Goal: Task Accomplishment & Management: Manage account settings

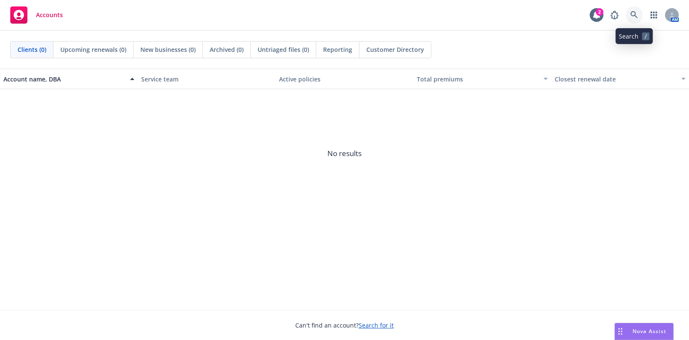
click at [638, 16] on icon at bounding box center [635, 15] width 8 height 8
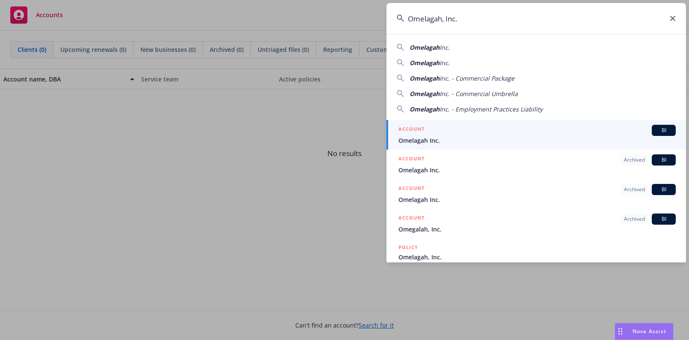
type input "Omelagah, Inc."
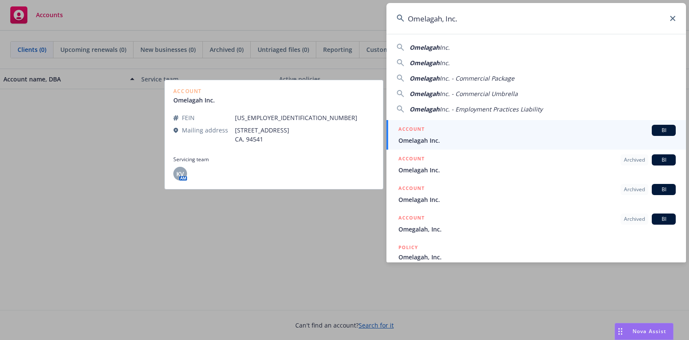
click at [432, 140] on span "Omelagah Inc." at bounding box center [537, 140] width 277 height 9
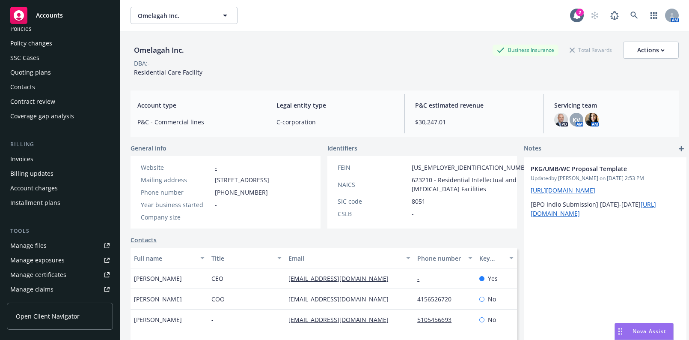
scroll to position [116, 0]
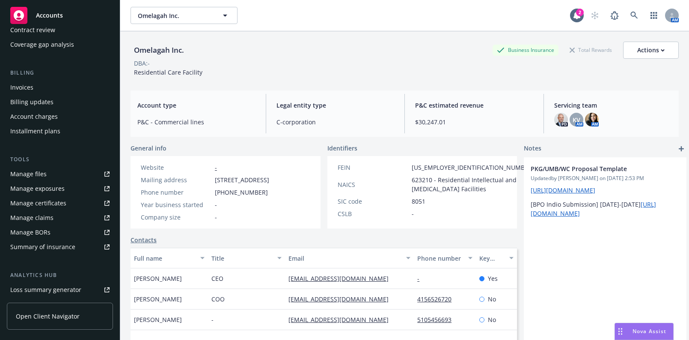
click at [44, 197] on div "Manage certificates" at bounding box center [38, 203] width 56 height 14
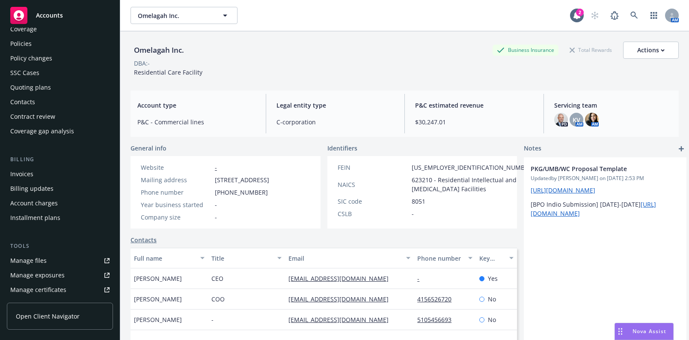
scroll to position [0, 0]
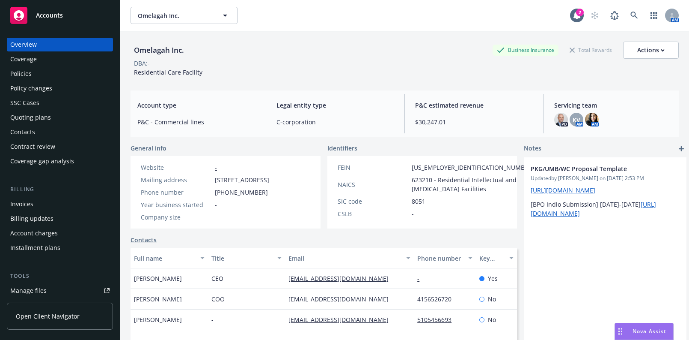
click at [41, 49] on div "Overview" at bounding box center [59, 45] width 99 height 14
click at [54, 62] on div "Coverage" at bounding box center [59, 59] width 99 height 14
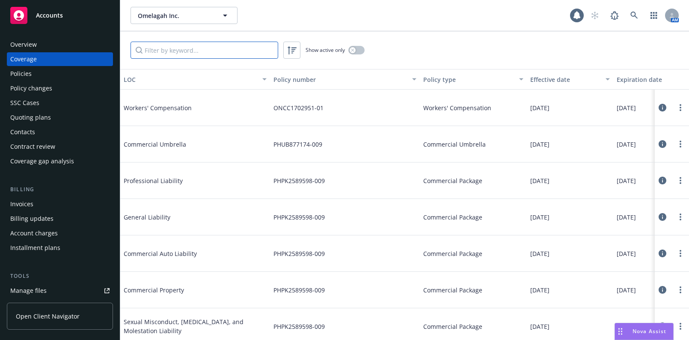
click at [207, 57] on input "Filter by keyword..." at bounding box center [205, 50] width 148 height 17
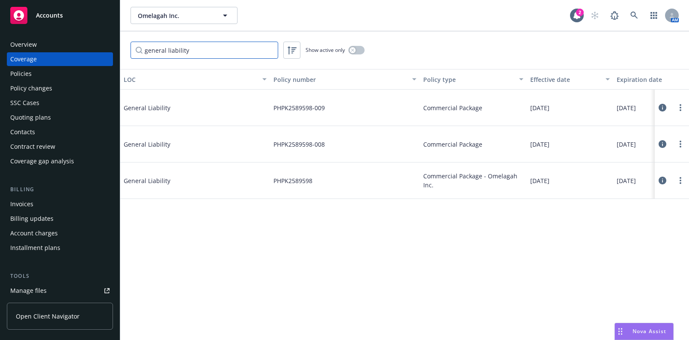
type input "general liability"
click at [271, 50] on input "general liability" at bounding box center [205, 50] width 148 height 17
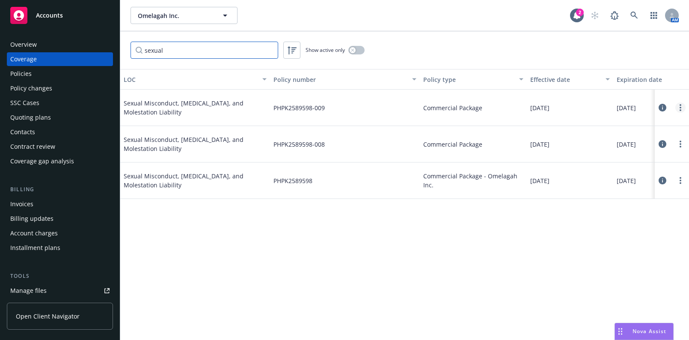
type input "sexual"
click at [679, 106] on link "more" at bounding box center [681, 107] width 10 height 10
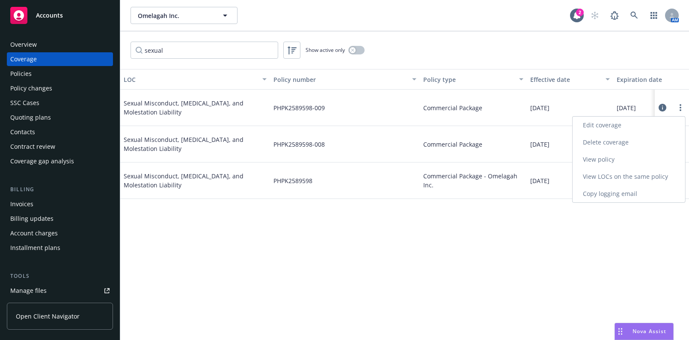
click at [649, 123] on link "Edit coverage" at bounding box center [629, 124] width 113 height 17
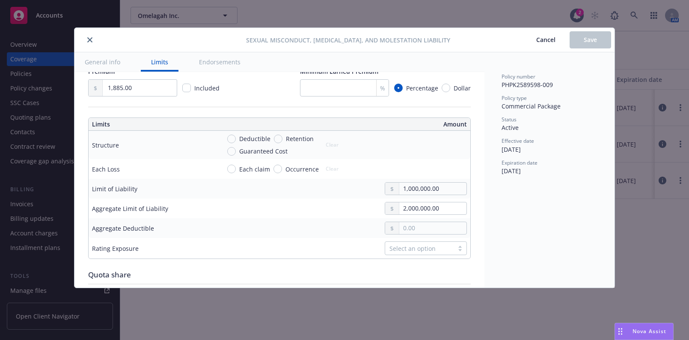
scroll to position [272, 0]
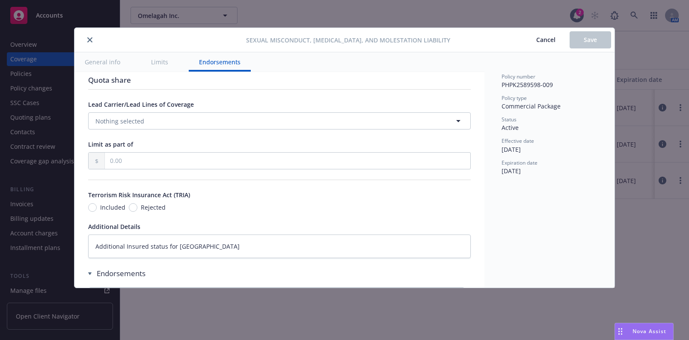
type textarea "x"
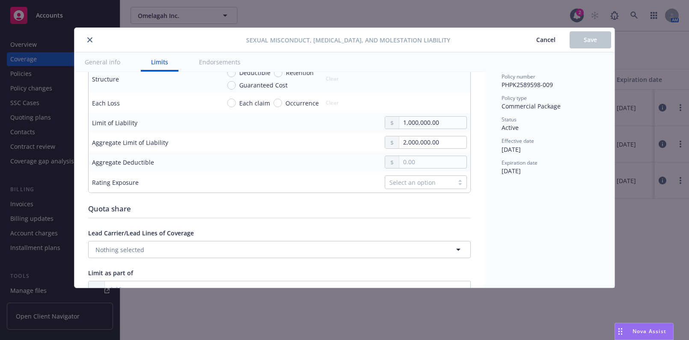
click at [88, 39] on icon "close" at bounding box center [89, 39] width 5 height 5
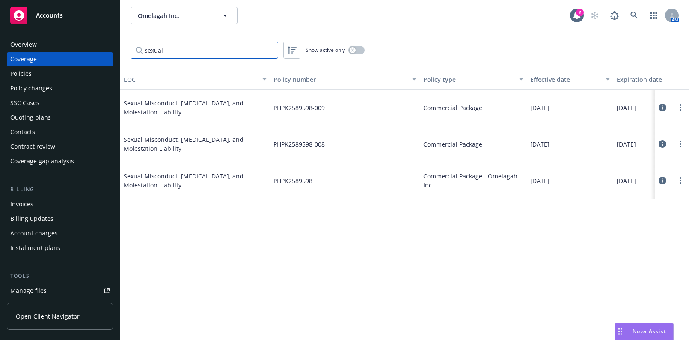
drag, startPoint x: 187, startPoint y: 56, endPoint x: 82, endPoint y: 39, distance: 105.8
click at [83, 39] on div "Accounts Overview Coverage Policies Policy changes SSC Cases Quoting plans Cont…" at bounding box center [344, 170] width 689 height 340
type input "profe"
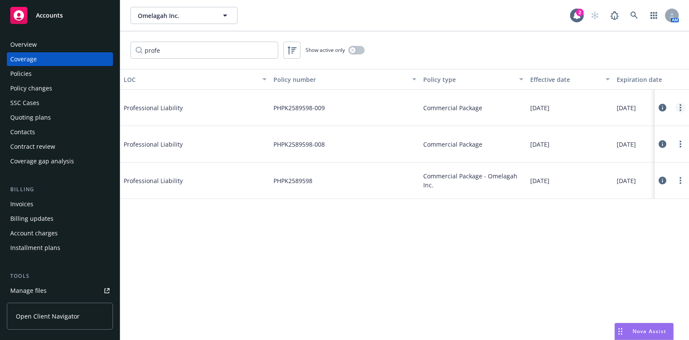
click at [679, 107] on link "more" at bounding box center [681, 107] width 10 height 10
click at [653, 121] on link "Edit coverage" at bounding box center [629, 124] width 113 height 17
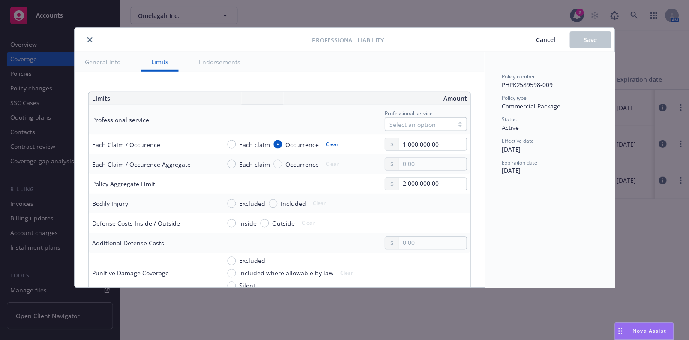
scroll to position [233, 0]
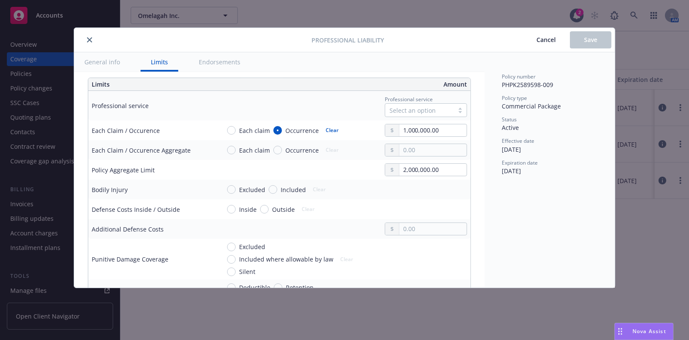
type textarea "x"
click at [86, 44] on button "close" at bounding box center [89, 40] width 10 height 10
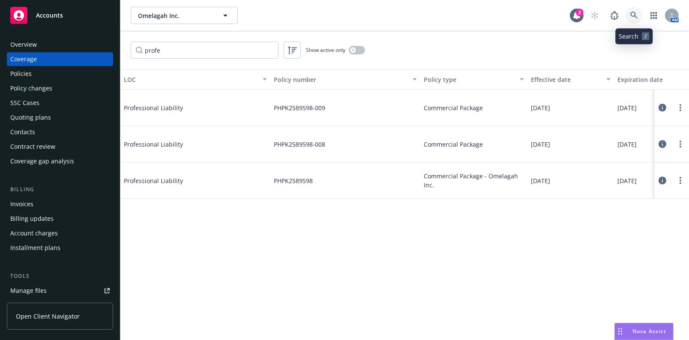
click at [641, 17] on link at bounding box center [633, 15] width 17 height 17
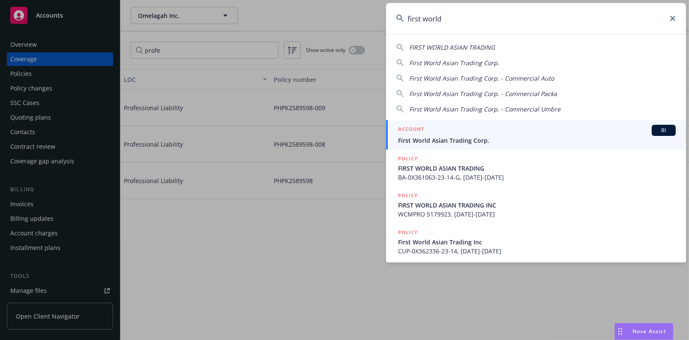
type input "first world"
click at [446, 148] on link "ACCOUNT BI First World Asian Trading Corp." at bounding box center [536, 135] width 300 height 30
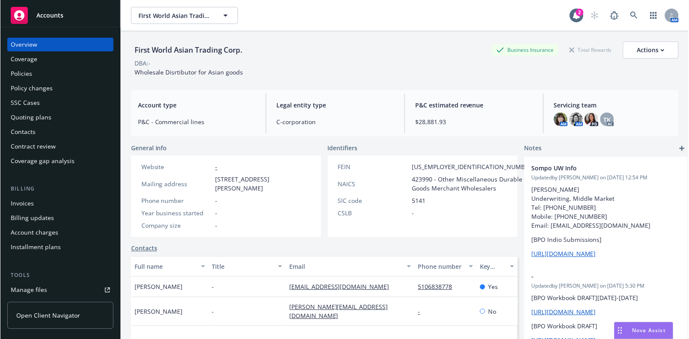
scroll to position [78, 0]
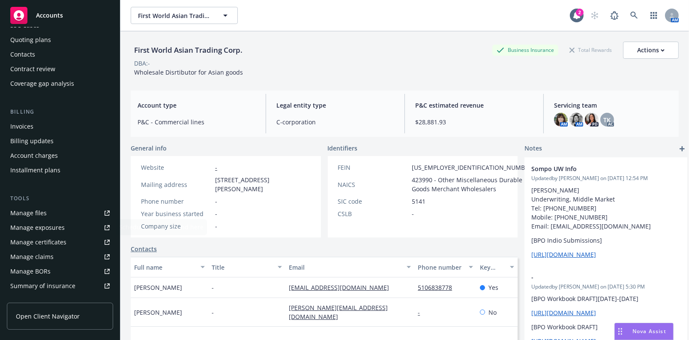
click at [35, 245] on div "Manage certificates" at bounding box center [38, 242] width 56 height 14
click at [630, 15] on icon at bounding box center [634, 16] width 8 height 8
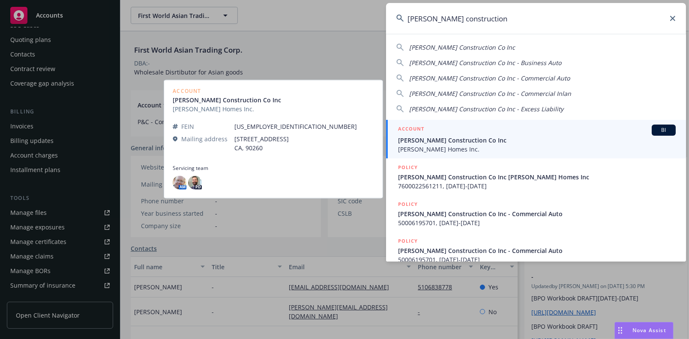
type input "williamson construction"
drag, startPoint x: 432, startPoint y: 143, endPoint x: 432, endPoint y: 137, distance: 5.6
click at [432, 143] on span "[PERSON_NAME] Construction Co Inc" at bounding box center [536, 140] width 277 height 9
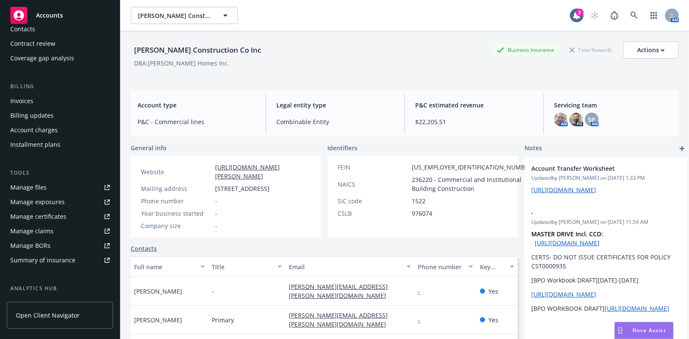
scroll to position [116, 0]
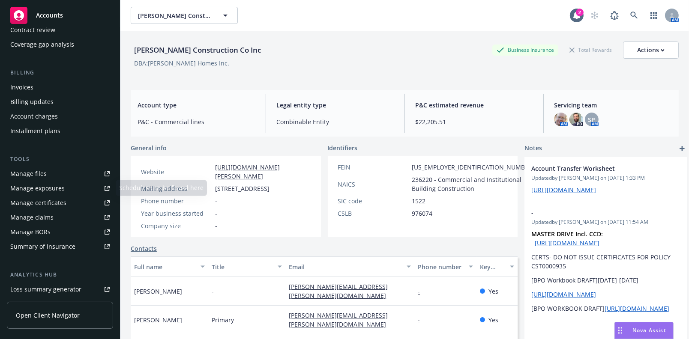
click at [72, 200] on link "Manage certificates" at bounding box center [60, 203] width 106 height 14
click at [628, 10] on link at bounding box center [633, 15] width 17 height 17
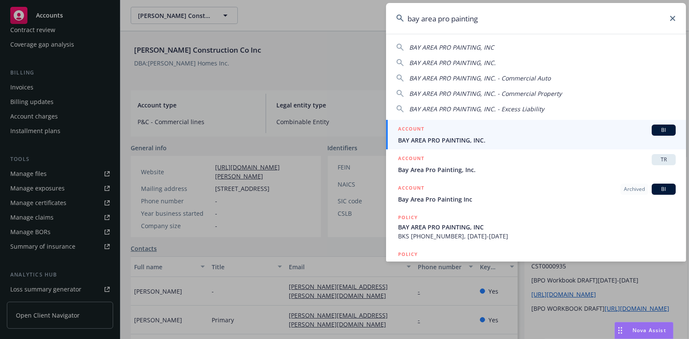
type input "bay area pro painting"
drag, startPoint x: 469, startPoint y: 134, endPoint x: 467, endPoint y: 128, distance: 5.8
click at [469, 133] on div "ACCOUNT BI" at bounding box center [536, 130] width 277 height 11
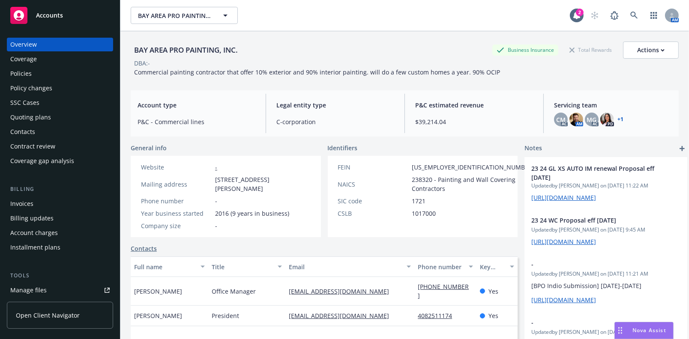
click at [47, 56] on div "Coverage" at bounding box center [59, 59] width 99 height 14
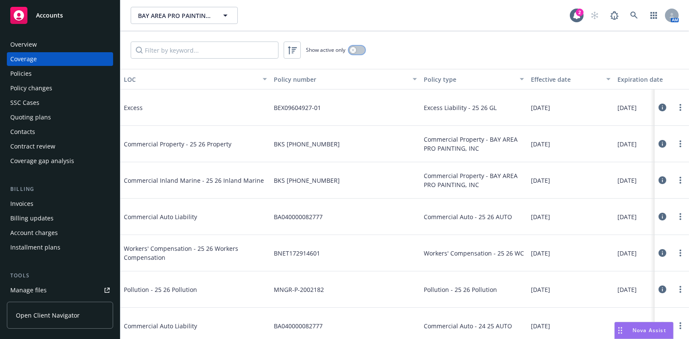
click at [357, 48] on button "button" at bounding box center [357, 50] width 16 height 9
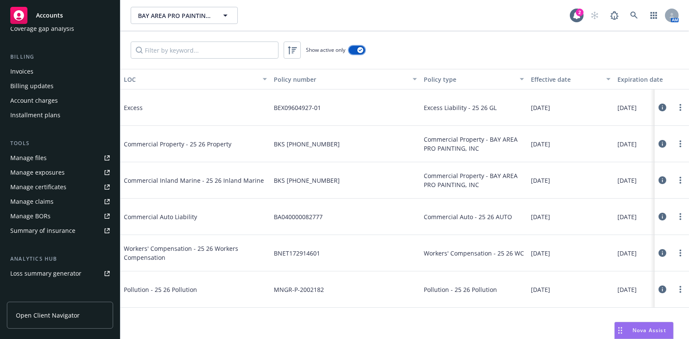
scroll to position [155, 0]
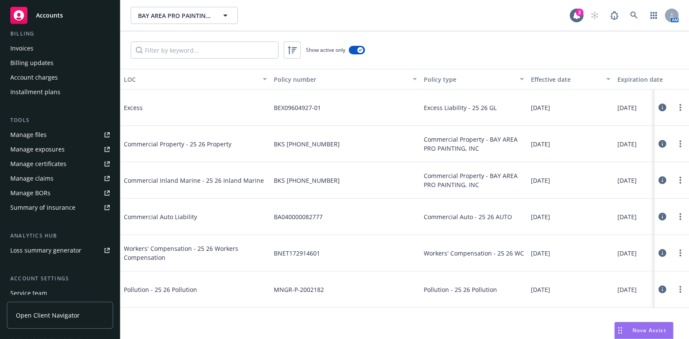
click at [60, 166] on div "Manage certificates" at bounding box center [38, 164] width 56 height 14
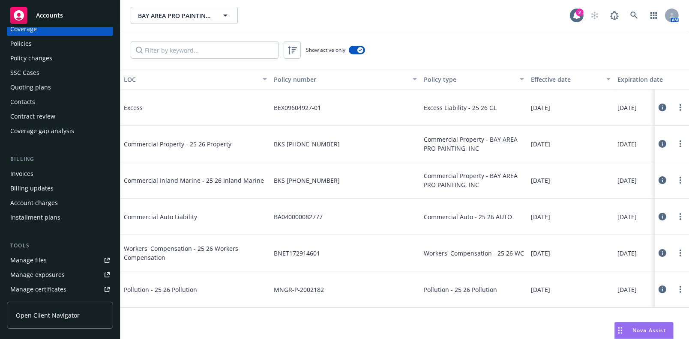
scroll to position [0, 0]
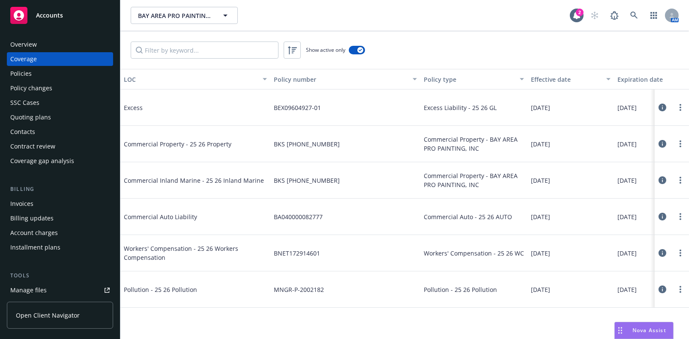
click at [371, 50] on div "Show active only" at bounding box center [404, 50] width 568 height 38
click at [364, 45] on div "Show active only" at bounding box center [404, 50] width 568 height 38
click at [353, 55] on div "Show active only" at bounding box center [404, 50] width 568 height 38
click at [359, 46] on button "button" at bounding box center [357, 50] width 16 height 9
click at [69, 35] on div "Overview Coverage Policies Policy changes SSC Cases Quoting plans Contacts Cont…" at bounding box center [60, 183] width 120 height 312
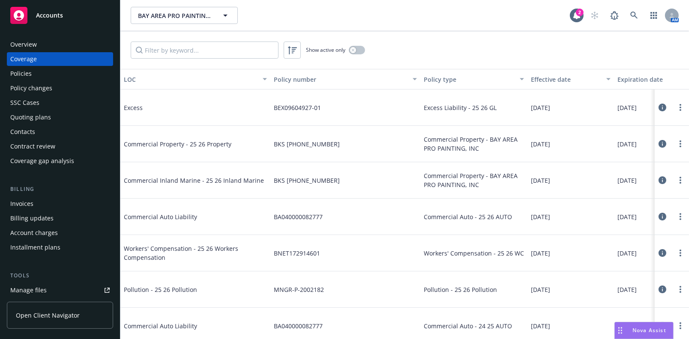
click at [69, 35] on div "Overview Coverage Policies Policy changes SSC Cases Quoting plans Contacts Cont…" at bounding box center [60, 183] width 120 height 312
click at [75, 46] on div "Overview" at bounding box center [59, 45] width 99 height 14
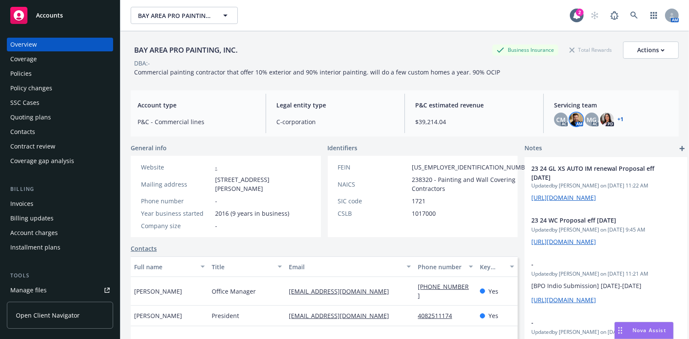
click at [574, 122] on img at bounding box center [576, 120] width 14 height 14
click at [601, 118] on img at bounding box center [607, 120] width 14 height 14
click at [625, 20] on span at bounding box center [633, 15] width 17 height 17
click at [625, 21] on link at bounding box center [633, 15] width 17 height 17
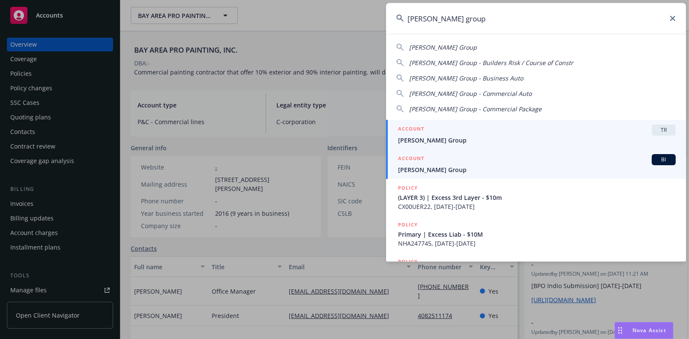
type input "marchetti group"
click at [433, 174] on span "Marchetti Group" at bounding box center [536, 169] width 277 height 9
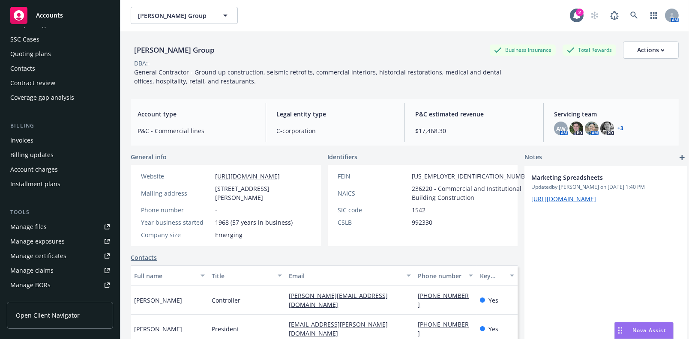
scroll to position [155, 0]
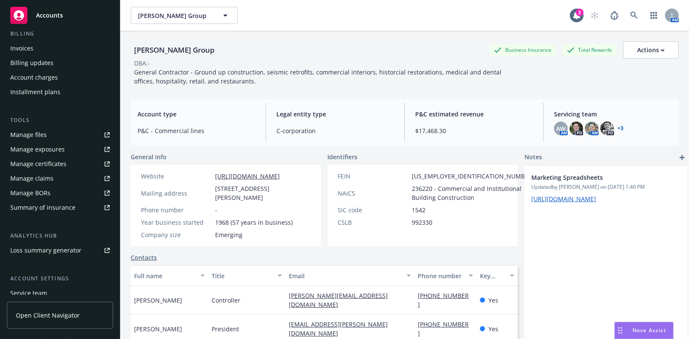
click at [55, 162] on div "Manage certificates" at bounding box center [38, 164] width 56 height 14
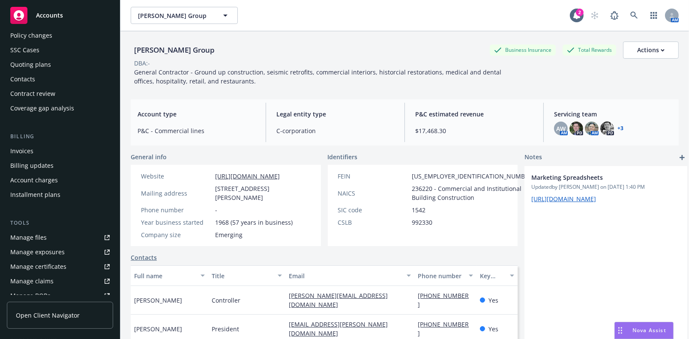
scroll to position [0, 0]
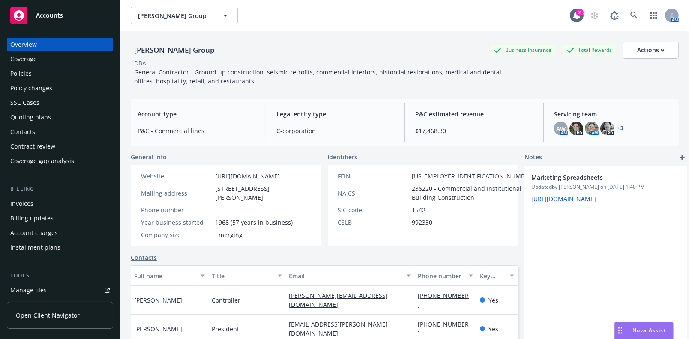
drag, startPoint x: 54, startPoint y: 68, endPoint x: 62, endPoint y: 58, distance: 12.8
click at [55, 68] on div "Policies" at bounding box center [59, 74] width 99 height 14
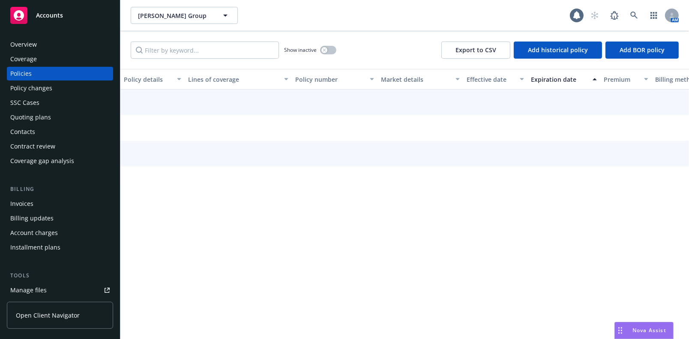
click at [67, 60] on div "Coverage" at bounding box center [59, 59] width 99 height 14
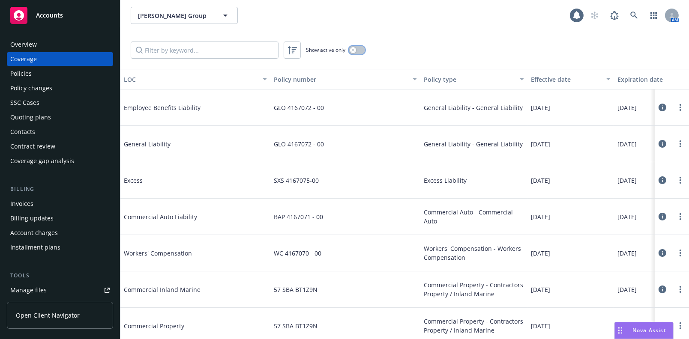
click at [355, 46] on button "button" at bounding box center [357, 50] width 16 height 9
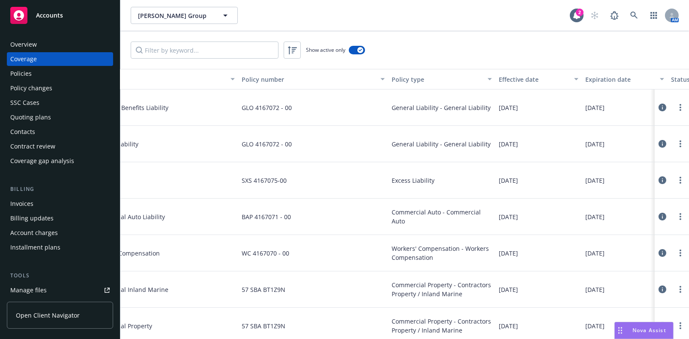
scroll to position [0, 104]
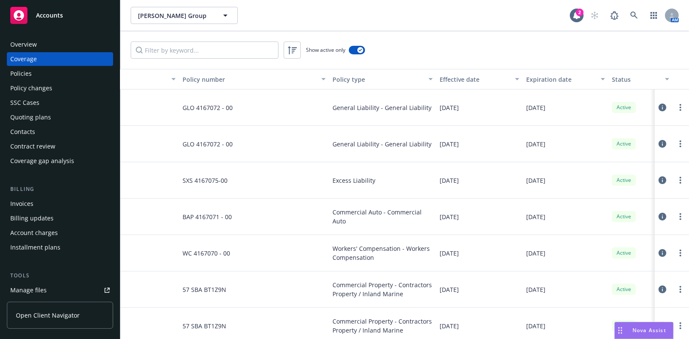
drag, startPoint x: 358, startPoint y: 131, endPoint x: 393, endPoint y: 127, distance: 34.9
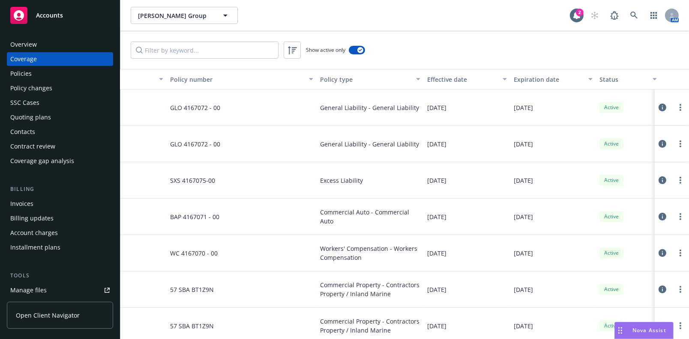
scroll to position [2, 7]
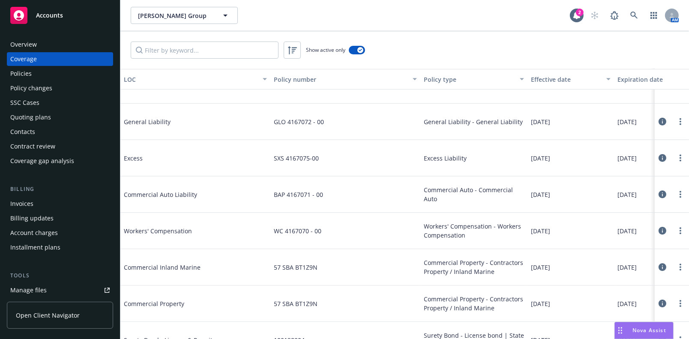
drag, startPoint x: 260, startPoint y: 197, endPoint x: 204, endPoint y: 226, distance: 63.2
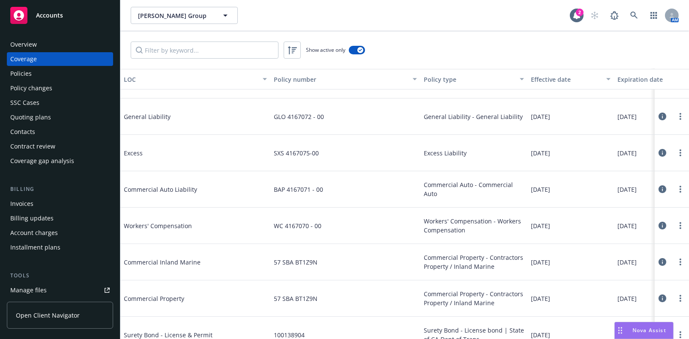
click at [84, 45] on div "Overview" at bounding box center [59, 45] width 99 height 14
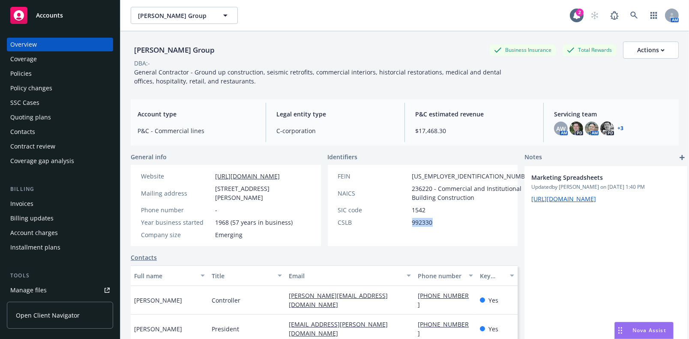
drag, startPoint x: 413, startPoint y: 235, endPoint x: 402, endPoint y: 233, distance: 10.4
click at [402, 227] on div "CSLB 992330" at bounding box center [435, 222] width 203 height 9
copy span "992330"
click at [625, 17] on link at bounding box center [633, 15] width 17 height 17
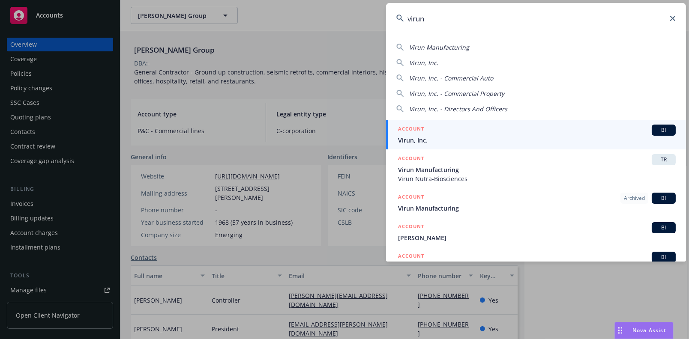
type input "virun"
drag, startPoint x: 414, startPoint y: 137, endPoint x: 410, endPoint y: 134, distance: 4.6
click at [413, 137] on span "Virun, Inc." at bounding box center [536, 140] width 277 height 9
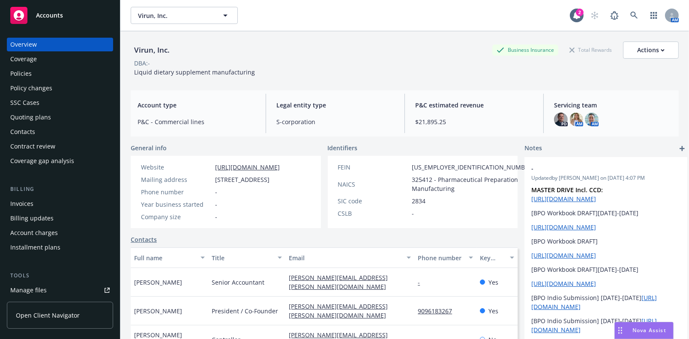
click at [36, 62] on div "Coverage" at bounding box center [23, 59] width 27 height 14
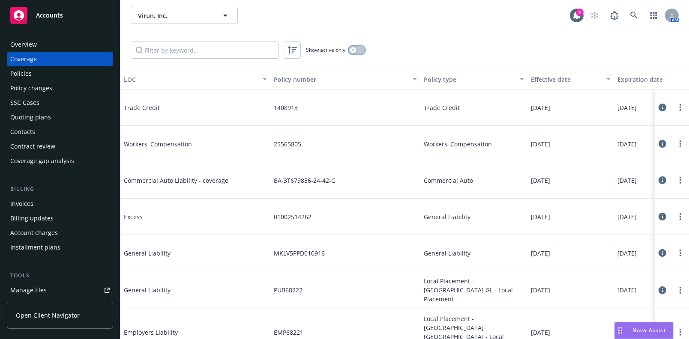
click at [357, 50] on button "button" at bounding box center [357, 50] width 16 height 9
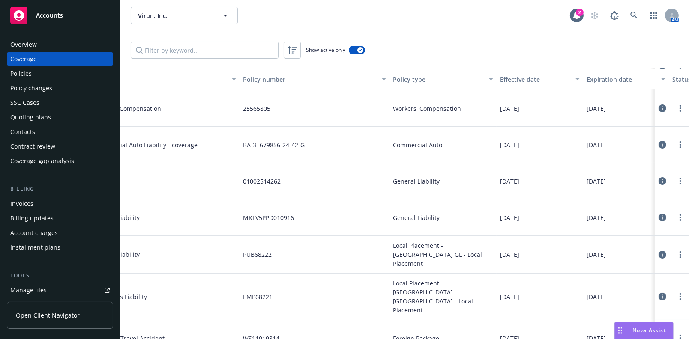
drag, startPoint x: 454, startPoint y: 139, endPoint x: 465, endPoint y: 161, distance: 25.3
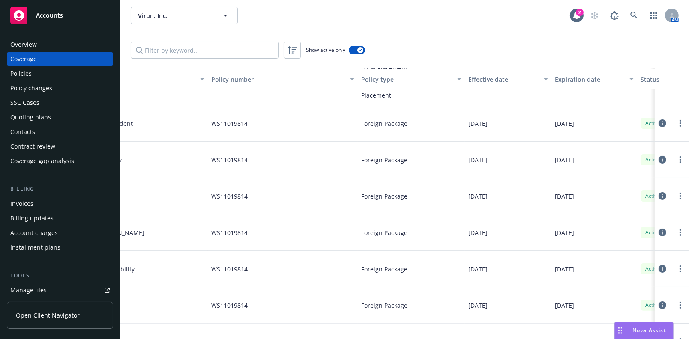
scroll to position [253, 63]
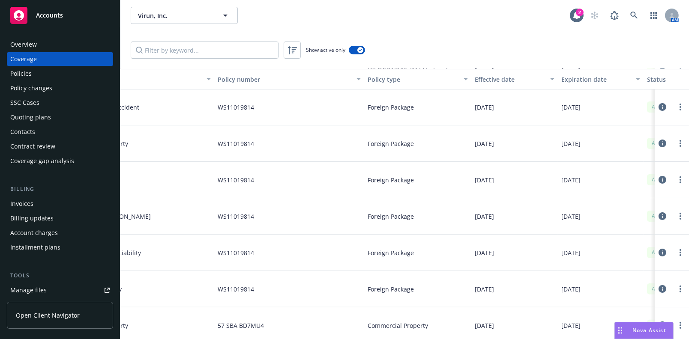
drag, startPoint x: 493, startPoint y: 148, endPoint x: 483, endPoint y: 148, distance: 9.9
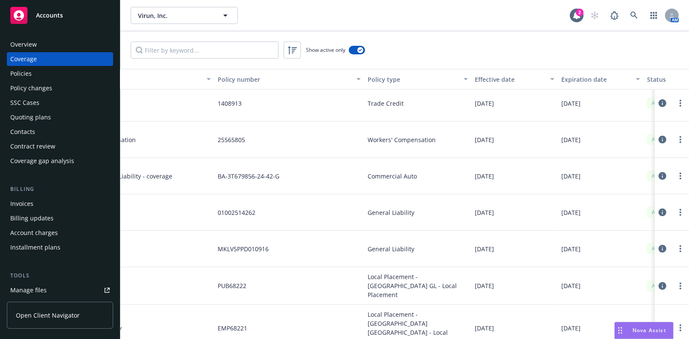
scroll to position [0, 56]
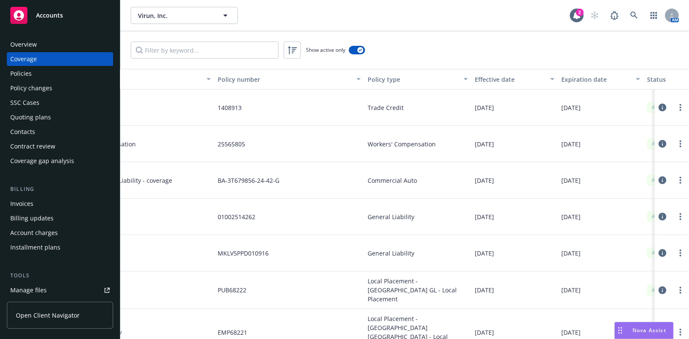
click at [347, 52] on div "Show active only" at bounding box center [335, 50] width 59 height 9
click at [351, 50] on button "button" at bounding box center [357, 50] width 16 height 9
click at [566, 80] on div "Expiration date" at bounding box center [595, 79] width 69 height 9
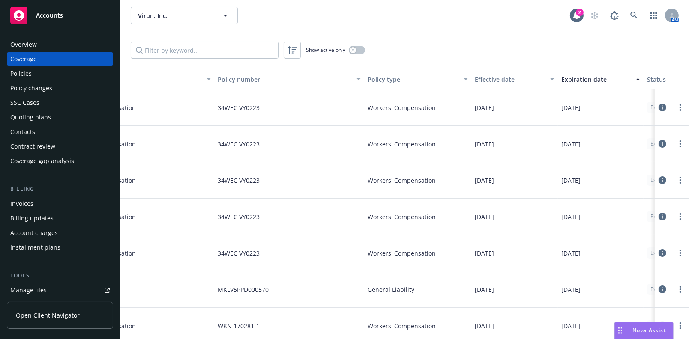
click at [576, 78] on div "Expiration date" at bounding box center [595, 79] width 69 height 9
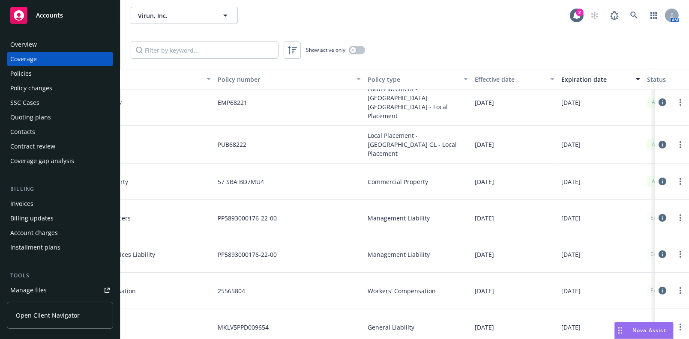
scroll to position [389, 9]
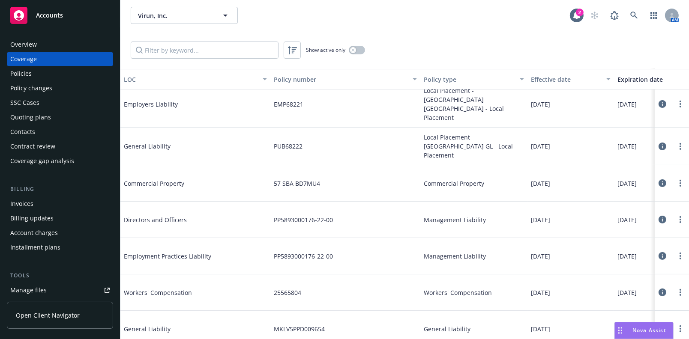
drag, startPoint x: 435, startPoint y: 146, endPoint x: 355, endPoint y: 139, distance: 79.5
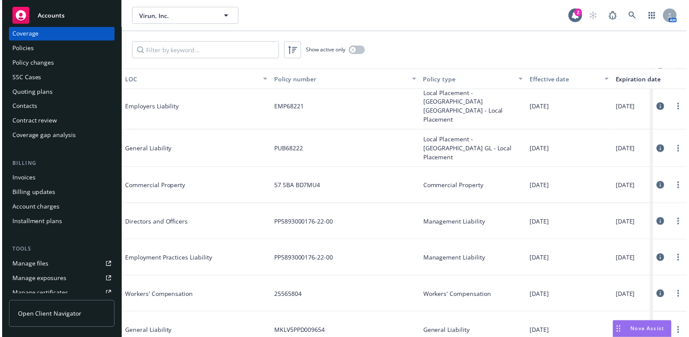
scroll to position [39, 0]
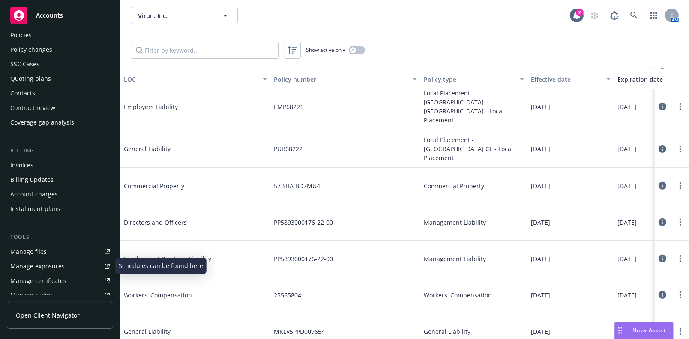
click at [67, 284] on link "Manage certificates" at bounding box center [60, 281] width 106 height 14
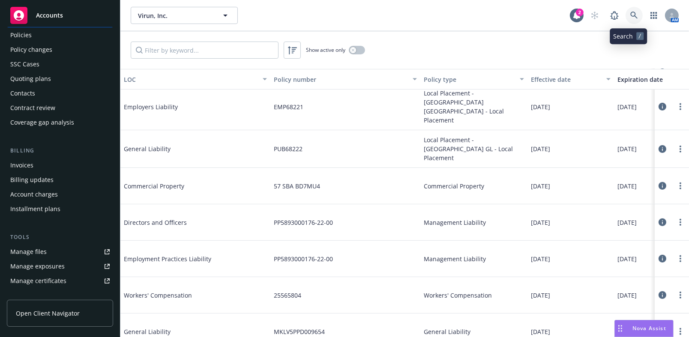
click at [630, 18] on icon at bounding box center [634, 16] width 8 height 8
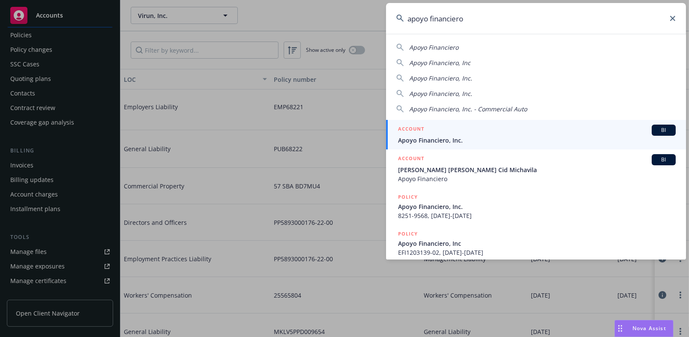
type input "apoyo financiero"
click at [466, 137] on span "Apoyo Financiero, Inc." at bounding box center [536, 140] width 277 height 9
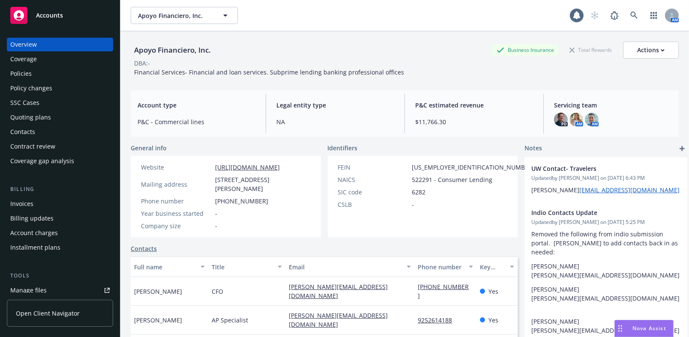
click at [59, 57] on div "Coverage" at bounding box center [59, 59] width 99 height 14
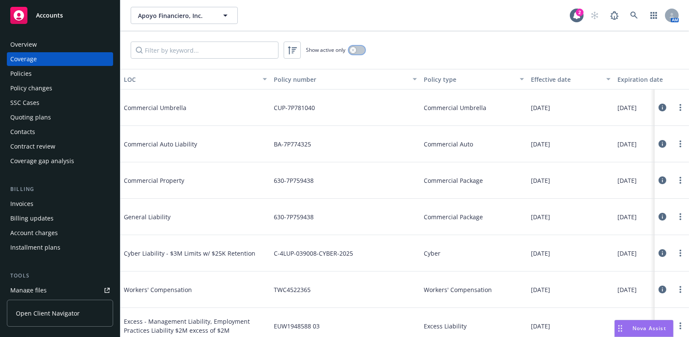
click at [363, 52] on button "button" at bounding box center [357, 50] width 16 height 9
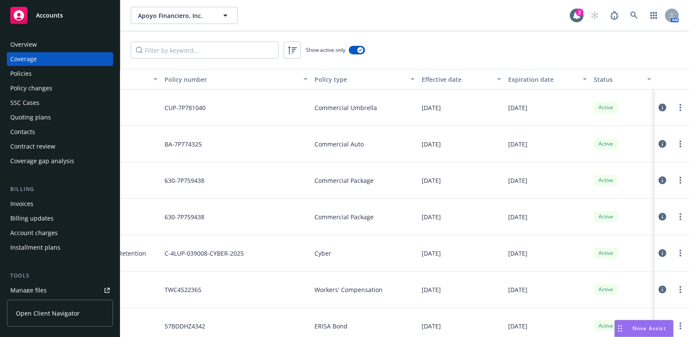
drag, startPoint x: 484, startPoint y: 157, endPoint x: 614, endPoint y: 151, distance: 129.4
click at [358, 47] on button "button" at bounding box center [357, 50] width 16 height 9
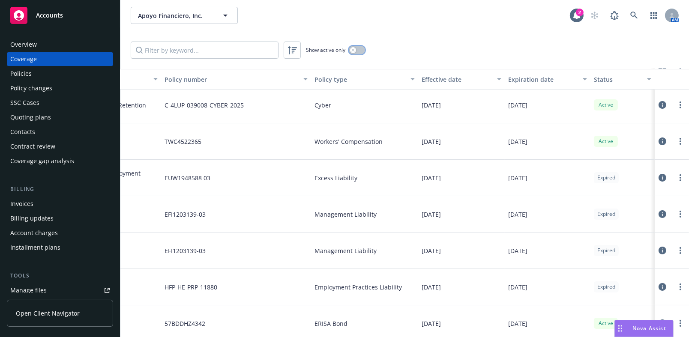
scroll to position [155, 115]
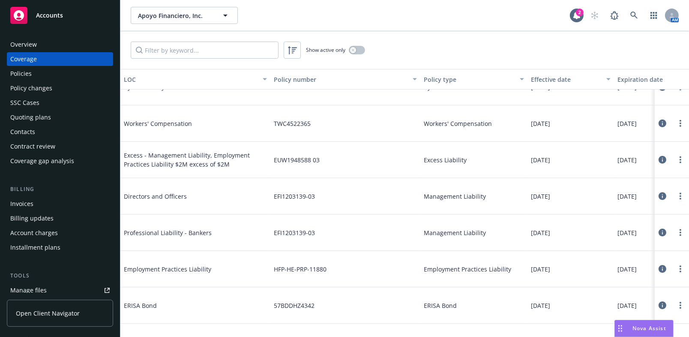
drag, startPoint x: 510, startPoint y: 190, endPoint x: 379, endPoint y: 203, distance: 132.0
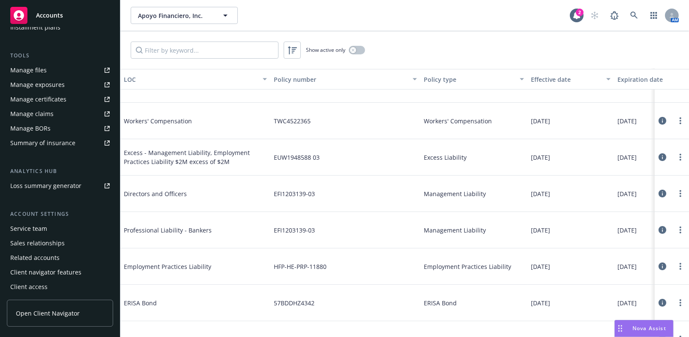
scroll to position [221, 0]
click at [50, 102] on div "Manage certificates" at bounding box center [38, 99] width 56 height 14
click at [635, 15] on icon at bounding box center [634, 16] width 8 height 8
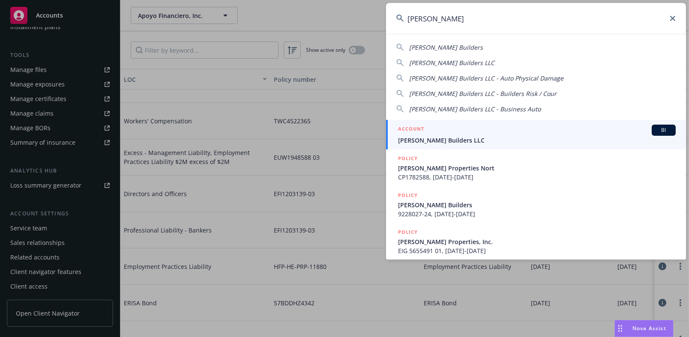
type input "christopherson"
drag, startPoint x: 471, startPoint y: 136, endPoint x: 466, endPoint y: 140, distance: 5.8
click at [471, 136] on span "Christopherson Builders LLC" at bounding box center [536, 140] width 277 height 9
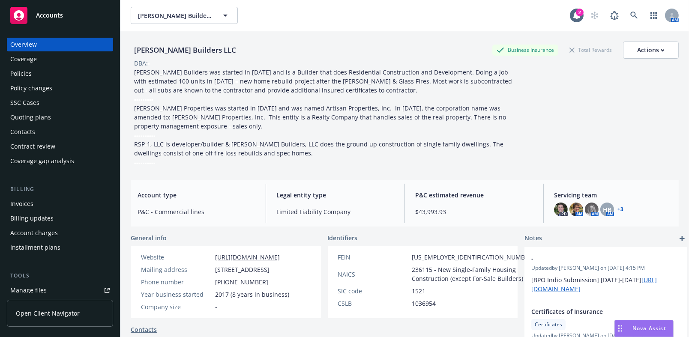
click at [45, 52] on div "Coverage" at bounding box center [59, 59] width 99 height 14
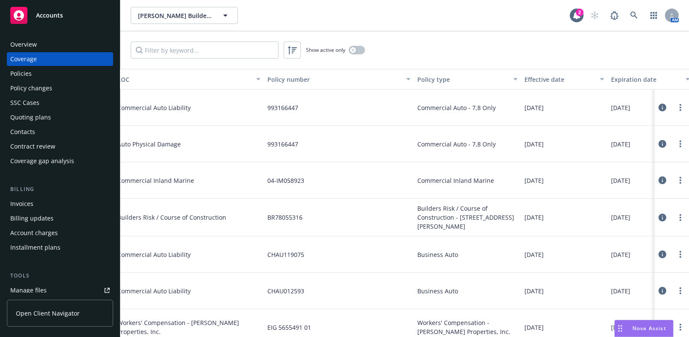
drag, startPoint x: 344, startPoint y: 121, endPoint x: 353, endPoint y: 114, distance: 11.3
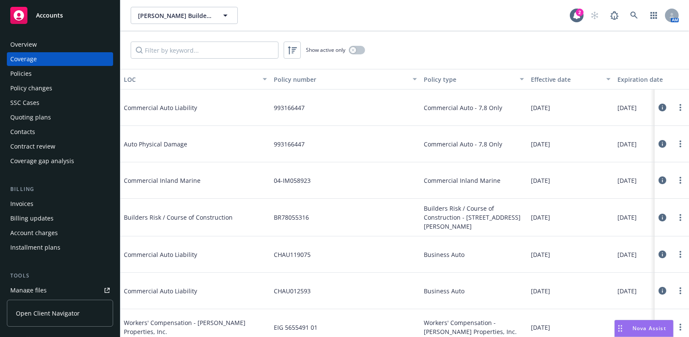
drag, startPoint x: 357, startPoint y: 147, endPoint x: 146, endPoint y: 125, distance: 211.8
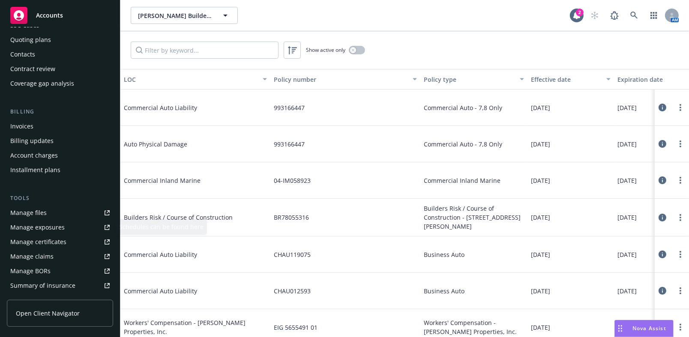
click at [47, 246] on div "Manage certificates" at bounding box center [38, 242] width 56 height 14
click at [632, 12] on icon at bounding box center [633, 15] width 7 height 7
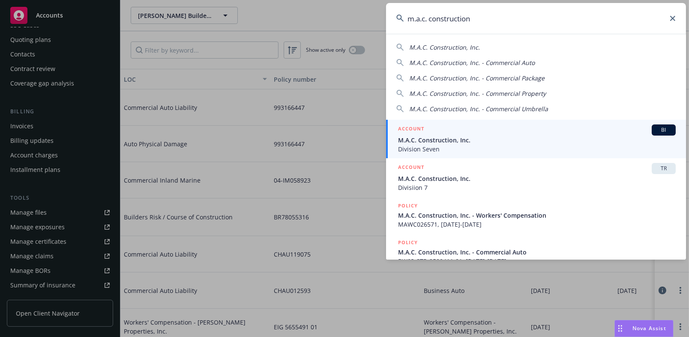
type input "m.a.c. construction"
click at [454, 138] on span "M.A.C. Construction, Inc." at bounding box center [536, 140] width 277 height 9
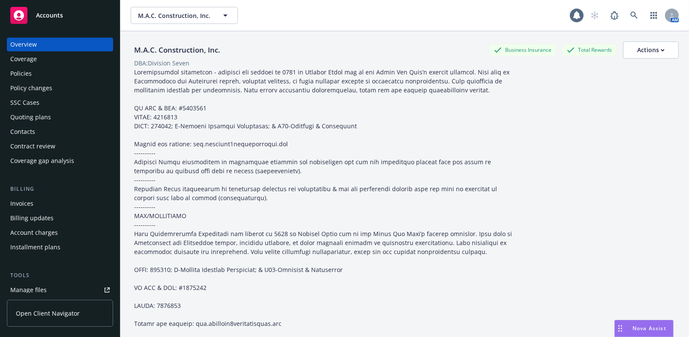
click at [48, 64] on div "Coverage" at bounding box center [59, 59] width 99 height 14
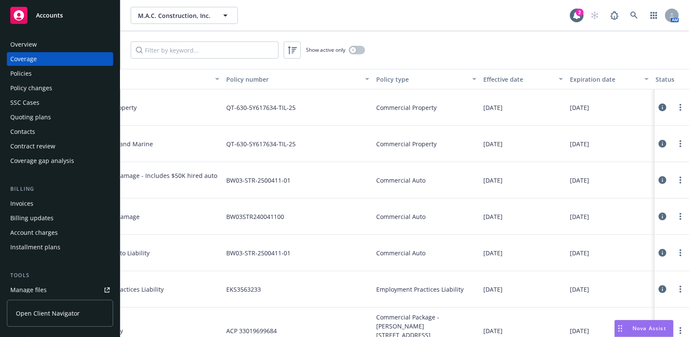
drag, startPoint x: 485, startPoint y: 186, endPoint x: 489, endPoint y: 184, distance: 5.2
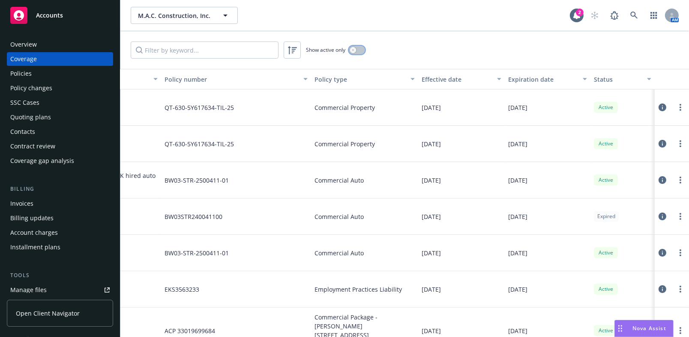
click at [360, 47] on button "button" at bounding box center [357, 50] width 16 height 9
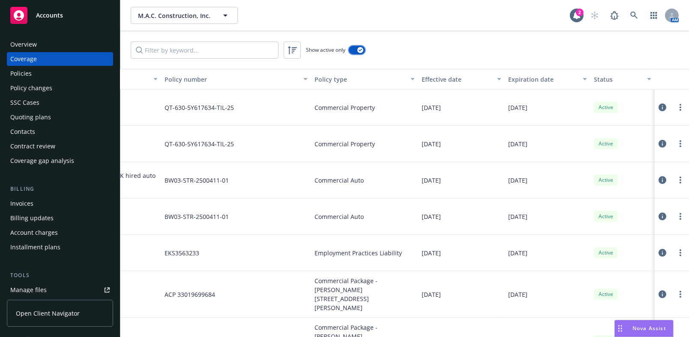
click at [360, 52] on div "button" at bounding box center [360, 50] width 6 height 6
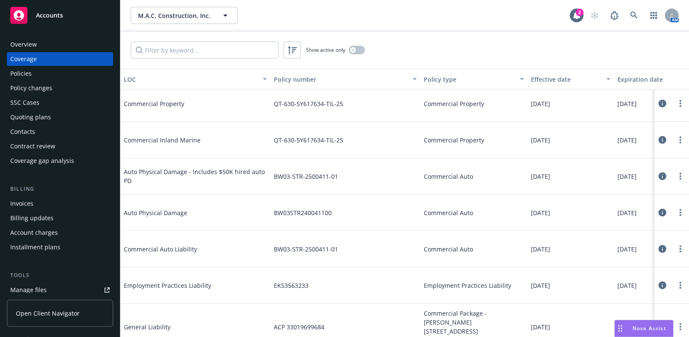
drag, startPoint x: 346, startPoint y: 184, endPoint x: 232, endPoint y: 197, distance: 115.1
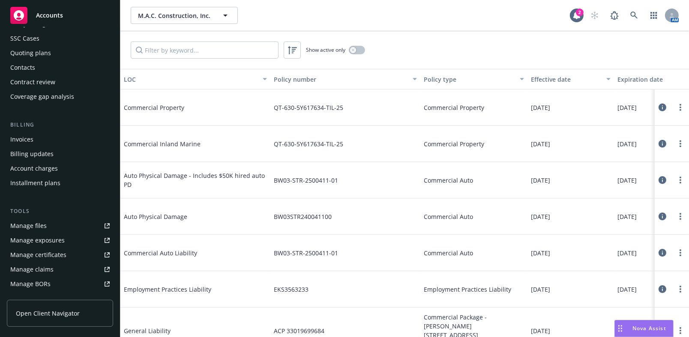
scroll to position [78, 0]
click at [45, 243] on div "Manage certificates" at bounding box center [38, 242] width 56 height 14
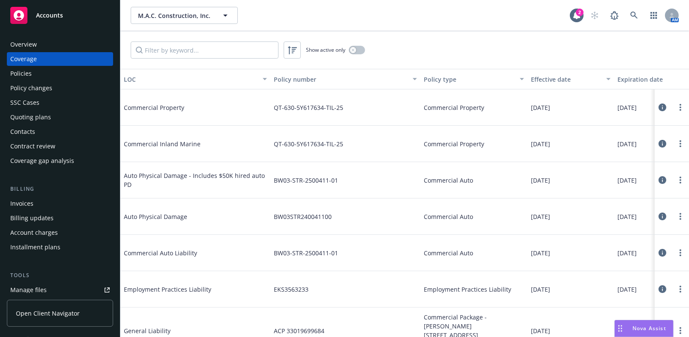
click at [55, 42] on div "Overview" at bounding box center [59, 45] width 99 height 14
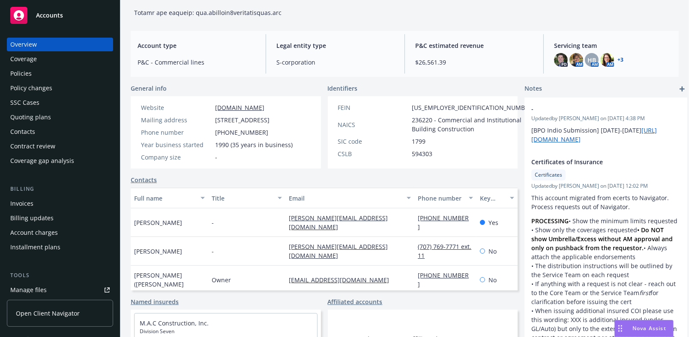
scroll to position [155, 0]
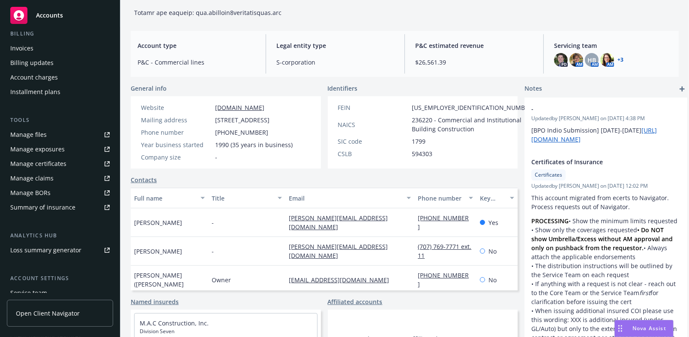
click at [55, 136] on link "Manage files" at bounding box center [60, 135] width 106 height 14
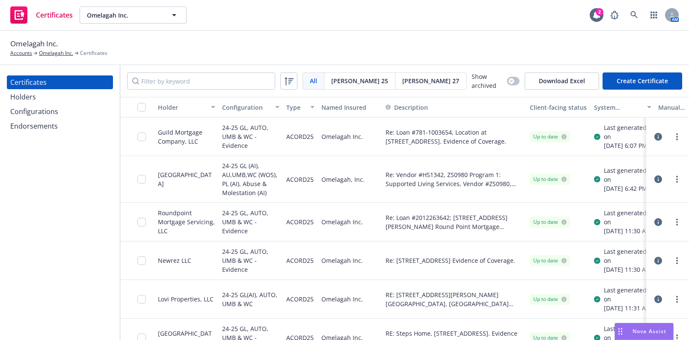
click at [44, 111] on div "Configurations" at bounding box center [34, 111] width 48 height 14
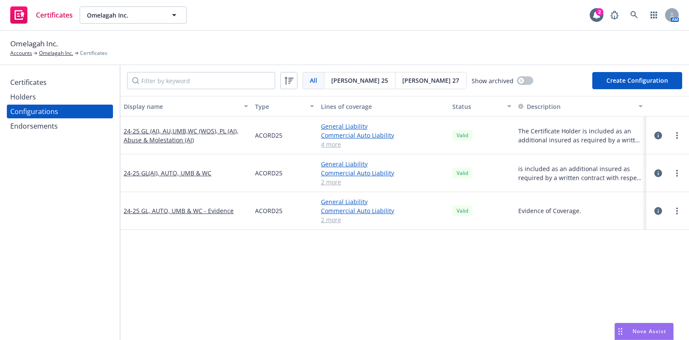
scroll to position [39, 0]
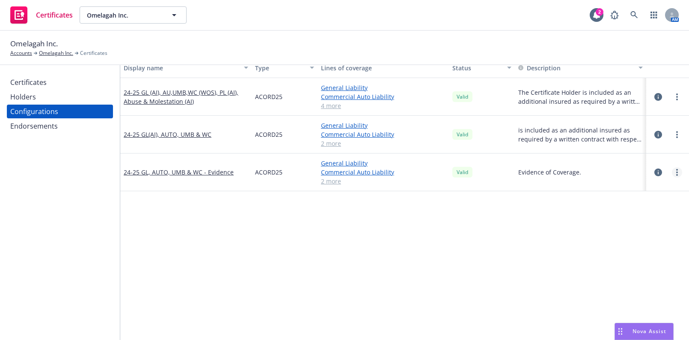
click at [673, 175] on link "more" at bounding box center [677, 172] width 10 height 10
click at [612, 188] on link "Edit" at bounding box center [629, 188] width 94 height 17
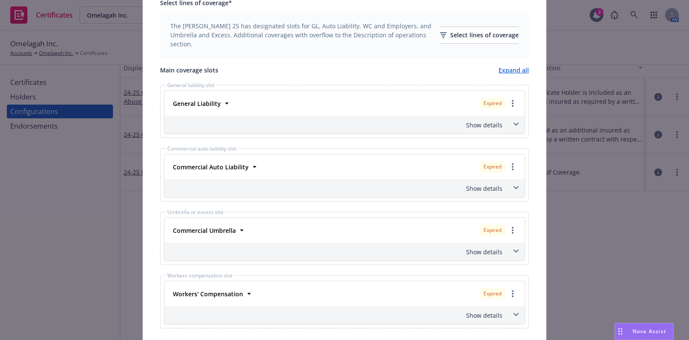
scroll to position [272, 0]
click at [444, 29] on div "Select lines of coverage" at bounding box center [479, 35] width 79 height 16
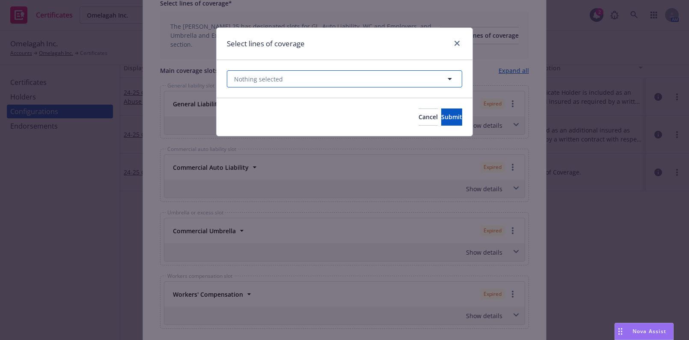
click at [355, 82] on button "Nothing selected" at bounding box center [344, 78] width 235 height 17
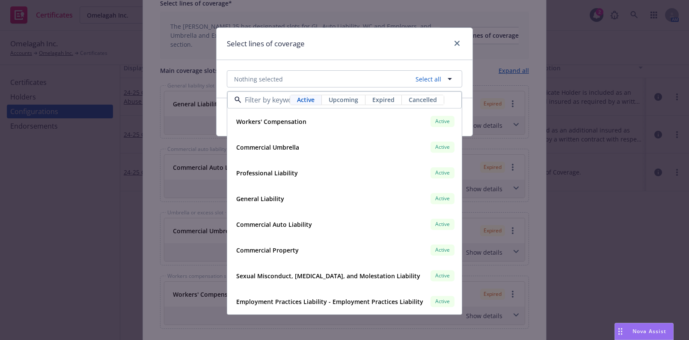
drag, startPoint x: 351, startPoint y: 64, endPoint x: 383, endPoint y: 87, distance: 39.9
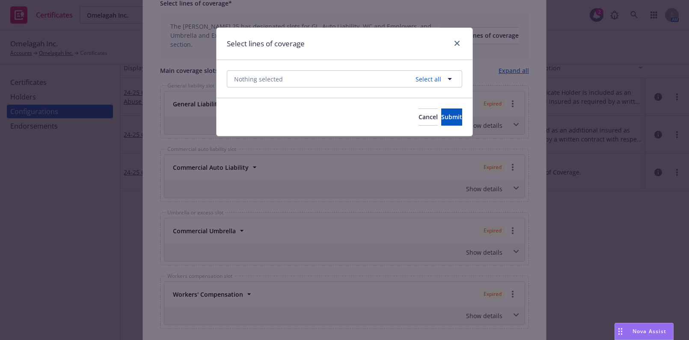
click at [352, 64] on div "Nothing selected Select all Active Upcoming Expired Cancelled Workers' Compensa…" at bounding box center [345, 79] width 256 height 38
click at [419, 122] on button "Cancel" at bounding box center [428, 116] width 19 height 17
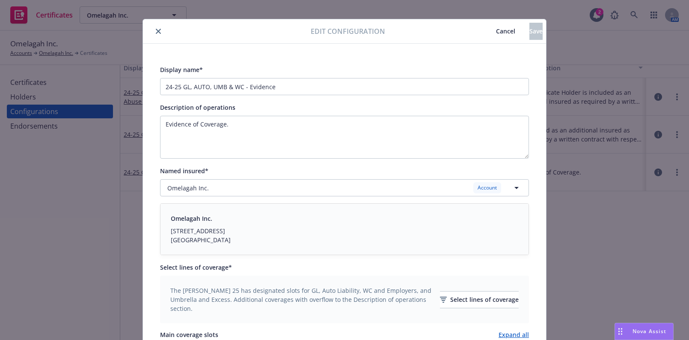
scroll to position [0, 0]
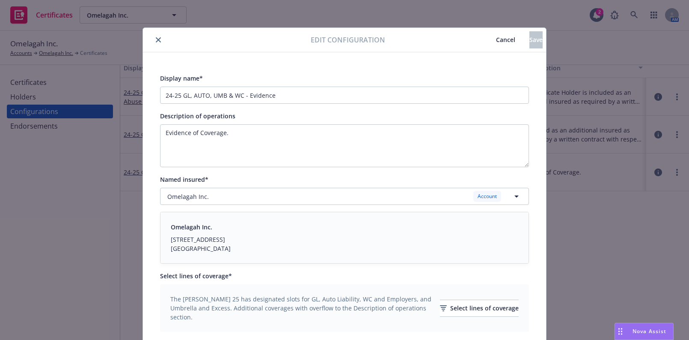
click at [496, 42] on span "Cancel" at bounding box center [505, 40] width 19 height 8
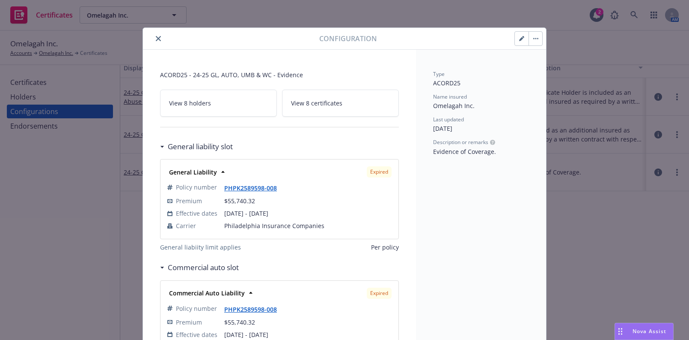
click at [521, 34] on button "button" at bounding box center [522, 39] width 14 height 14
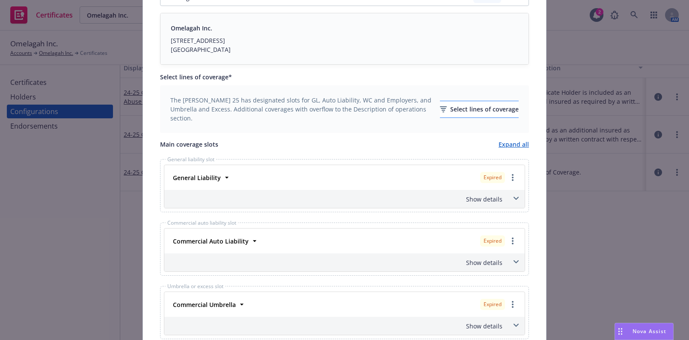
scroll to position [233, 0]
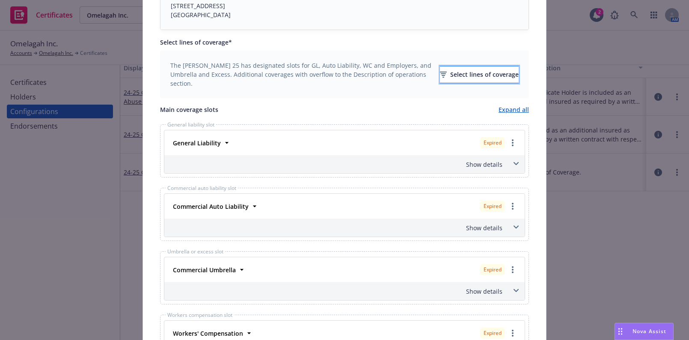
click at [457, 75] on div "Select lines of coverage" at bounding box center [479, 74] width 79 height 16
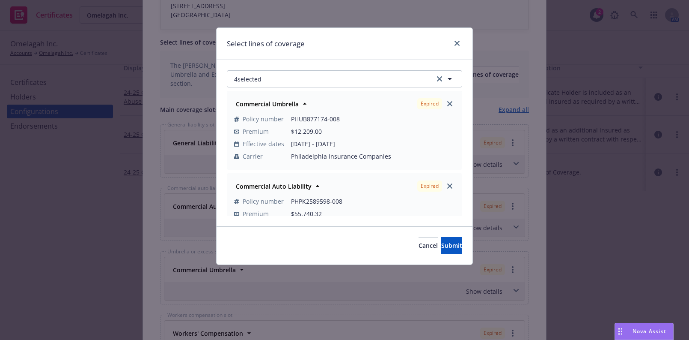
click at [451, 107] on div "Commercial Umbrella Expired Policy number PHUB877174-008 Premium $12,209.00 Eff…" at bounding box center [344, 130] width 235 height 78
click at [448, 105] on link "close" at bounding box center [450, 103] width 10 height 10
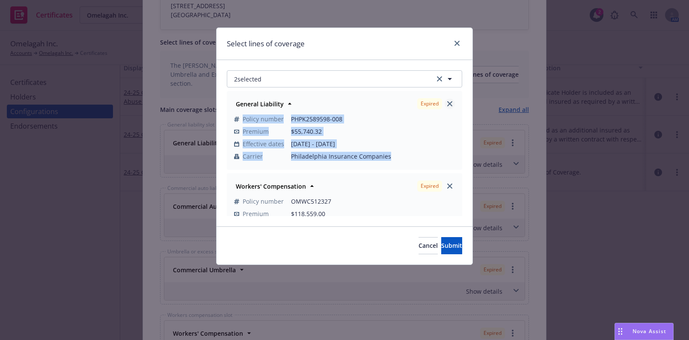
click at [448, 105] on link "close" at bounding box center [450, 103] width 10 height 10
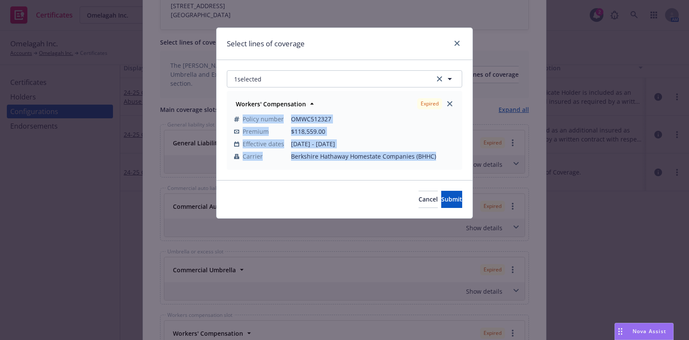
click at [450, 105] on icon "close" at bounding box center [449, 103] width 5 height 5
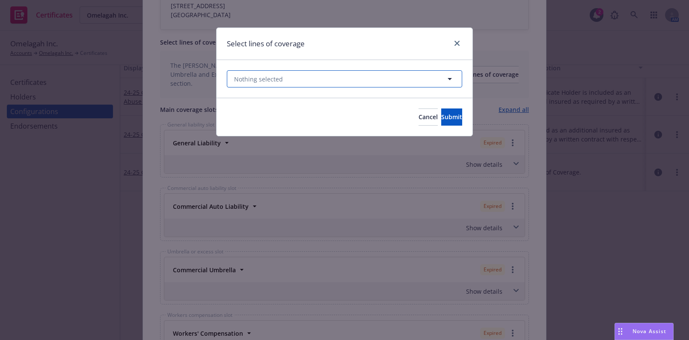
click at [287, 74] on button "Nothing selected" at bounding box center [344, 78] width 235 height 17
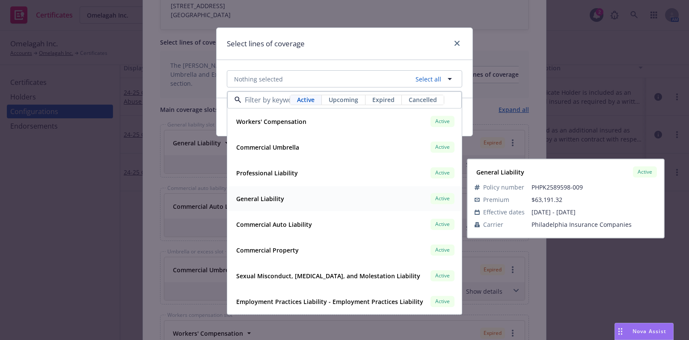
click at [254, 196] on strong "General Liability" at bounding box center [260, 198] width 48 height 8
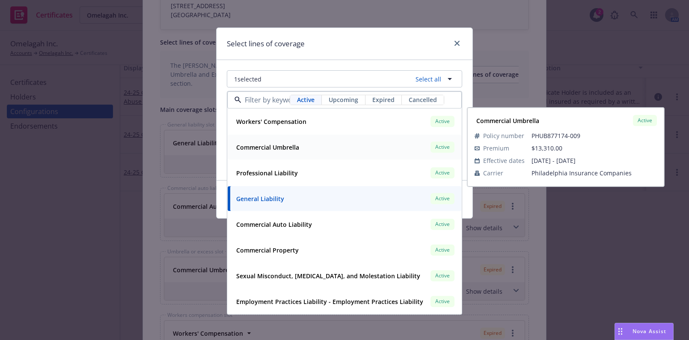
drag, startPoint x: 278, startPoint y: 146, endPoint x: 281, endPoint y: 141, distance: 5.5
click at [278, 145] on strong "Commercial Umbrella" at bounding box center [267, 147] width 63 height 8
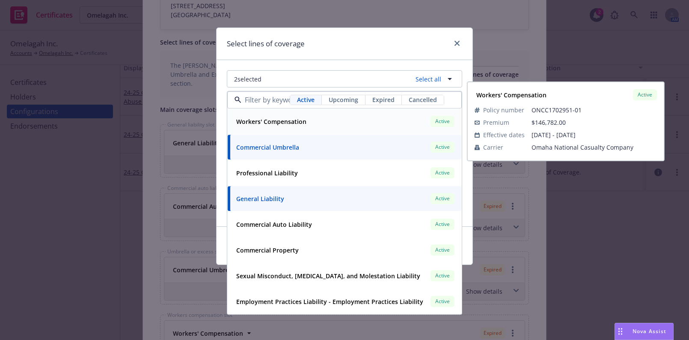
click at [289, 120] on strong "Workers' Compensation" at bounding box center [271, 121] width 70 height 8
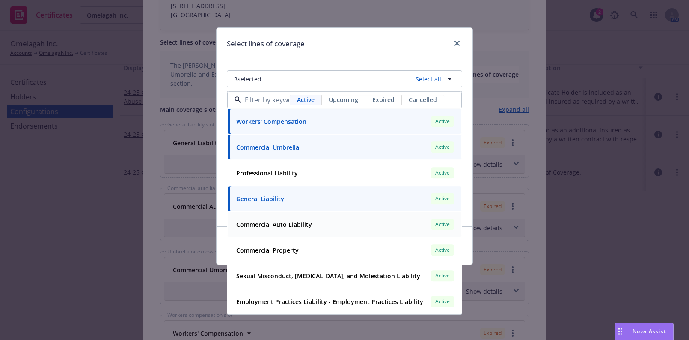
click at [289, 223] on strong "Commercial Auto Liability" at bounding box center [274, 224] width 76 height 8
click at [317, 53] on div "Select lines of coverage" at bounding box center [345, 44] width 256 height 32
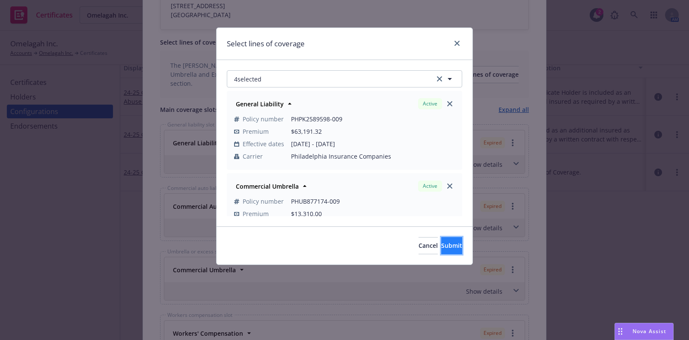
click at [441, 242] on button "Submit" at bounding box center [451, 245] width 21 height 17
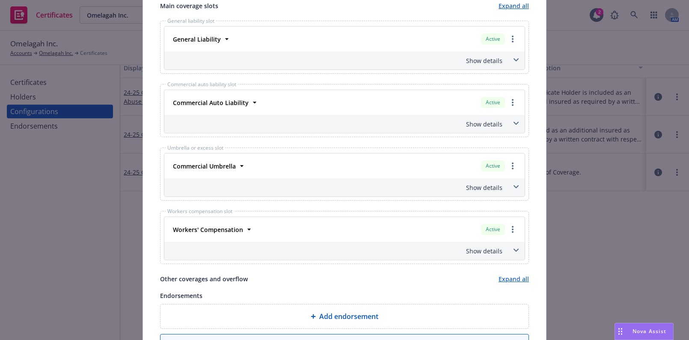
scroll to position [437, 0]
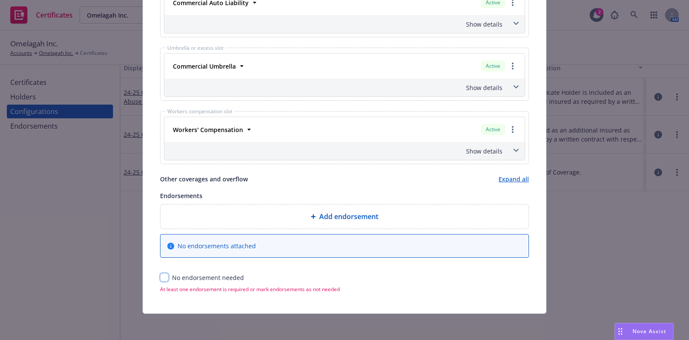
click at [160, 273] on input "checkbox" at bounding box center [164, 277] width 9 height 9
checkbox input "true"
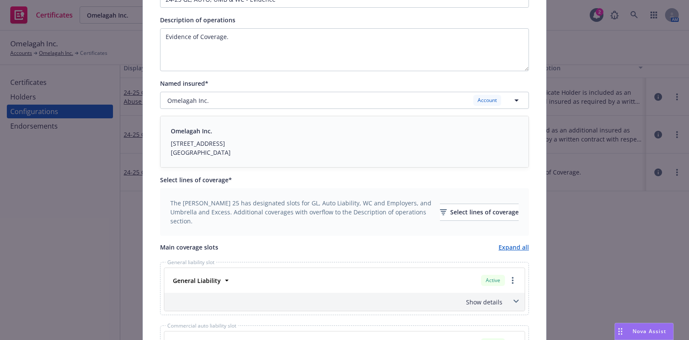
scroll to position [0, 0]
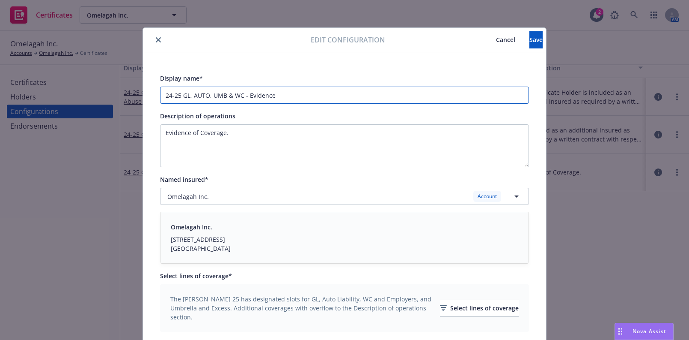
drag, startPoint x: 306, startPoint y: 89, endPoint x: 39, endPoint y: 39, distance: 271.9
click at [42, 40] on div "Edit configuration Cancel Save Display name* 24-25 GL, AUTO, UMB & WC - Evidenc…" at bounding box center [344, 170] width 689 height 340
type input "25-26 GAWU"
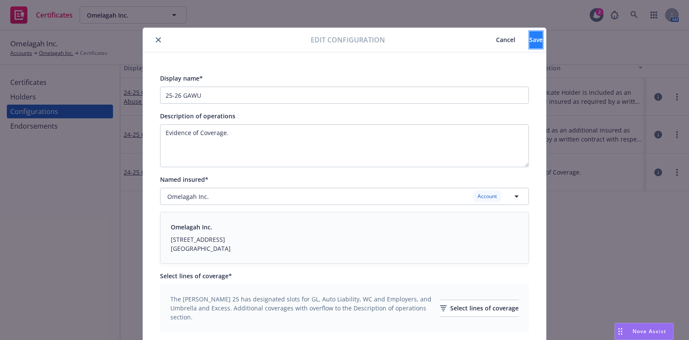
click at [537, 46] on button "Save" at bounding box center [536, 39] width 13 height 17
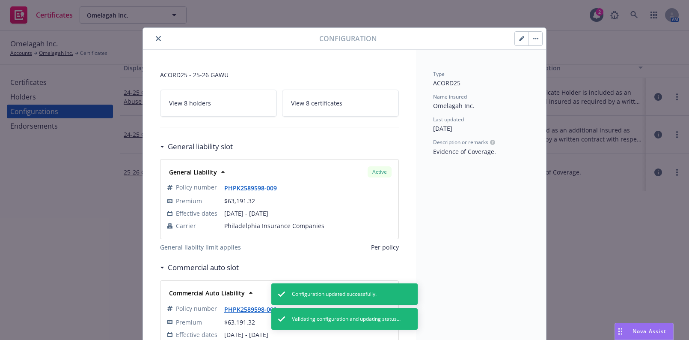
click at [157, 36] on icon "close" at bounding box center [158, 38] width 5 height 5
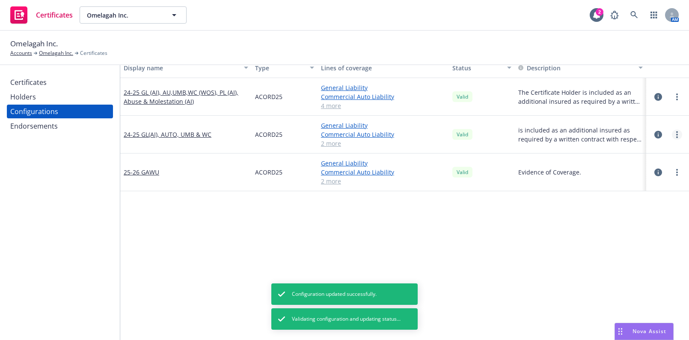
drag, startPoint x: 677, startPoint y: 131, endPoint x: 670, endPoint y: 134, distance: 7.3
click at [672, 134] on div at bounding box center [677, 134] width 10 height 10
click at [672, 134] on link "more" at bounding box center [677, 134] width 10 height 10
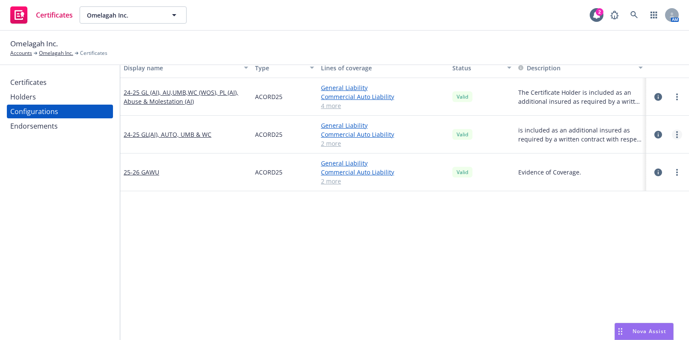
click at [673, 136] on link "more" at bounding box center [677, 134] width 10 height 10
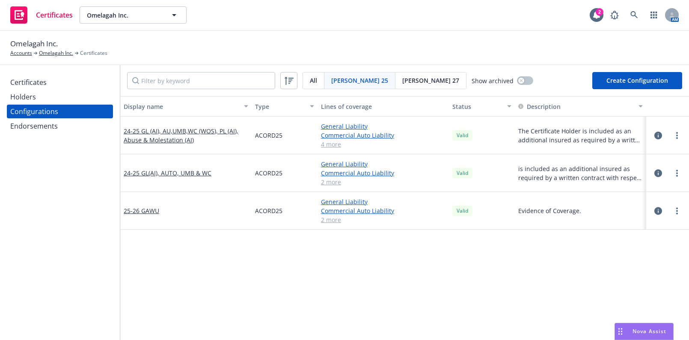
click at [60, 84] on div "Certificates" at bounding box center [59, 82] width 99 height 14
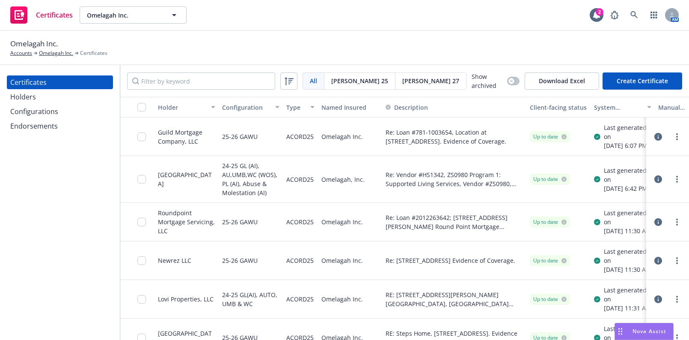
click at [65, 113] on div "Configurations" at bounding box center [59, 111] width 99 height 14
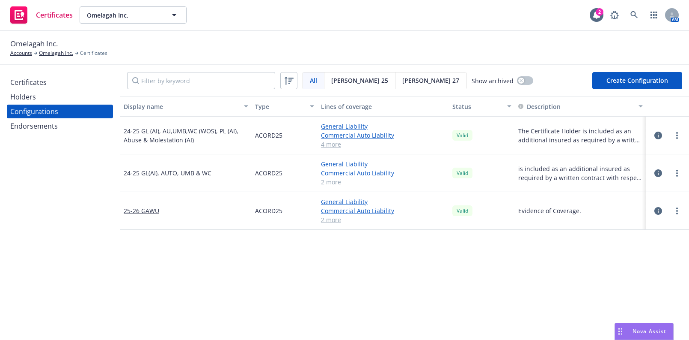
click at [663, 176] on div at bounding box center [667, 173] width 29 height 10
click at [665, 176] on div at bounding box center [667, 173] width 29 height 10
click at [677, 170] on circle "more" at bounding box center [678, 171] width 2 height 2
click at [617, 182] on link "Edit" at bounding box center [629, 190] width 94 height 17
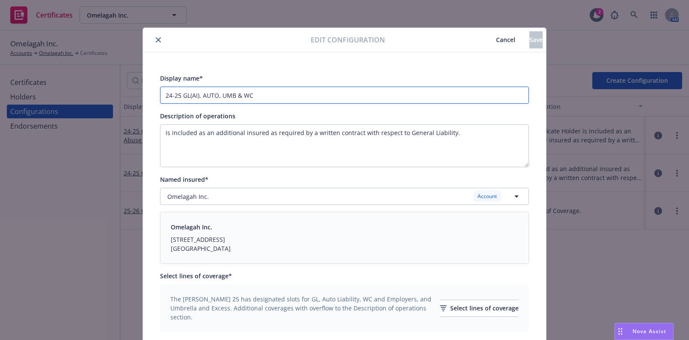
drag, startPoint x: 177, startPoint y: 94, endPoint x: 89, endPoint y: 85, distance: 88.3
click at [89, 85] on div "Edit configuration Cancel Save Display name* 24-25 GL(AI), AUTO, UMB & WC Descr…" at bounding box center [344, 170] width 689 height 340
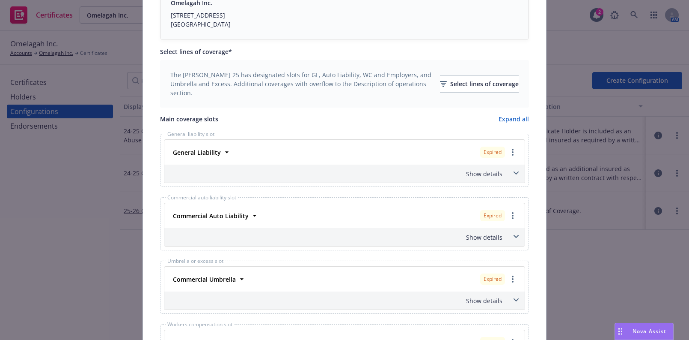
scroll to position [233, 0]
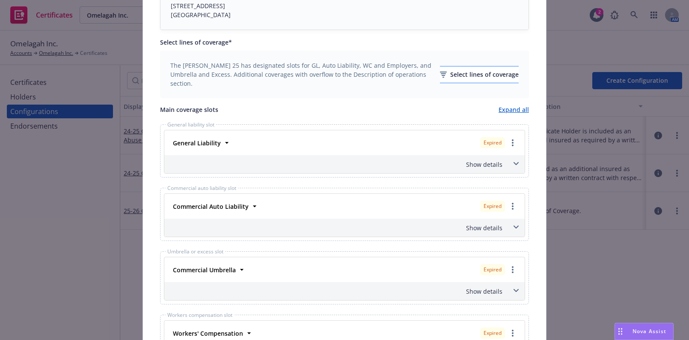
type input "25-26 GL(AI), AUTO, UMB & WC"
click at [460, 77] on div "Select lines of coverage" at bounding box center [479, 74] width 79 height 16
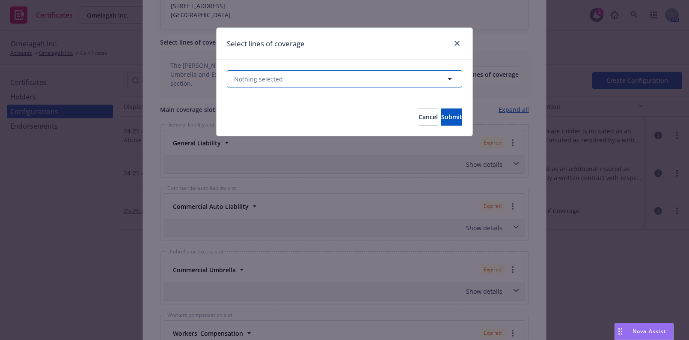
click at [383, 79] on button "Nothing selected" at bounding box center [344, 78] width 235 height 17
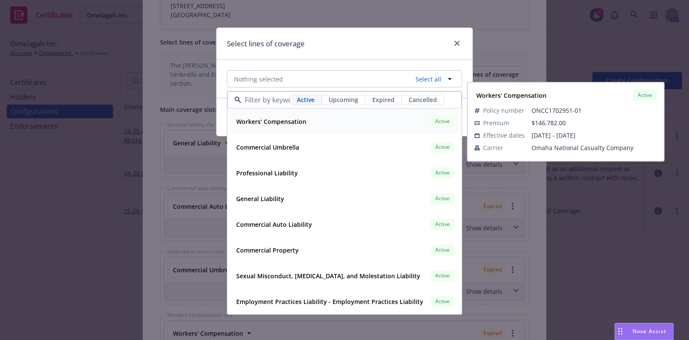
click at [285, 119] on strong "Workers' Compensation" at bounding box center [271, 121] width 70 height 8
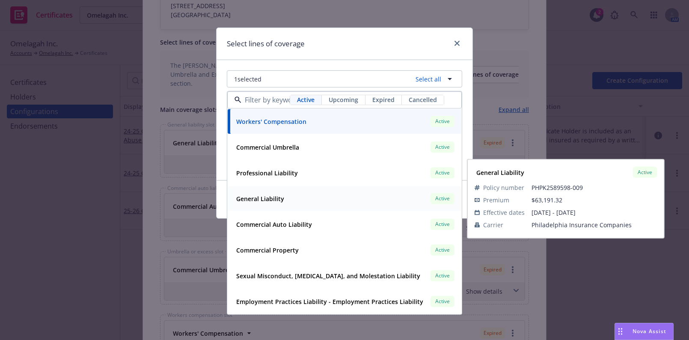
click at [263, 192] on div "General Liability" at bounding box center [259, 198] width 53 height 12
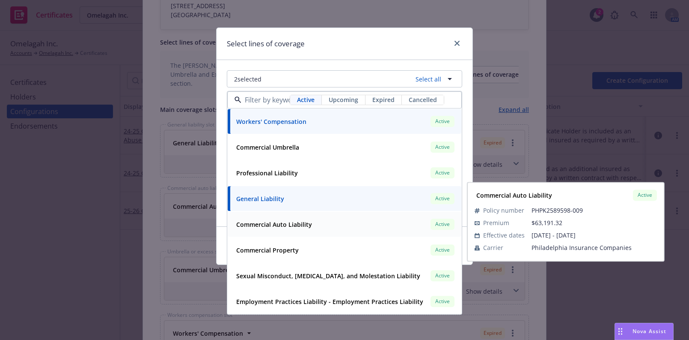
click at [269, 221] on strong "Commercial Auto Liability" at bounding box center [274, 224] width 76 height 8
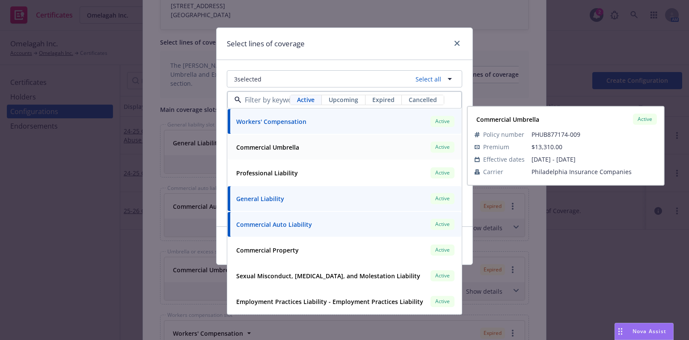
click at [274, 146] on strong "Commercial Umbrella" at bounding box center [267, 147] width 63 height 8
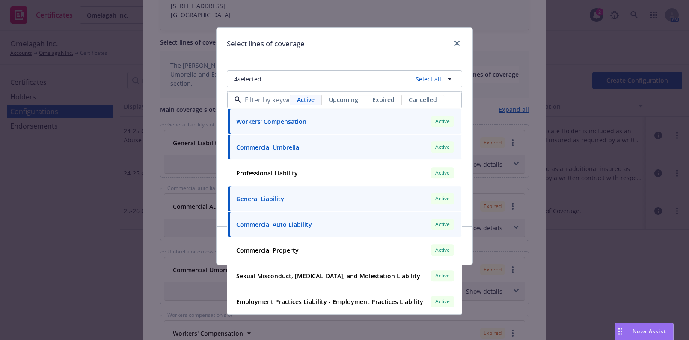
click at [295, 59] on div "Select lines of coverage" at bounding box center [345, 44] width 256 height 32
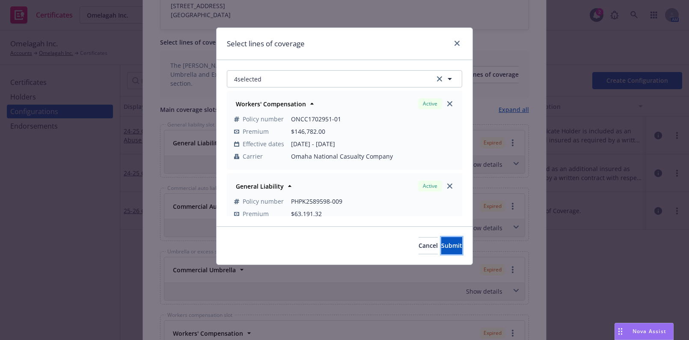
click at [441, 251] on button "Submit" at bounding box center [451, 245] width 21 height 17
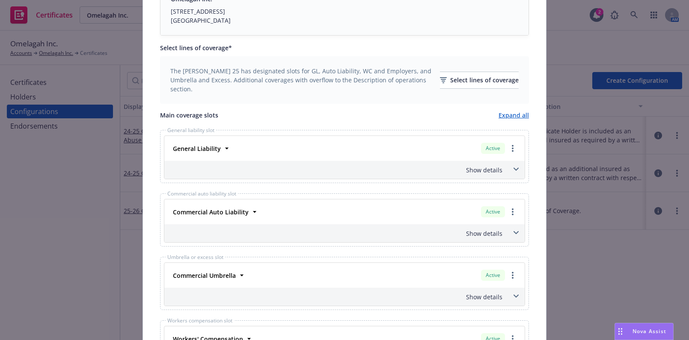
scroll to position [194, 0]
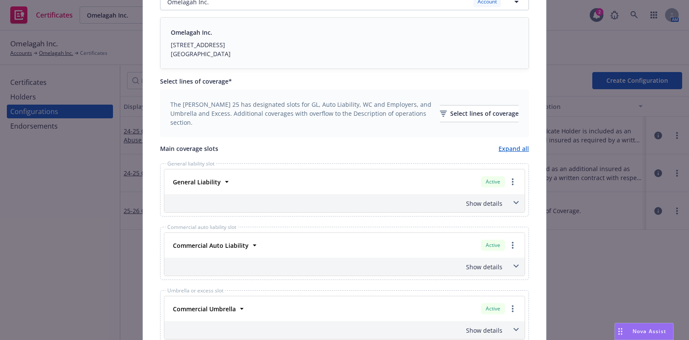
click at [489, 200] on div "Show details" at bounding box center [334, 203] width 337 height 9
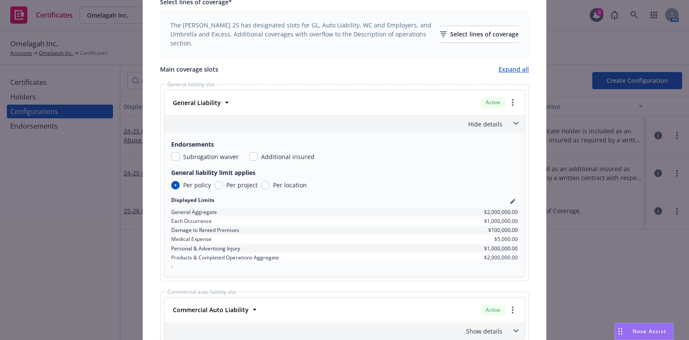
scroll to position [311, 0]
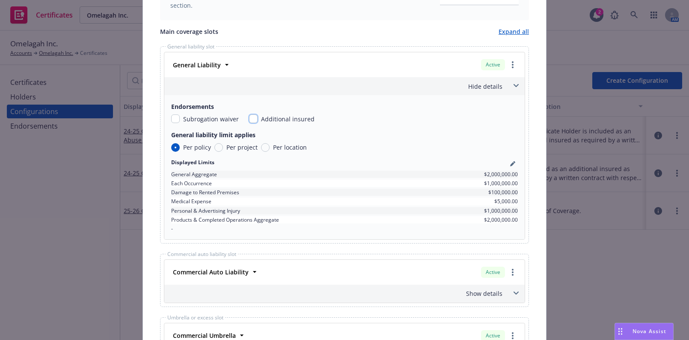
click at [249, 118] on input "checkbox" at bounding box center [253, 118] width 9 height 9
checkbox input "true"
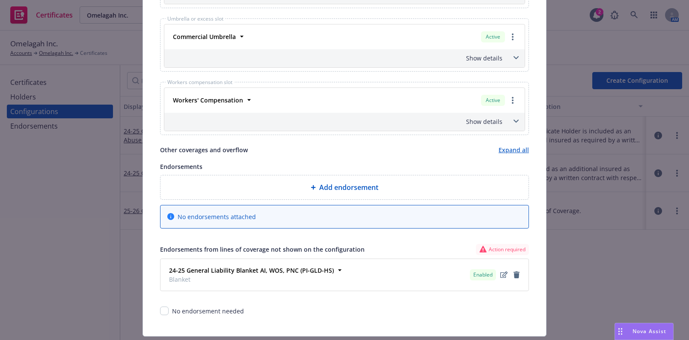
scroll to position [632, 0]
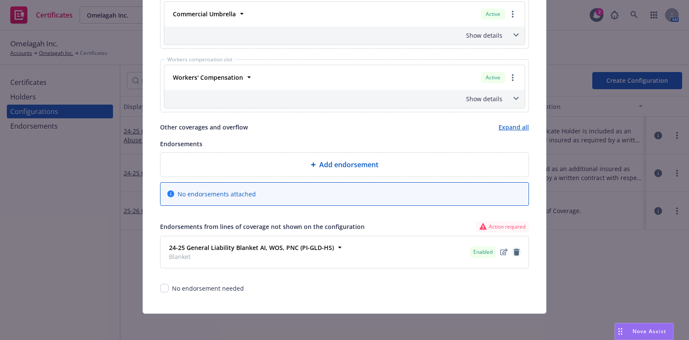
click at [514, 248] on icon "remove" at bounding box center [517, 251] width 6 height 7
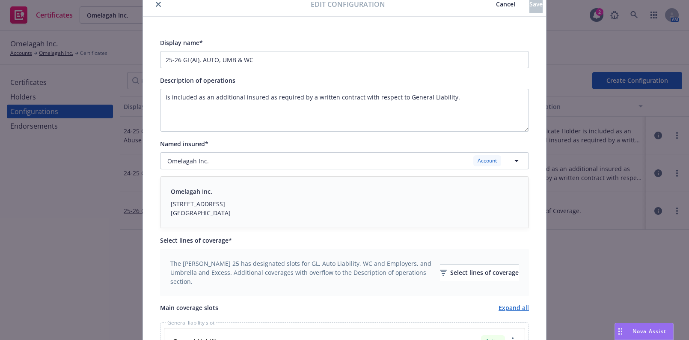
scroll to position [0, 0]
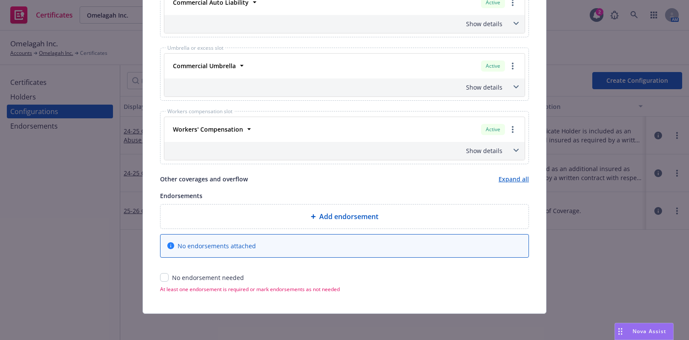
drag, startPoint x: 236, startPoint y: 313, endPoint x: 219, endPoint y: 249, distance: 65.6
drag, startPoint x: 215, startPoint y: 60, endPoint x: 167, endPoint y: 72, distance: 49.0
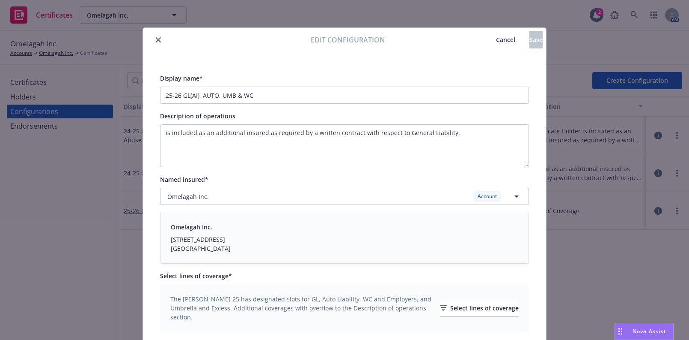
click at [157, 38] on icon "close" at bounding box center [158, 39] width 5 height 5
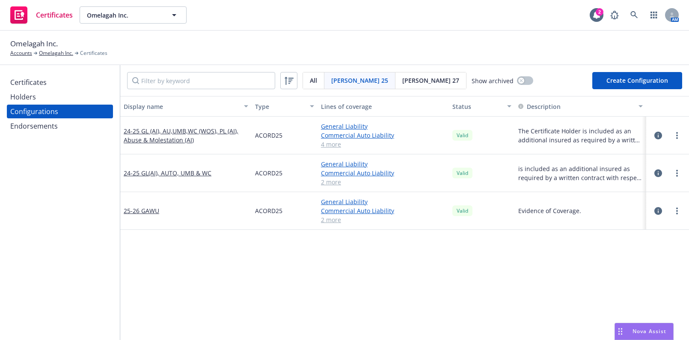
click at [56, 128] on div "Endorsements" at bounding box center [34, 126] width 48 height 14
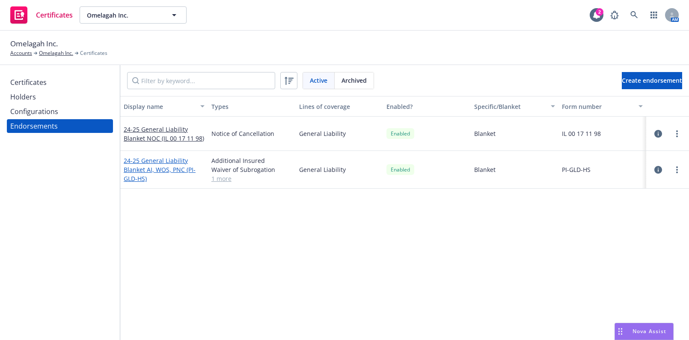
click at [159, 166] on link "24-25 General Liability Blanket AI, WOS, PNC (PI-GLD-HS)" at bounding box center [160, 169] width 72 height 26
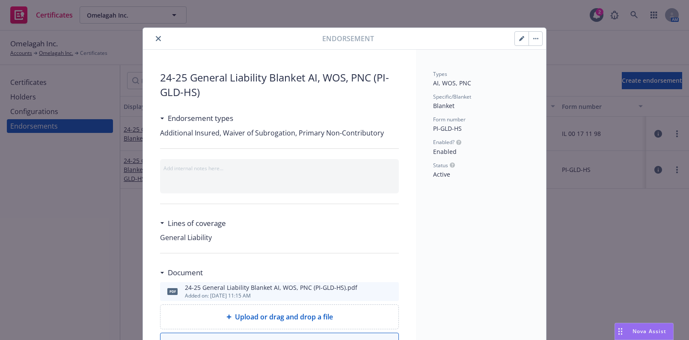
click at [515, 41] on button "button" at bounding box center [522, 39] width 14 height 14
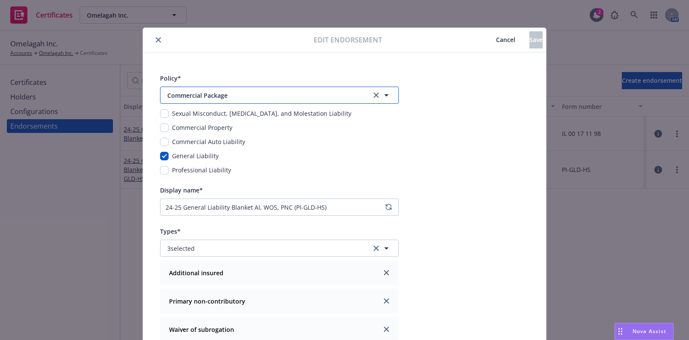
click at [214, 93] on span "Commercial Package" at bounding box center [263, 95] width 193 height 9
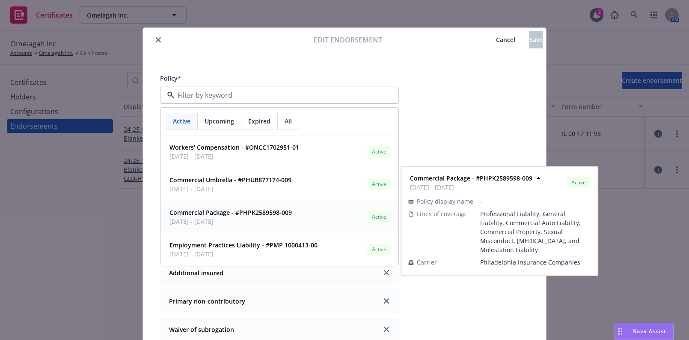
click at [212, 210] on strong "Commercial Package - #PHPK2589598-009" at bounding box center [231, 212] width 122 height 8
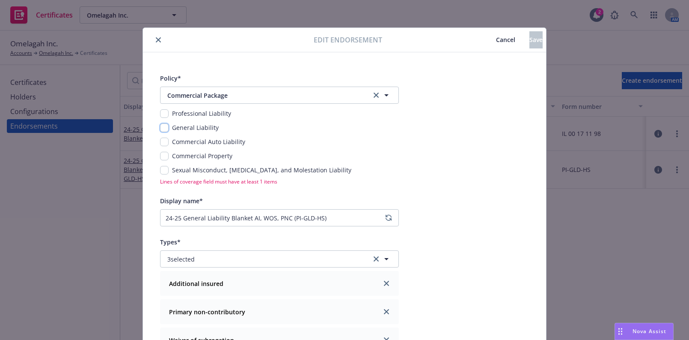
click at [163, 129] on input "checkbox" at bounding box center [164, 127] width 9 height 9
checkbox input "true"
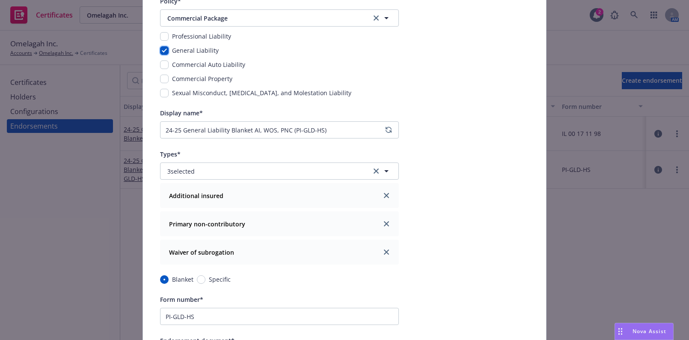
scroll to position [78, 0]
click at [386, 128] on icon "regenerate" at bounding box center [388, 129] width 5 height 5
type input "25-26 General Liability Blanket AI, WOS, PNC (PI-GLD-HS)"
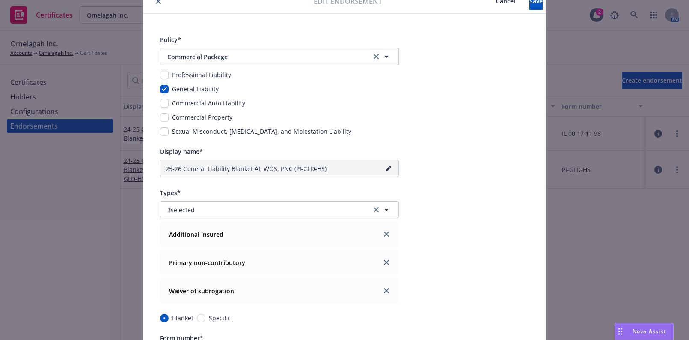
scroll to position [0, 0]
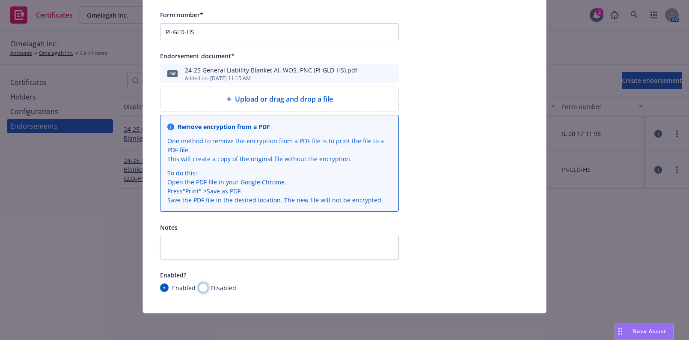
click at [199, 288] on input "Disabled" at bounding box center [203, 287] width 9 height 9
radio input "true"
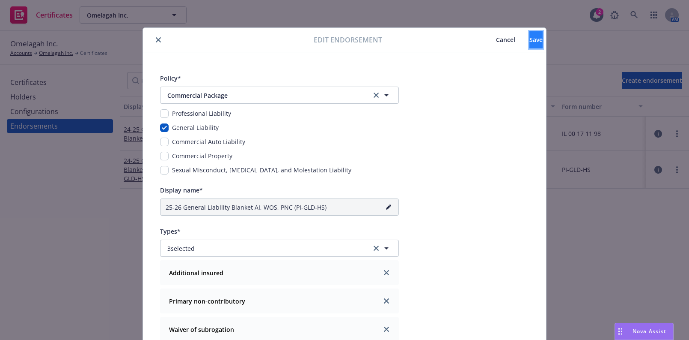
click at [530, 34] on button "Save" at bounding box center [536, 39] width 13 height 17
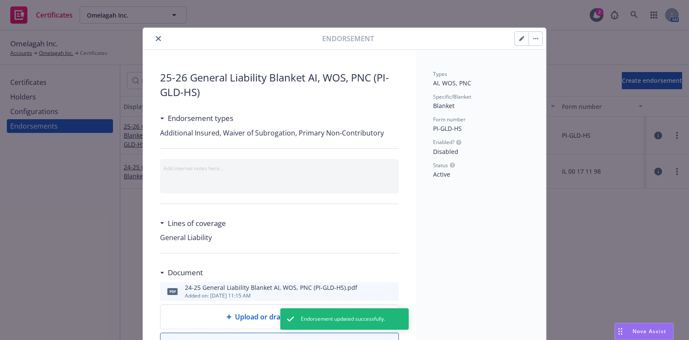
click at [156, 42] on button "close" at bounding box center [158, 38] width 10 height 10
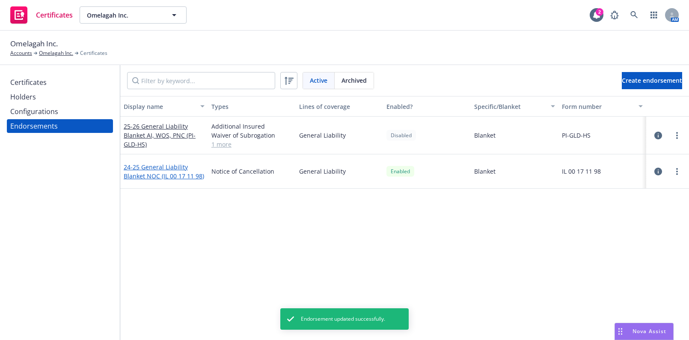
click at [161, 173] on link "24-25 General Liability Blanket NOC (IL 00 17 11 98)" at bounding box center [164, 171] width 80 height 17
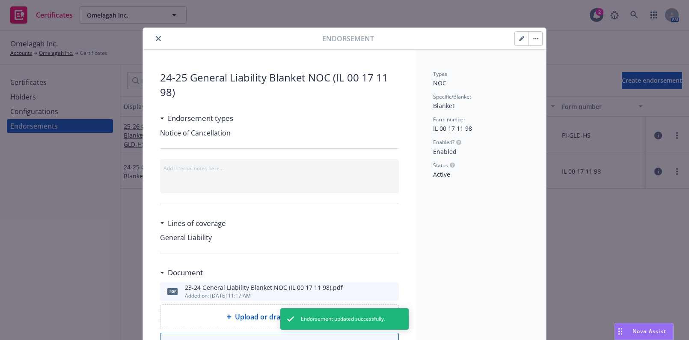
click at [520, 37] on icon "button" at bounding box center [521, 38] width 5 height 5
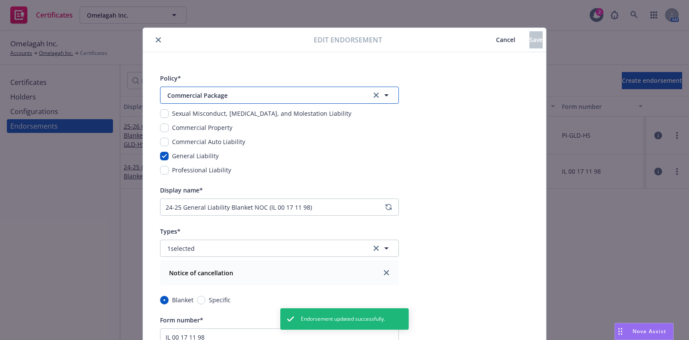
click at [235, 93] on span "Commercial Package" at bounding box center [263, 95] width 193 height 9
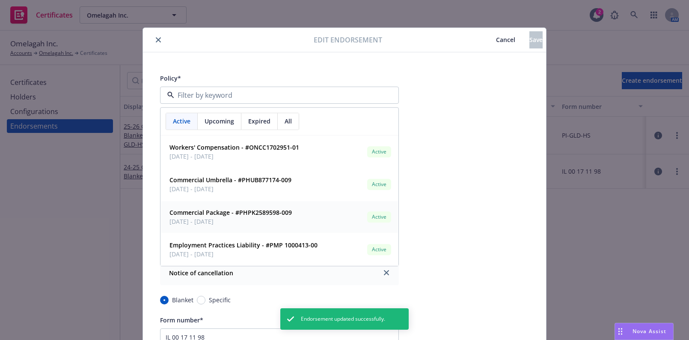
click at [205, 216] on strong "Commercial Package - #PHPK2589598-009" at bounding box center [231, 212] width 122 height 8
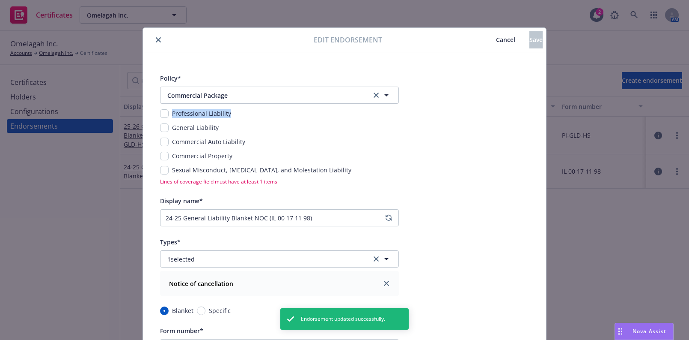
drag, startPoint x: 160, startPoint y: 120, endPoint x: 158, endPoint y: 125, distance: 5.4
click at [160, 120] on div "Professional Liability General Liability Commercial Auto Liability Commercial P…" at bounding box center [279, 142] width 239 height 66
click at [160, 125] on input "checkbox" at bounding box center [164, 127] width 9 height 9
checkbox input "true"
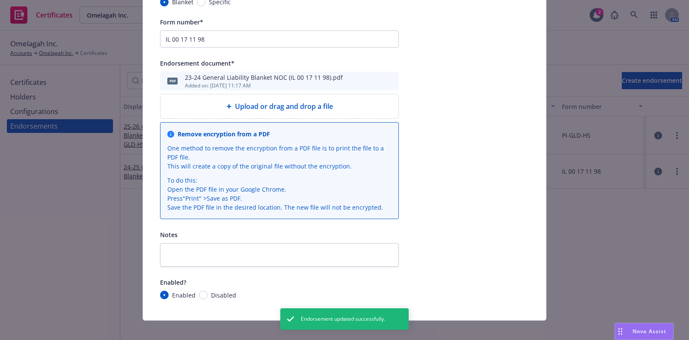
scroll to position [305, 0]
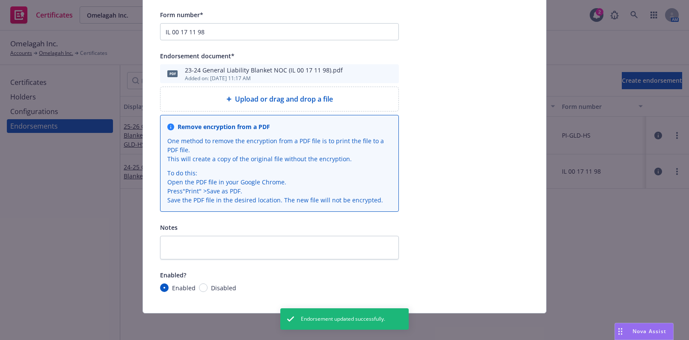
click at [211, 291] on span "Disabled" at bounding box center [223, 287] width 25 height 9
click at [208, 291] on input "Disabled" at bounding box center [203, 287] width 9 height 9
radio input "true"
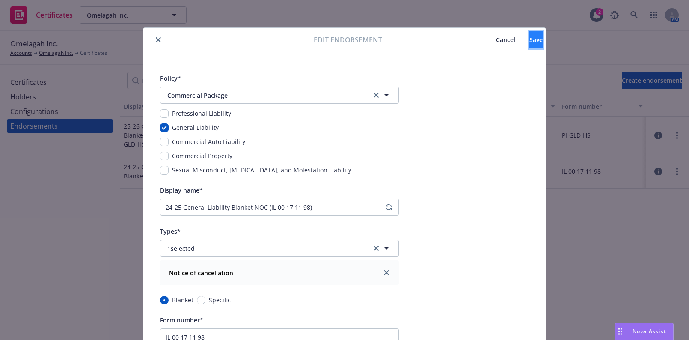
click at [530, 47] on button "Save" at bounding box center [536, 39] width 13 height 17
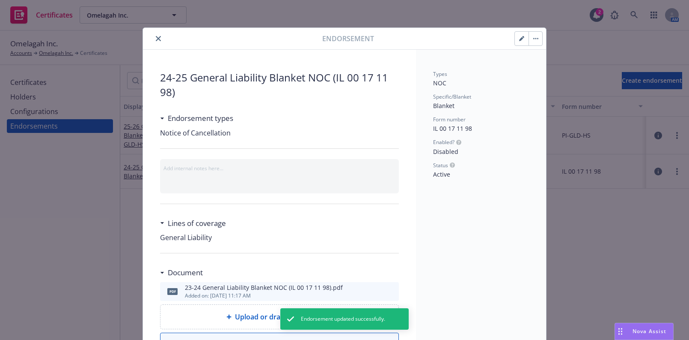
click at [155, 44] on div "Endorsement" at bounding box center [344, 39] width 403 height 22
click at [156, 39] on icon "close" at bounding box center [158, 38] width 5 height 5
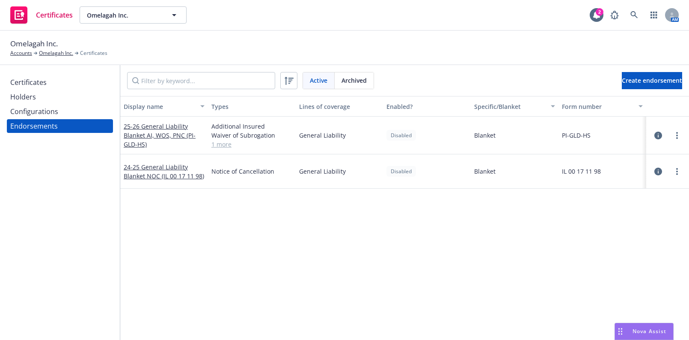
click at [47, 116] on div "Configurations" at bounding box center [34, 111] width 48 height 14
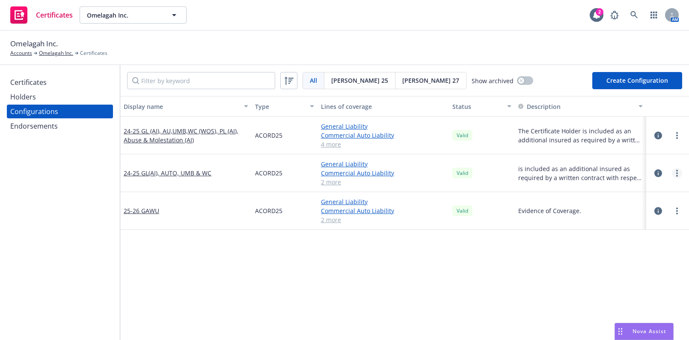
click at [677, 170] on icon "more" at bounding box center [678, 173] width 2 height 7
click at [611, 189] on link "Edit" at bounding box center [629, 190] width 94 height 17
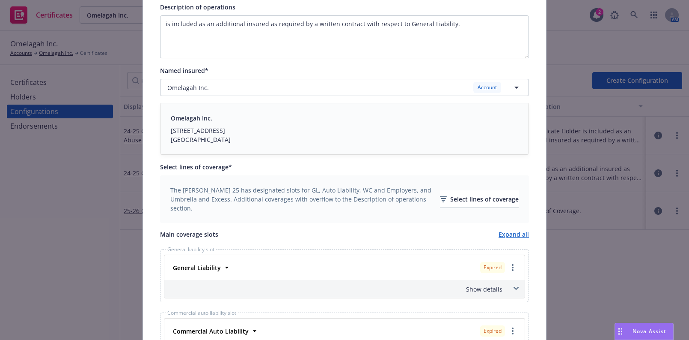
scroll to position [233, 0]
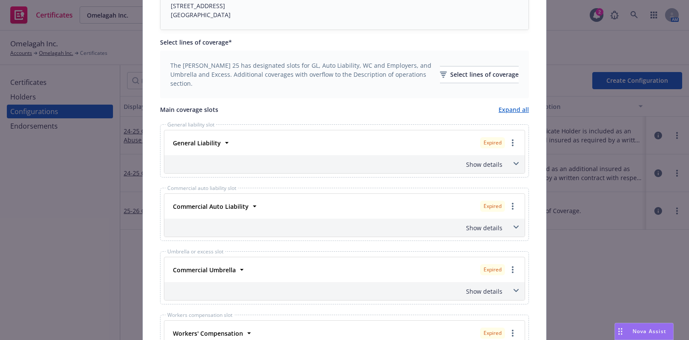
click at [451, 64] on div "The ACORD 25 has designated slots for GL, Auto Liability, WC and Employers, and…" at bounding box center [344, 74] width 349 height 27
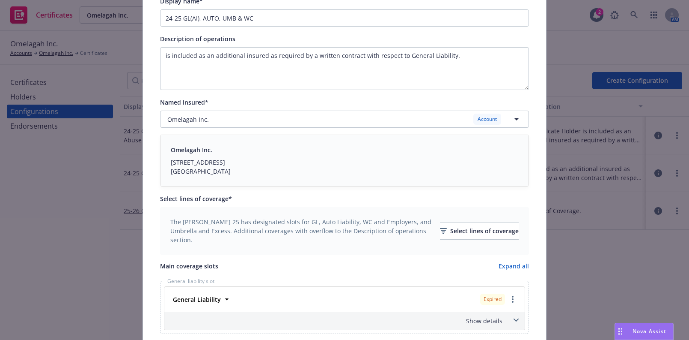
scroll to position [0, 0]
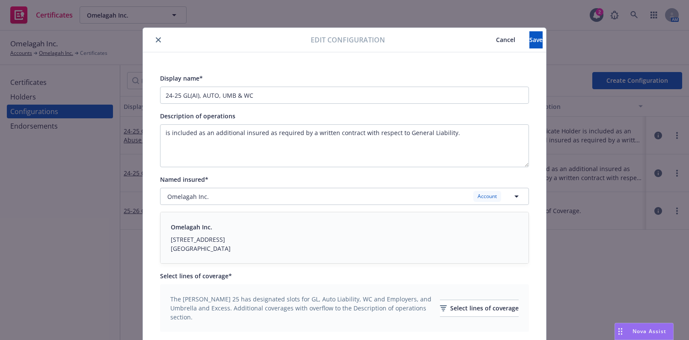
click at [496, 41] on span "Cancel" at bounding box center [505, 40] width 19 height 8
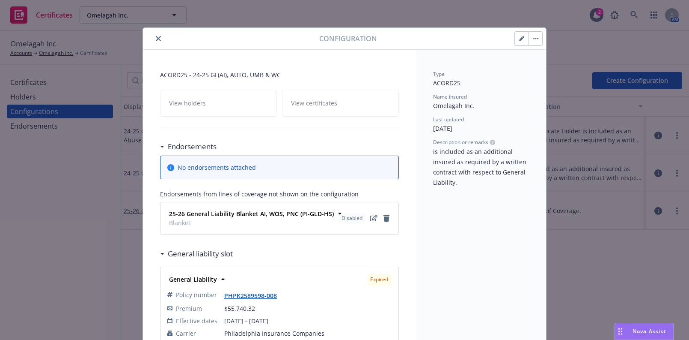
click at [515, 40] on button "button" at bounding box center [522, 39] width 14 height 14
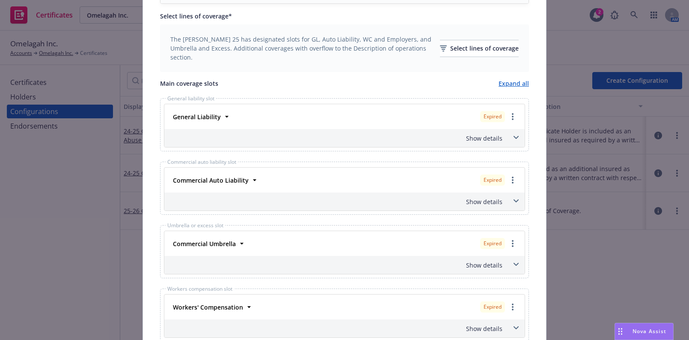
scroll to position [194, 0]
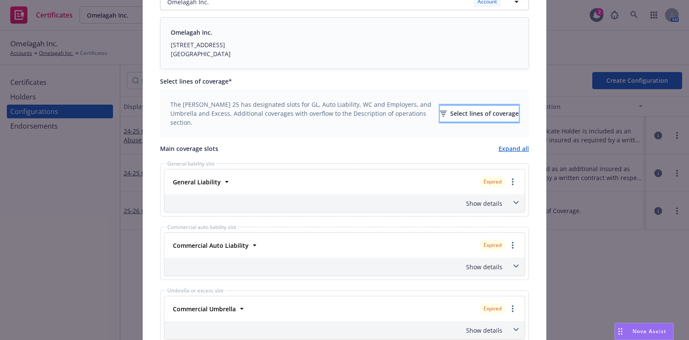
click at [447, 112] on div "Select lines of coverage" at bounding box center [479, 113] width 79 height 16
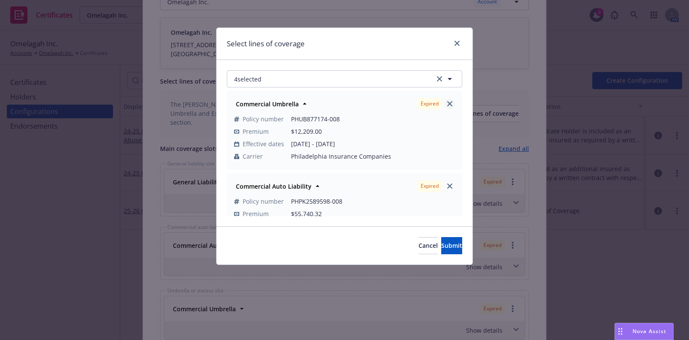
click at [444, 108] on div "Expired" at bounding box center [436, 103] width 41 height 15
drag, startPoint x: 453, startPoint y: 98, endPoint x: 441, endPoint y: 105, distance: 13.4
click at [446, 103] on div "Commercial Umbrella Expired Policy number PHUB877174-008 Premium $12,209.00 Eff…" at bounding box center [344, 130] width 235 height 78
click at [445, 105] on link "close" at bounding box center [450, 103] width 10 height 10
click at [452, 98] on div "Commercial Auto Liability Expired Policy number PHPK2589598-008 Premium $55,740…" at bounding box center [344, 130] width 235 height 78
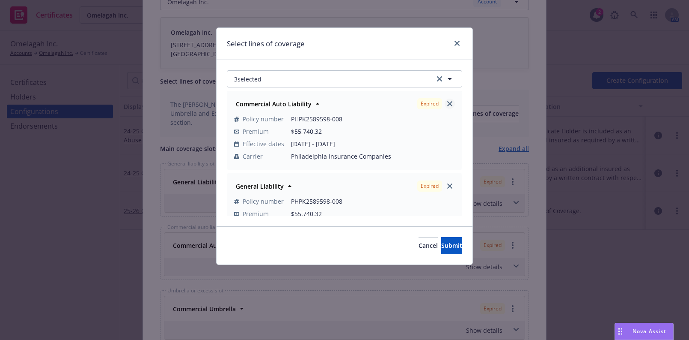
click at [447, 104] on icon "close" at bounding box center [449, 103] width 5 height 5
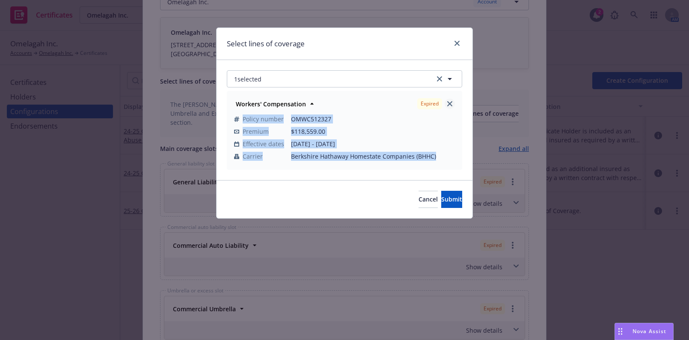
click at [446, 104] on link "close" at bounding box center [450, 103] width 10 height 10
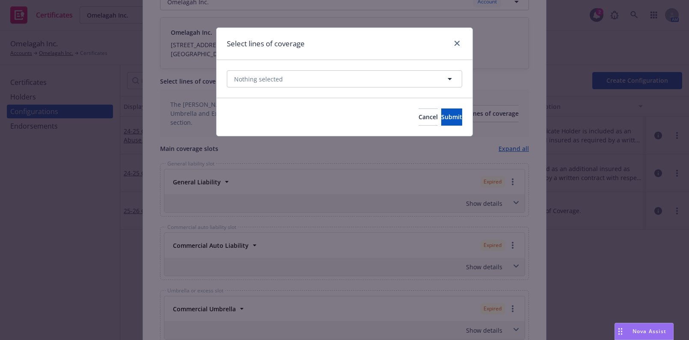
click at [271, 90] on div "Nothing selected" at bounding box center [345, 79] width 256 height 38
click at [274, 77] on span "Nothing selected" at bounding box center [258, 79] width 49 height 9
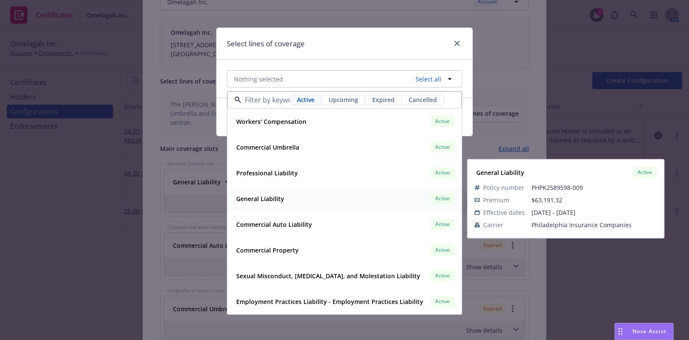
click at [268, 198] on strong "General Liability" at bounding box center [260, 198] width 48 height 8
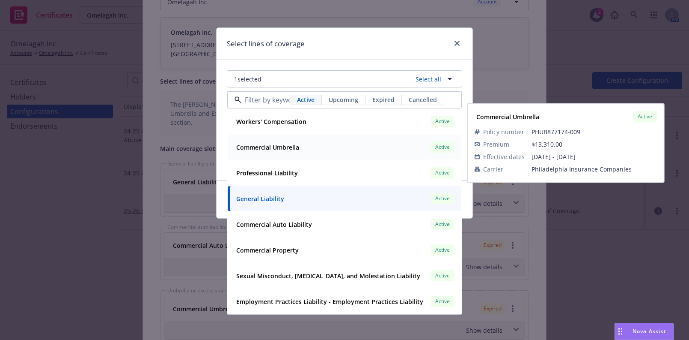
click at [278, 144] on strong "Commercial Umbrella" at bounding box center [267, 147] width 63 height 8
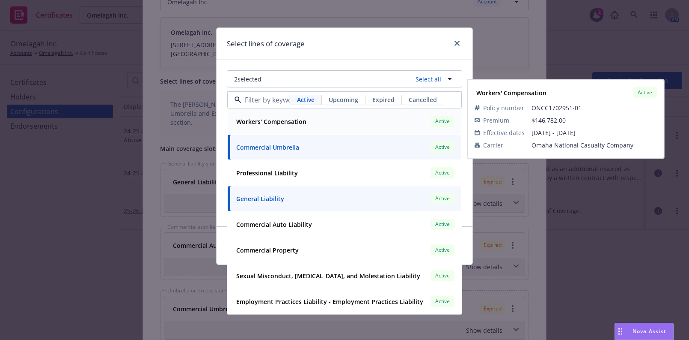
click at [275, 126] on div "Workers' Compensation" at bounding box center [270, 121] width 75 height 12
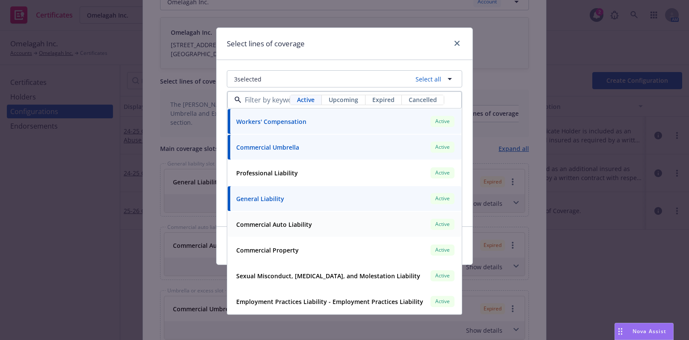
click at [285, 231] on div "Commercial Auto Liability Active Policy number PHPK2589598-009 Premium $63,191.…" at bounding box center [345, 224] width 234 height 25
click at [336, 51] on div "Select lines of coverage" at bounding box center [345, 44] width 256 height 32
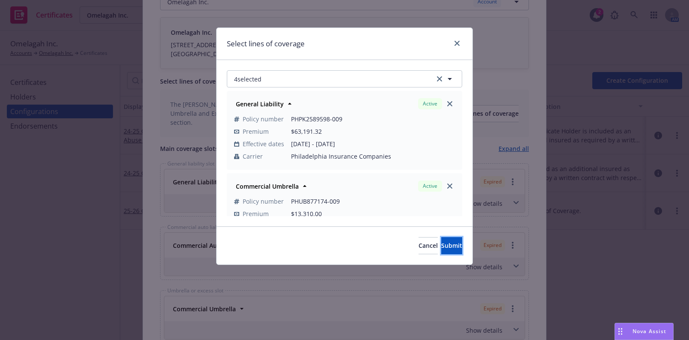
click at [441, 249] on button "Submit" at bounding box center [451, 245] width 21 height 17
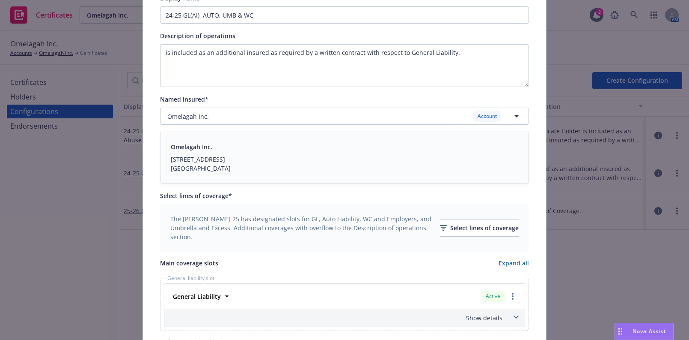
scroll to position [233, 0]
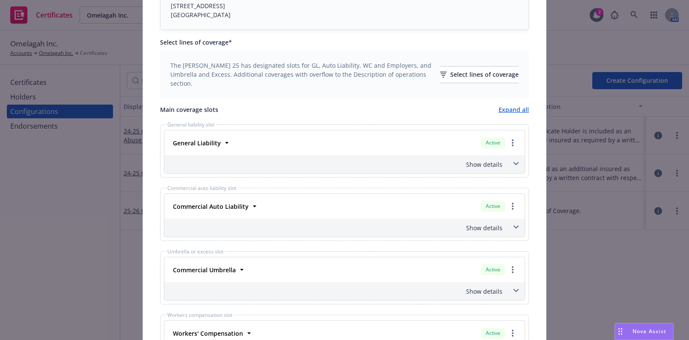
click at [491, 165] on div "Show details" at bounding box center [334, 164] width 337 height 9
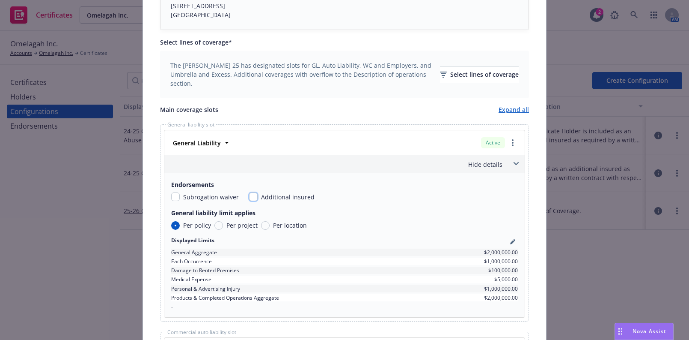
click at [249, 194] on input "checkbox" at bounding box center [253, 196] width 9 height 9
checkbox input "true"
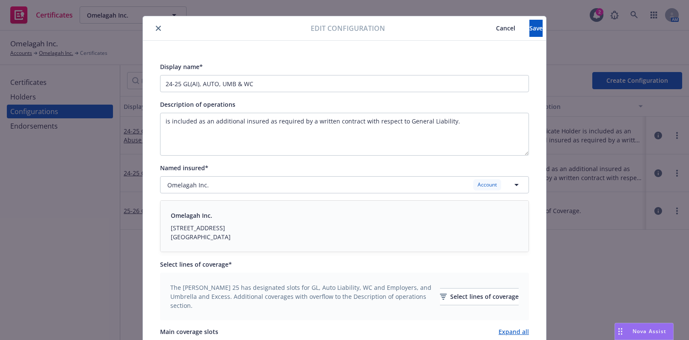
scroll to position [0, 0]
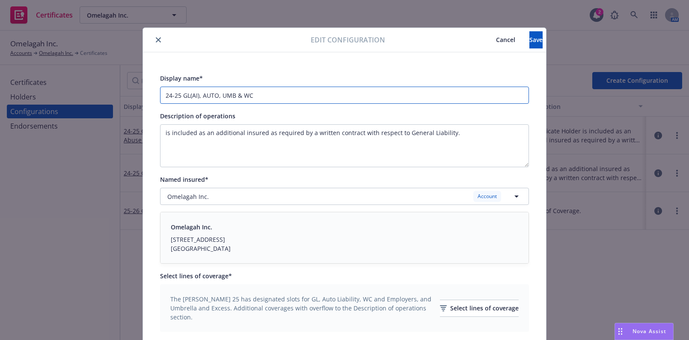
drag, startPoint x: 179, startPoint y: 95, endPoint x: 98, endPoint y: 80, distance: 82.9
click at [101, 83] on div "Edit configuration Cancel Save Display name* 24-25 GL(AI), AUTO, UMB & WC Descr…" at bounding box center [344, 170] width 689 height 340
type input "25-26 GL(AI), AUTO, UMB & WC"
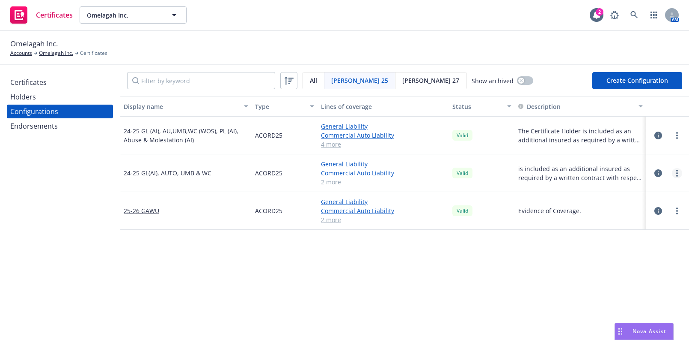
click at [672, 173] on link "more" at bounding box center [677, 173] width 10 height 10
click at [620, 192] on link "Edit" at bounding box center [629, 190] width 94 height 17
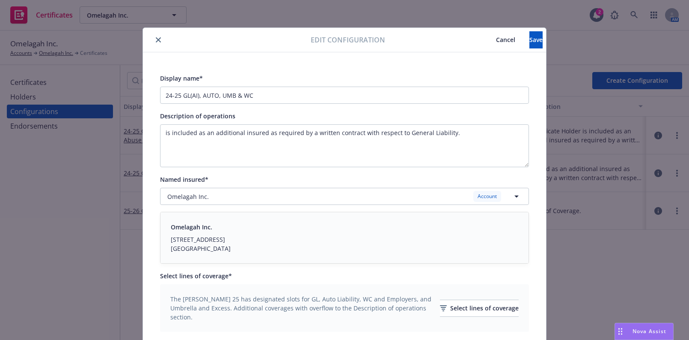
click at [496, 36] on span "Cancel" at bounding box center [505, 40] width 19 height 8
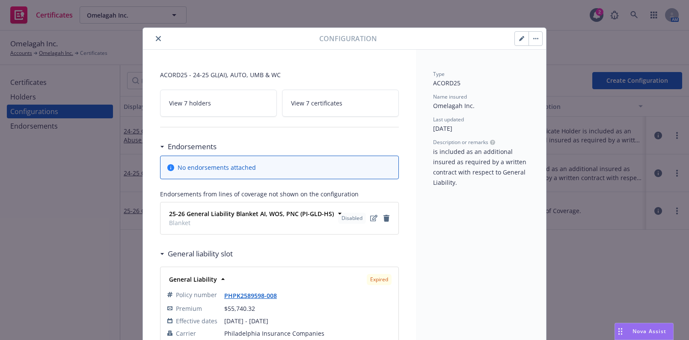
click at [519, 37] on icon "button" at bounding box center [521, 38] width 5 height 5
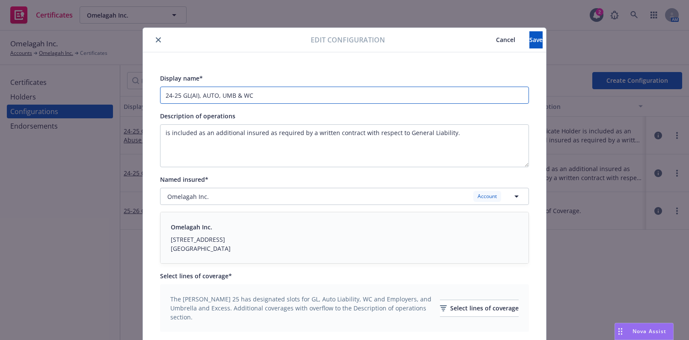
drag, startPoint x: 177, startPoint y: 92, endPoint x: 146, endPoint y: 98, distance: 32.2
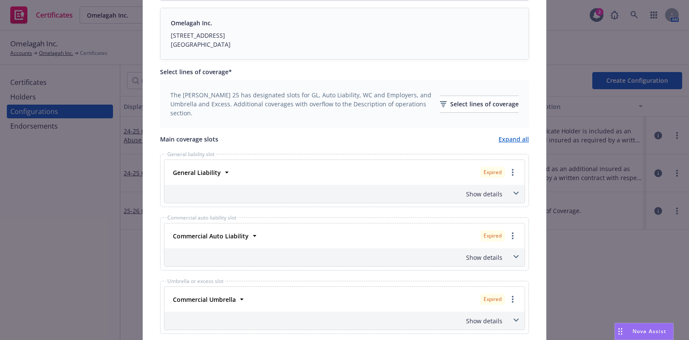
scroll to position [272, 0]
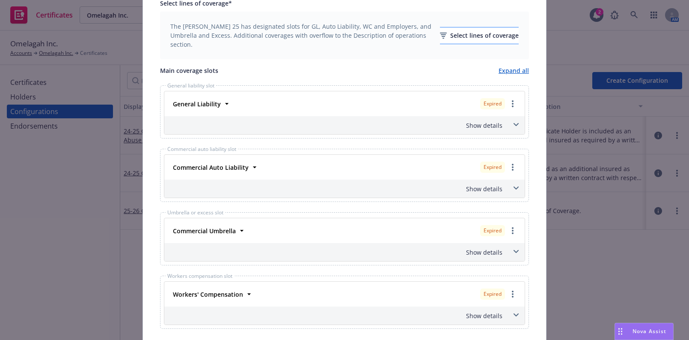
type input "25-26 GL(AI), AUTO, UMB & WC"
click at [448, 40] on div "Select lines of coverage" at bounding box center [479, 35] width 79 height 16
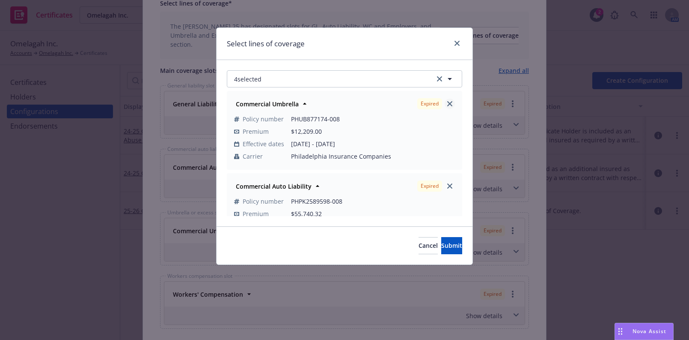
click at [445, 98] on link "close" at bounding box center [450, 103] width 10 height 10
click at [447, 105] on icon "close" at bounding box center [449, 103] width 5 height 5
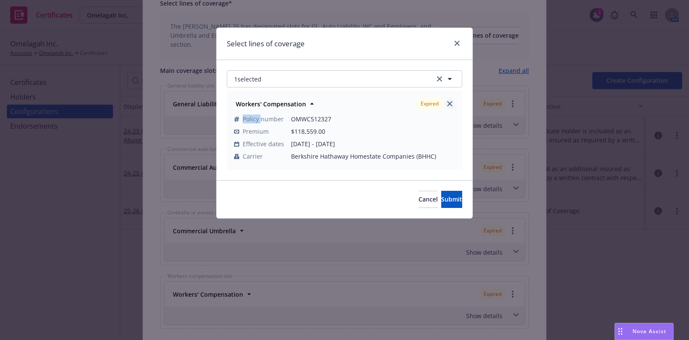
click at [450, 103] on icon "close" at bounding box center [449, 103] width 5 height 5
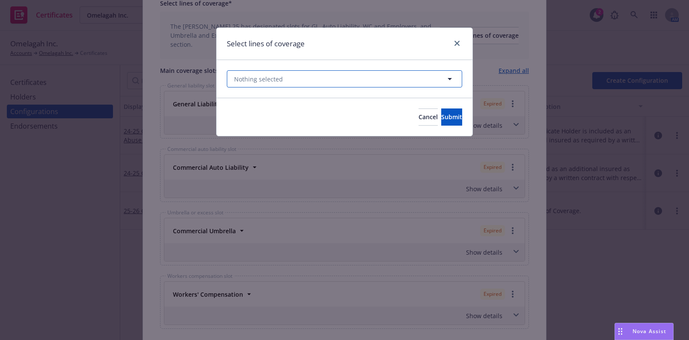
click at [312, 84] on button "Nothing selected" at bounding box center [344, 78] width 235 height 17
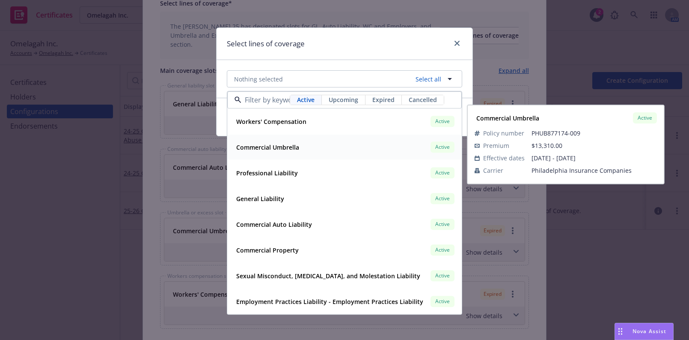
click at [265, 148] on strong "Commercial Umbrella" at bounding box center [267, 147] width 63 height 8
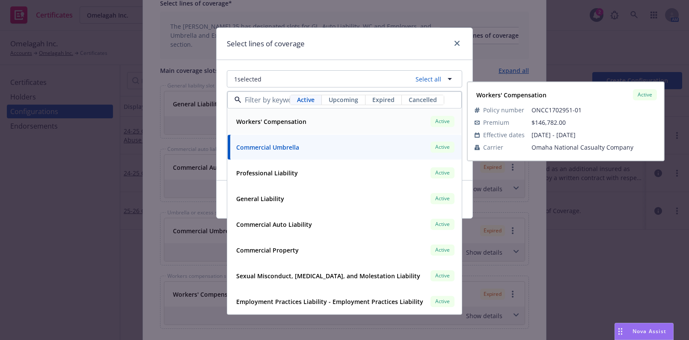
click at [272, 126] on div "Workers' Compensation" at bounding box center [270, 121] width 75 height 12
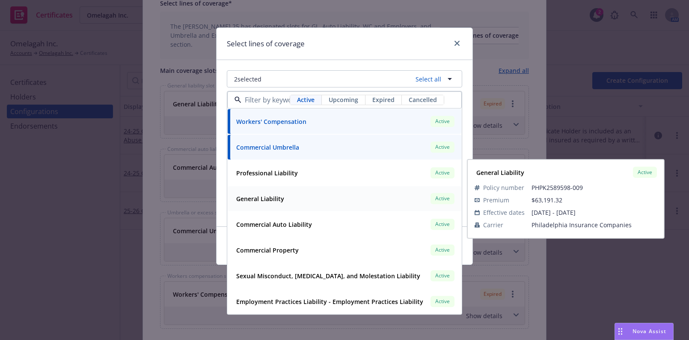
drag, startPoint x: 259, startPoint y: 203, endPoint x: 264, endPoint y: 224, distance: 22.5
click at [259, 203] on span "General Liability" at bounding box center [260, 198] width 48 height 9
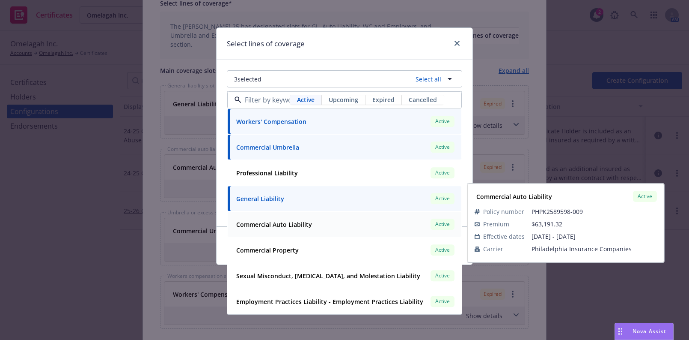
click at [264, 224] on strong "Commercial Auto Liability" at bounding box center [274, 224] width 76 height 8
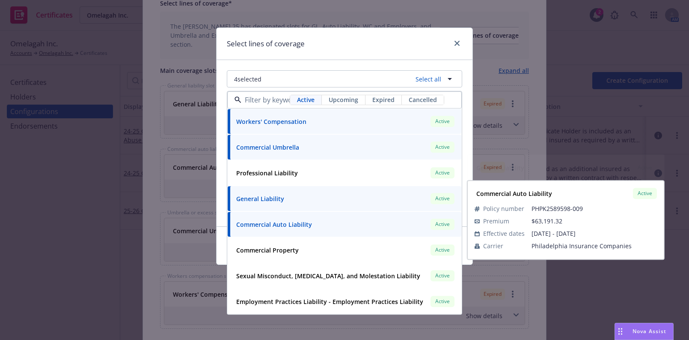
drag, startPoint x: 325, startPoint y: 49, endPoint x: 372, endPoint y: 147, distance: 108.4
click at [327, 50] on div "Select lines of coverage" at bounding box center [345, 44] width 256 height 32
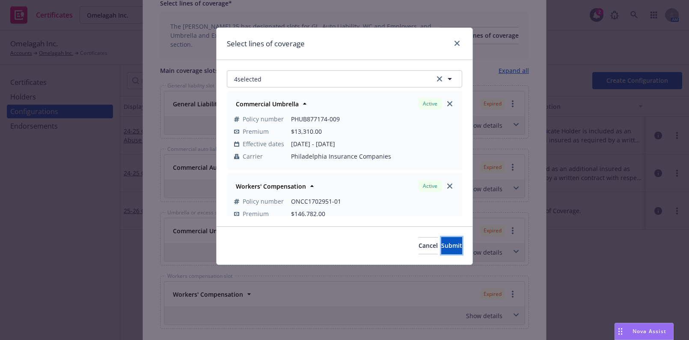
click at [441, 246] on span "Submit" at bounding box center [451, 245] width 21 height 8
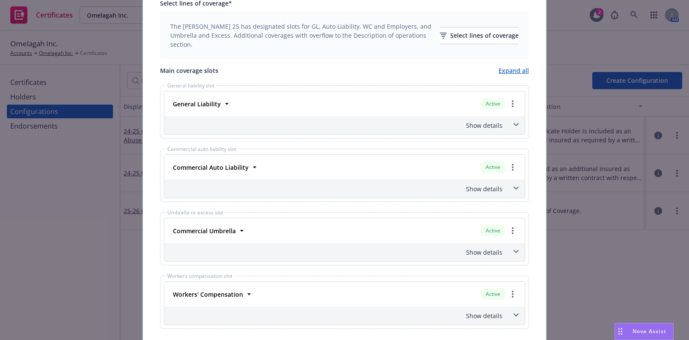
click at [468, 124] on div "Show details" at bounding box center [334, 125] width 337 height 9
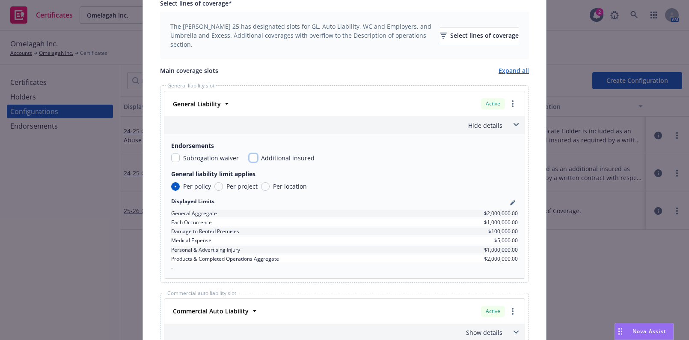
click at [251, 154] on input "checkbox" at bounding box center [253, 157] width 9 height 9
checkbox input "true"
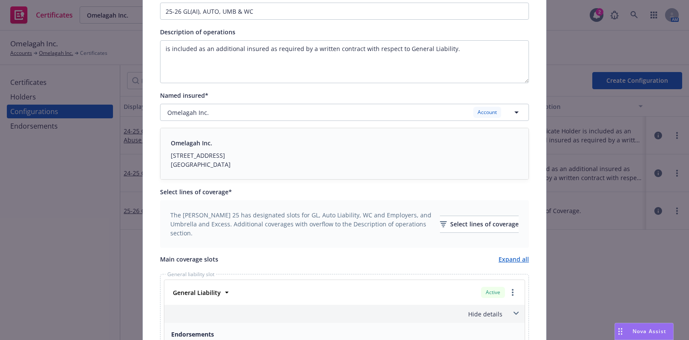
scroll to position [0, 0]
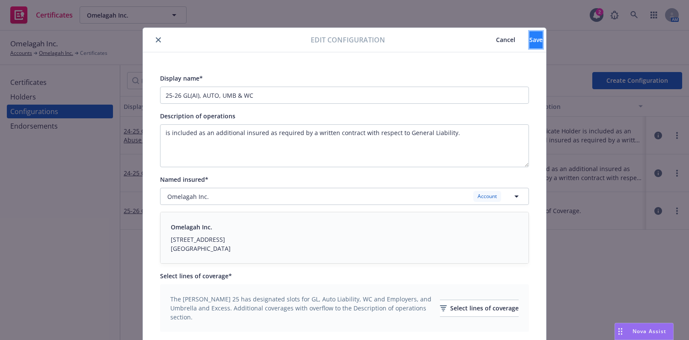
click at [530, 36] on button "Save" at bounding box center [536, 39] width 13 height 17
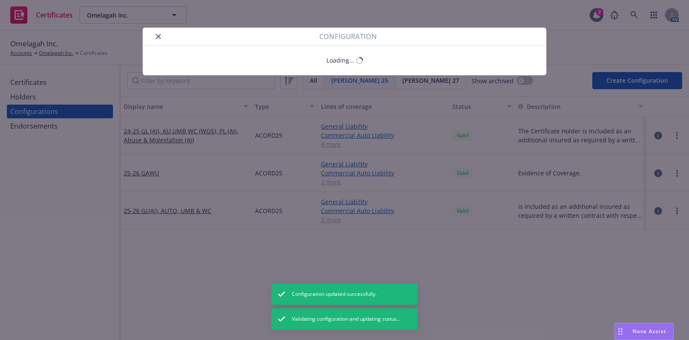
click at [155, 41] on button "close" at bounding box center [158, 36] width 10 height 10
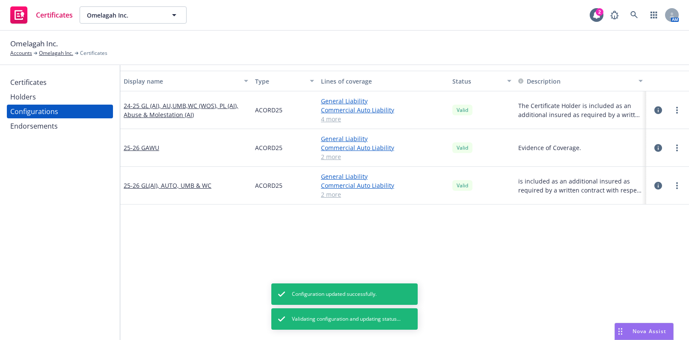
scroll to position [39, 0]
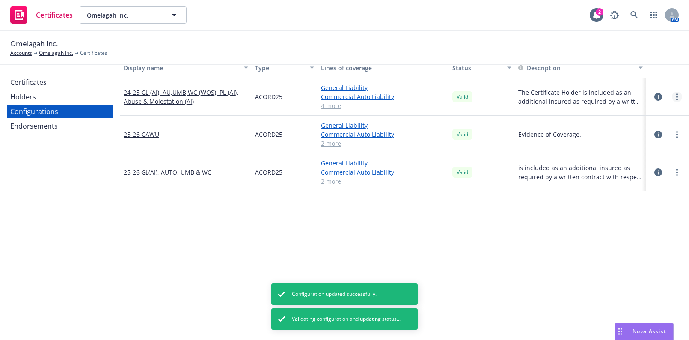
click at [672, 98] on link "more" at bounding box center [677, 97] width 10 height 10
click at [642, 117] on link "Edit" at bounding box center [629, 113] width 94 height 17
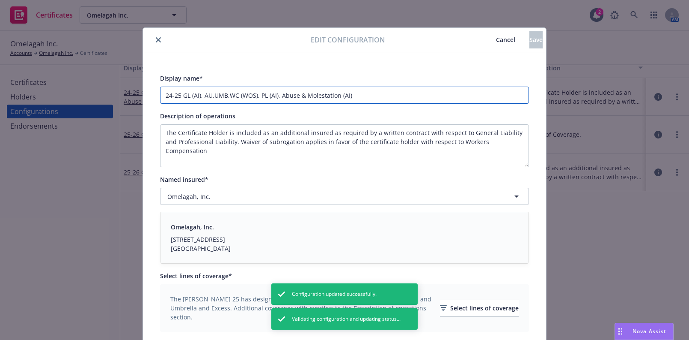
drag, startPoint x: 181, startPoint y: 96, endPoint x: 89, endPoint y: 76, distance: 94.6
click at [90, 77] on div "Edit configuration Cancel Save Display name* 24-25 GL (AI), AU,UMB,WC (WOS), PL…" at bounding box center [344, 170] width 689 height 340
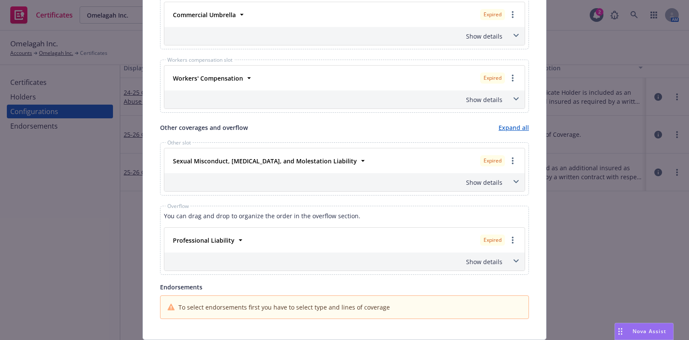
scroll to position [506, 0]
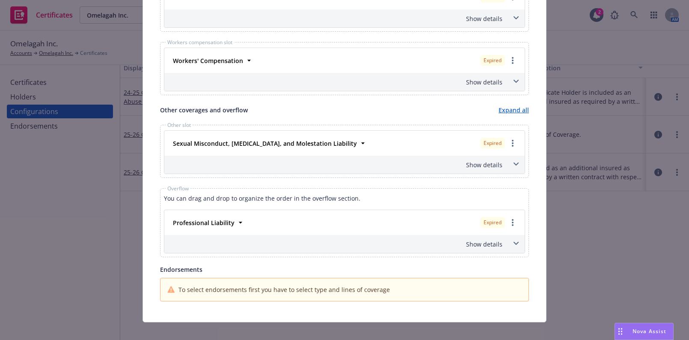
type input "25-26 GL (AI), AU,UMB,WC (WOS), PL (AI), Abuse & Molestation (AI)"
click at [481, 167] on div "Show details" at bounding box center [344, 164] width 361 height 18
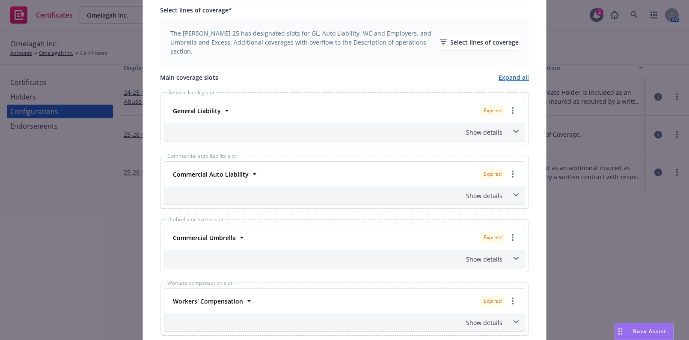
scroll to position [194, 0]
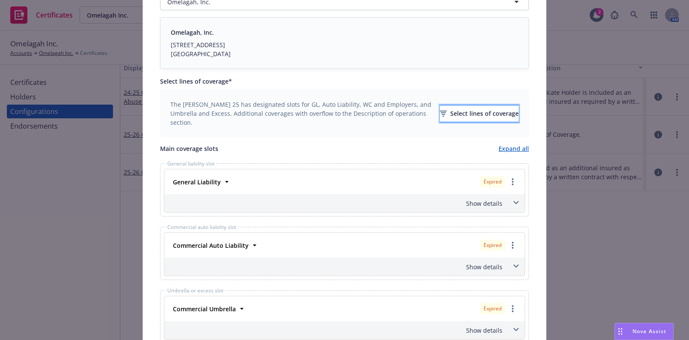
click at [440, 116] on div "Select lines of coverage" at bounding box center [479, 113] width 79 height 16
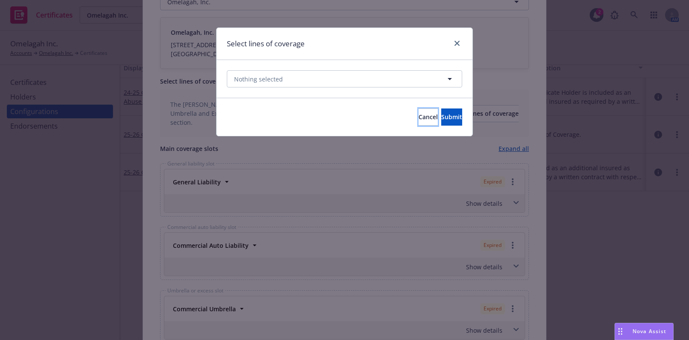
drag, startPoint x: 397, startPoint y: 120, endPoint x: 392, endPoint y: 119, distance: 5.2
click at [419, 120] on button "Cancel" at bounding box center [428, 116] width 19 height 17
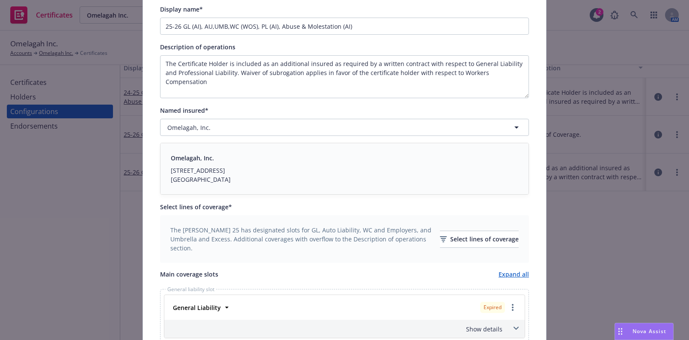
scroll to position [116, 0]
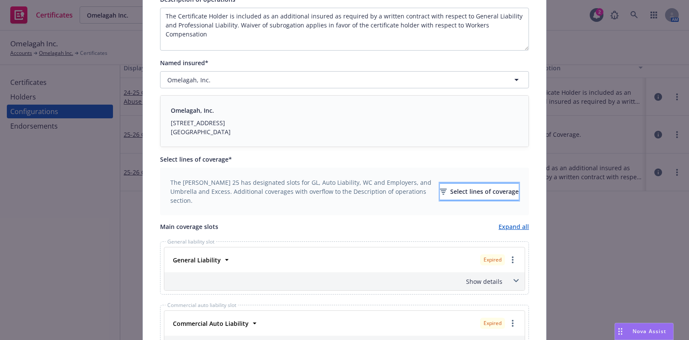
click at [441, 188] on div "Select lines of coverage" at bounding box center [479, 191] width 79 height 16
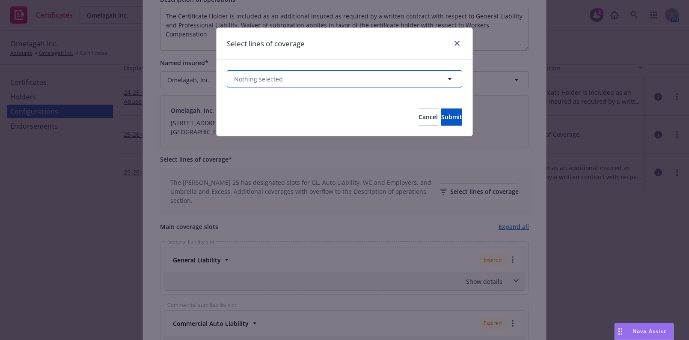
click at [362, 80] on button "Nothing selected" at bounding box center [344, 78] width 235 height 17
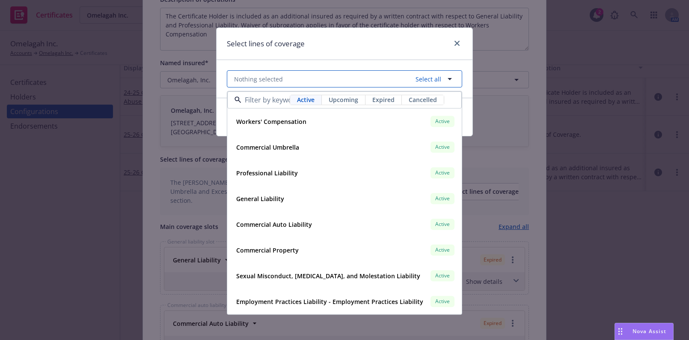
drag, startPoint x: 367, startPoint y: 85, endPoint x: 371, endPoint y: 78, distance: 7.3
click at [368, 82] on button "Nothing selected Select all" at bounding box center [344, 78] width 235 height 17
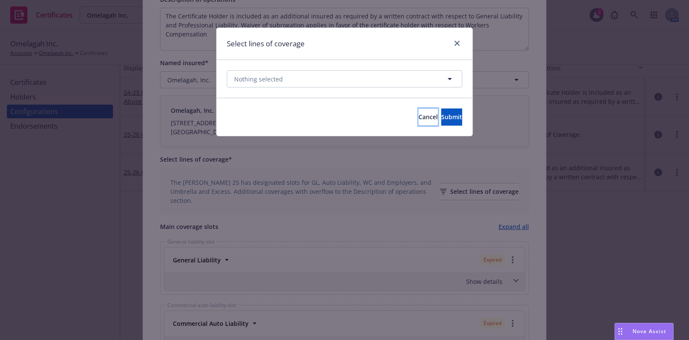
click at [419, 116] on button "Cancel" at bounding box center [428, 116] width 19 height 17
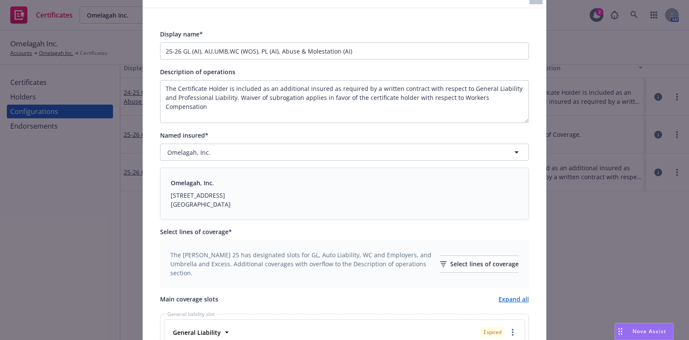
scroll to position [0, 0]
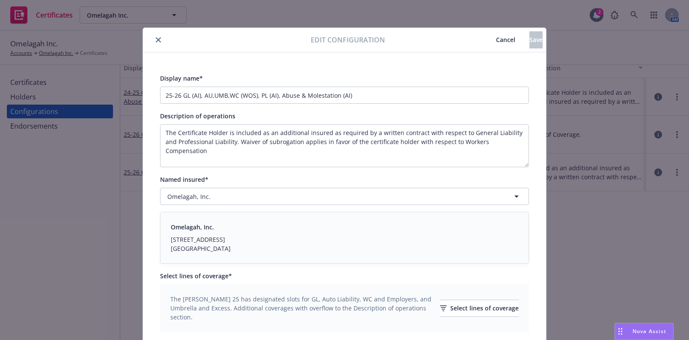
click at [156, 34] on div "Edit configuration Cancel Save" at bounding box center [344, 40] width 403 height 24
click at [159, 38] on button "close" at bounding box center [158, 40] width 10 height 10
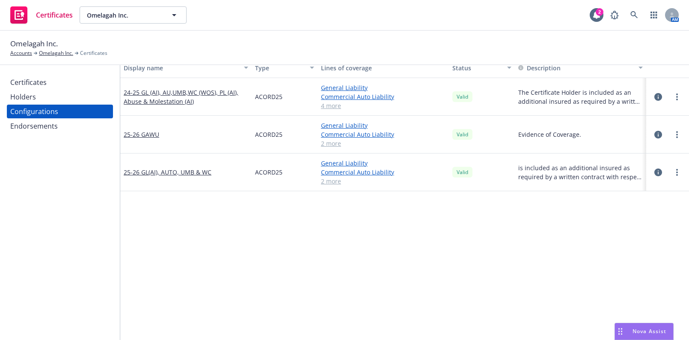
click at [71, 86] on div "Certificates" at bounding box center [59, 82] width 99 height 14
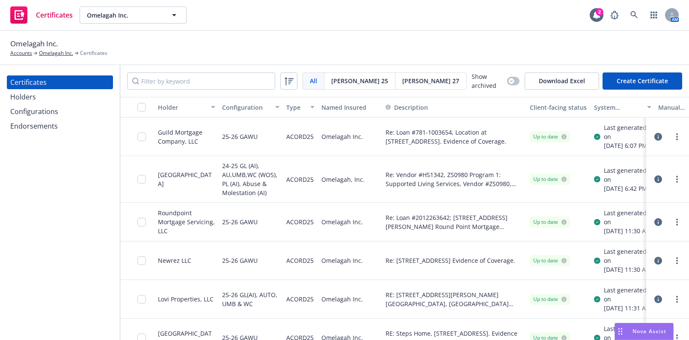
click at [60, 117] on div "Configurations" at bounding box center [59, 111] width 99 height 14
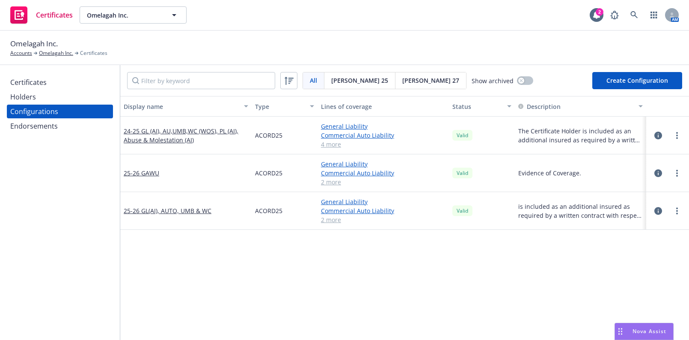
click at [49, 119] on div "Endorsements" at bounding box center [34, 126] width 48 height 14
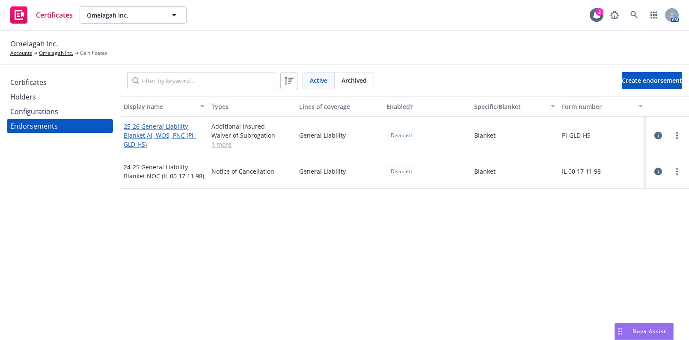
click at [137, 127] on link "25-26 General Liability Blanket AI, WOS, PNC (PI-GLD-HS)" at bounding box center [160, 135] width 72 height 26
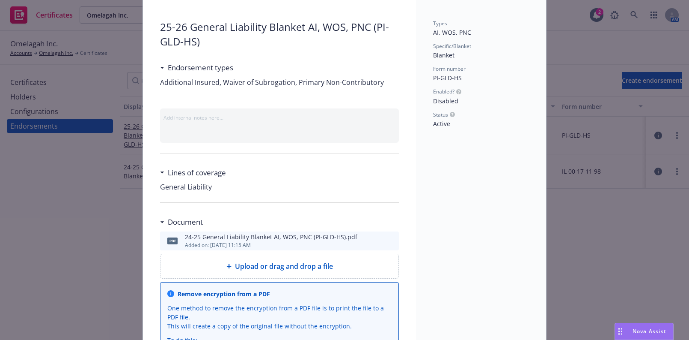
scroll to position [64, 0]
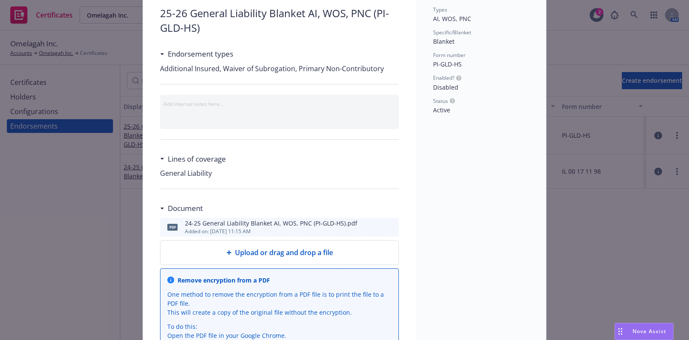
click at [390, 226] on icon "preview file" at bounding box center [391, 227] width 8 height 6
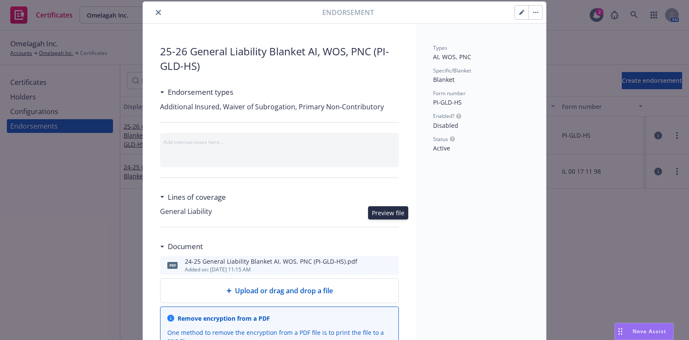
scroll to position [0, 0]
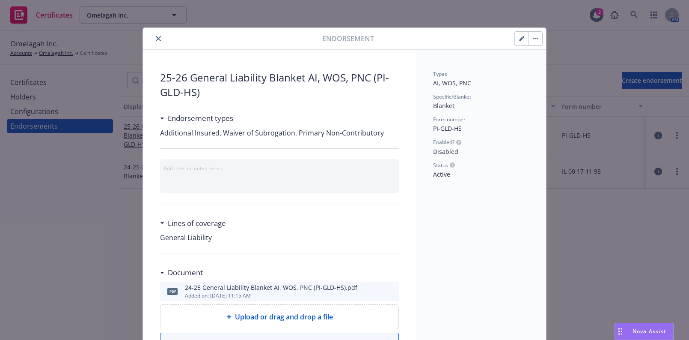
click at [515, 38] on button "button" at bounding box center [522, 39] width 14 height 14
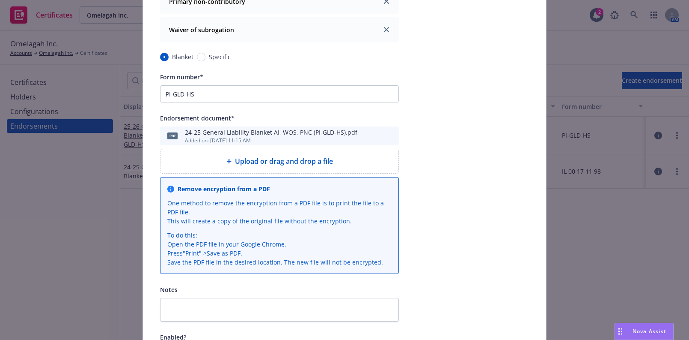
scroll to position [361, 0]
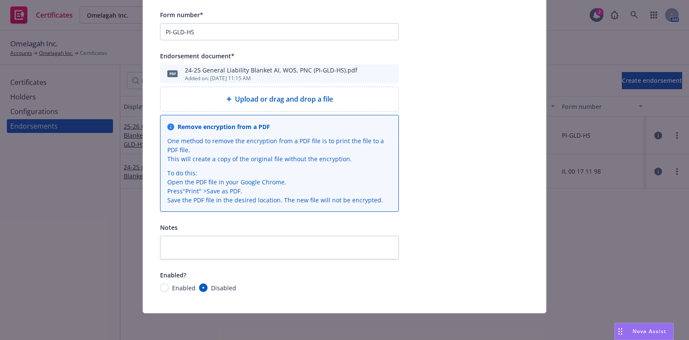
click at [158, 291] on div "Policy* Commercial Package Commercial Package Professional Liability General Li…" at bounding box center [344, 2] width 403 height 622
click at [162, 285] on input "Enabled" at bounding box center [164, 287] width 9 height 9
radio input "true"
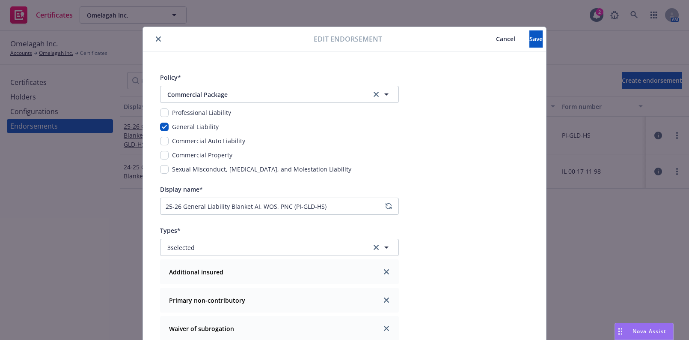
scroll to position [0, 0]
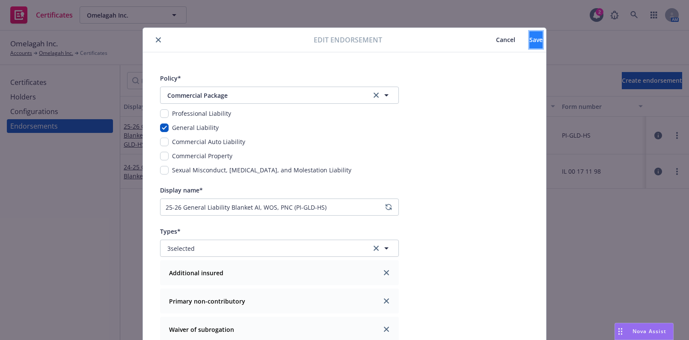
click at [530, 38] on span "Save" at bounding box center [536, 40] width 13 height 8
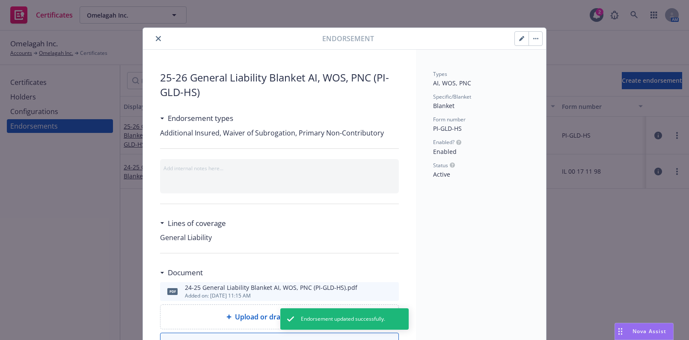
click at [157, 40] on icon "close" at bounding box center [158, 38] width 5 height 5
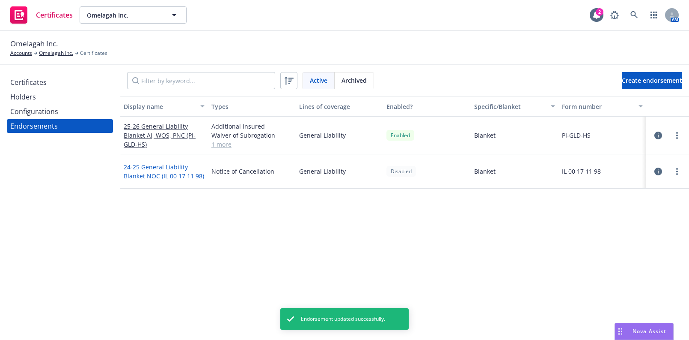
click at [141, 174] on link "24-25 General Liability Blanket NOC (IL 00 17 11 98)" at bounding box center [164, 171] width 80 height 17
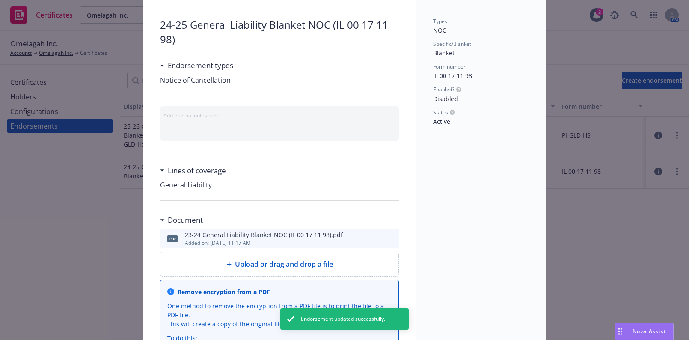
scroll to position [137, 0]
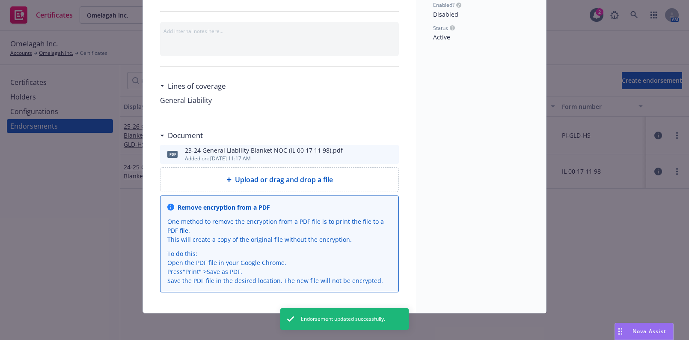
click at [388, 151] on icon "preview file" at bounding box center [391, 154] width 8 height 6
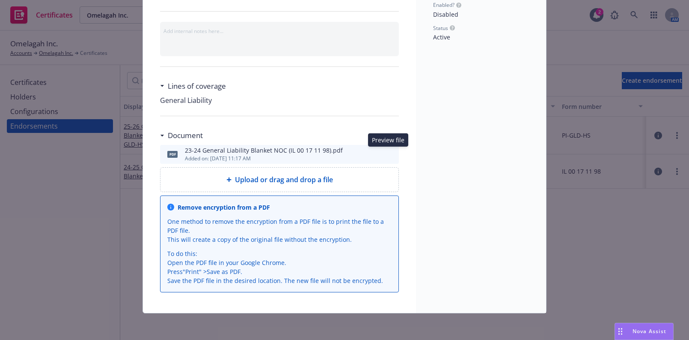
scroll to position [0, 0]
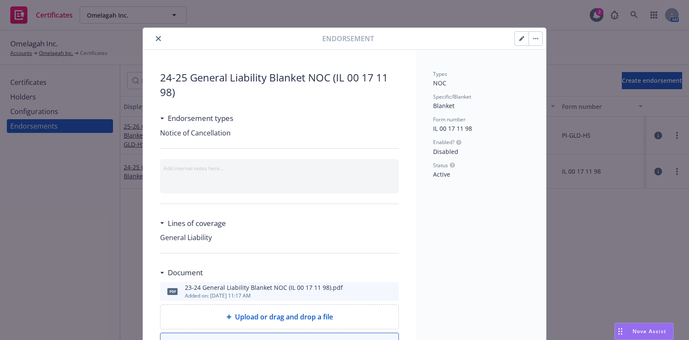
click at [519, 43] on button "button" at bounding box center [522, 39] width 14 height 14
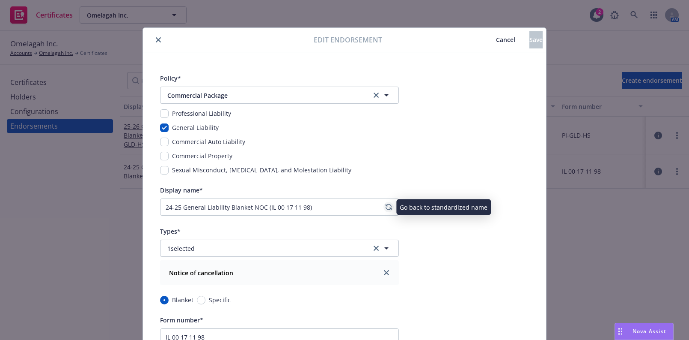
click at [386, 209] on icon "regenerate" at bounding box center [388, 206] width 5 height 5
type input "25-26 General Liability Blanket NOC (IL 00 17 11 98)"
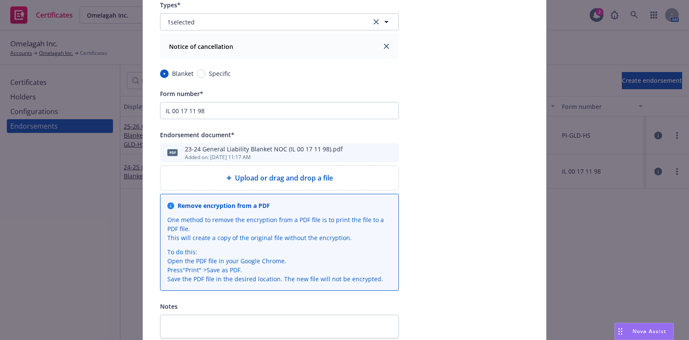
scroll to position [272, 0]
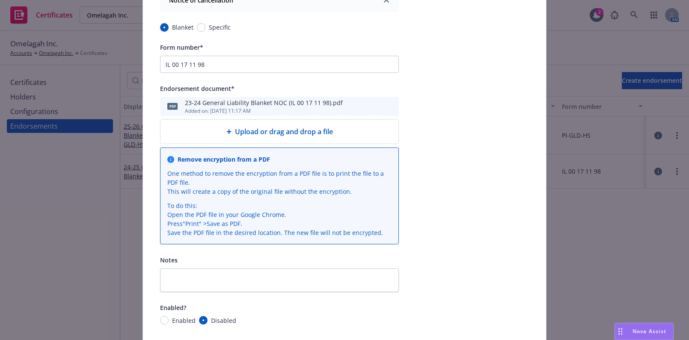
click at [169, 321] on span "Enabled" at bounding box center [182, 320] width 27 height 9
click at [168, 321] on input "Enabled" at bounding box center [164, 320] width 9 height 9
radio input "true"
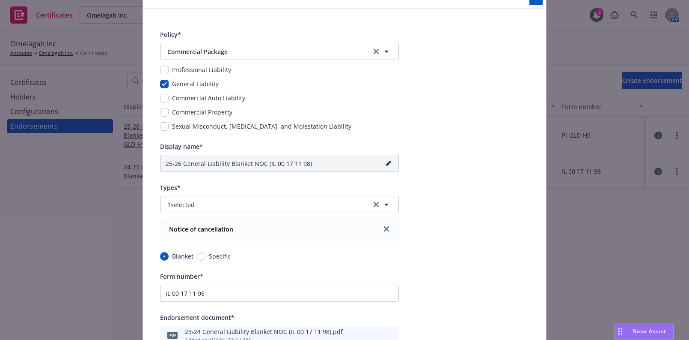
scroll to position [0, 0]
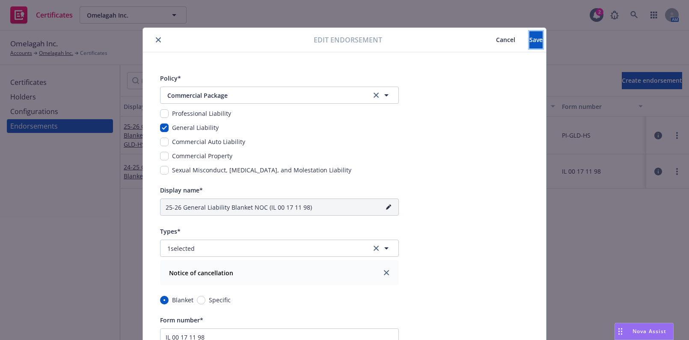
drag, startPoint x: 521, startPoint y: 45, endPoint x: 495, endPoint y: 43, distance: 25.3
click at [530, 45] on button "Save" at bounding box center [536, 39] width 13 height 17
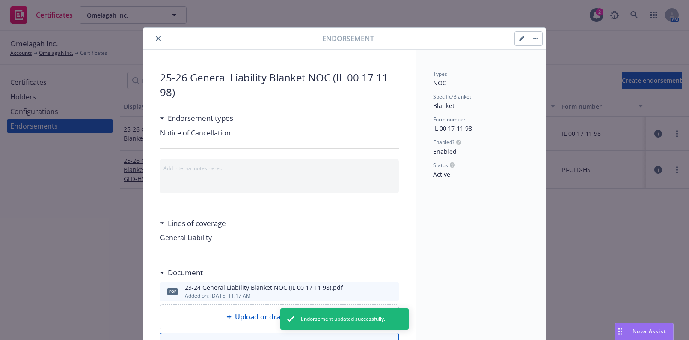
click at [156, 38] on icon "close" at bounding box center [158, 38] width 5 height 5
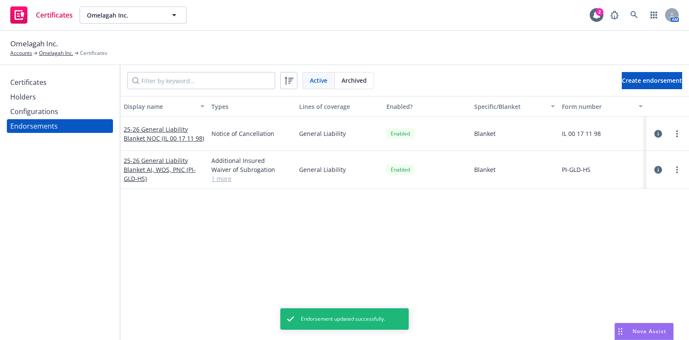
click at [79, 117] on div "Configurations" at bounding box center [59, 111] width 99 height 14
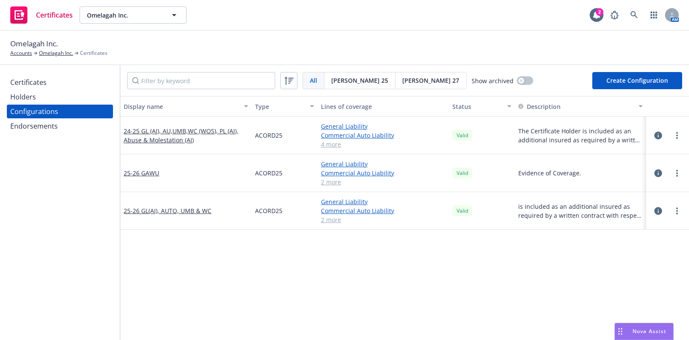
click at [3, 244] on div "Certificates Holders Configurations Endorsements" at bounding box center [60, 202] width 120 height 274
click at [674, 133] on link "more" at bounding box center [677, 135] width 10 height 10
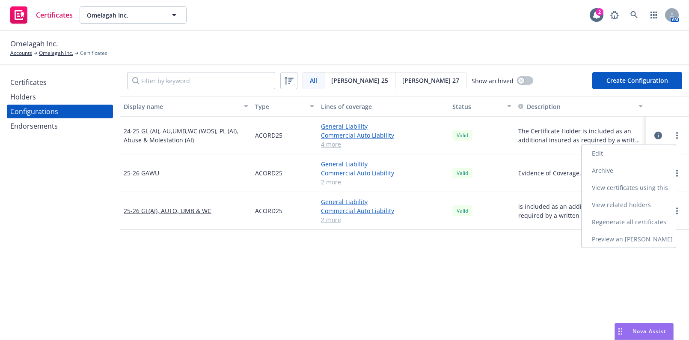
click at [624, 151] on link "Edit" at bounding box center [629, 153] width 94 height 17
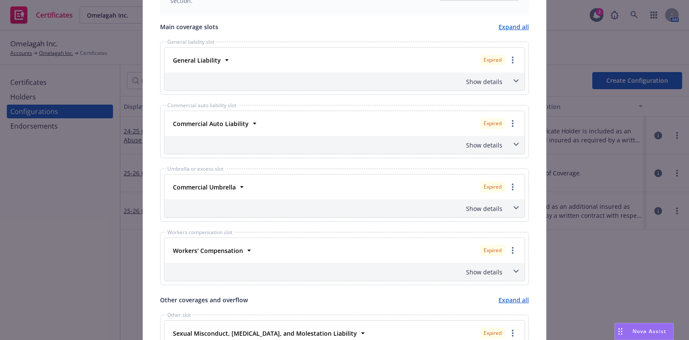
scroll to position [280, 0]
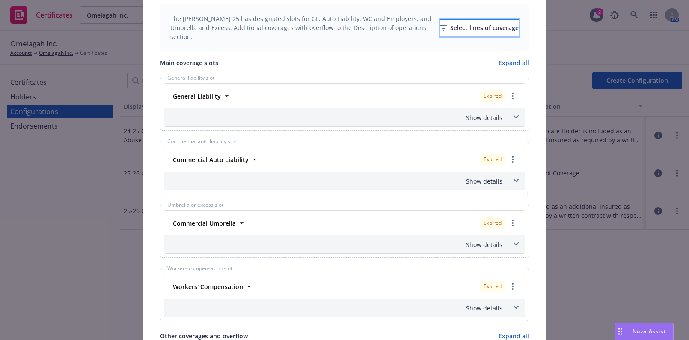
click at [492, 30] on div "Select lines of coverage" at bounding box center [479, 28] width 79 height 16
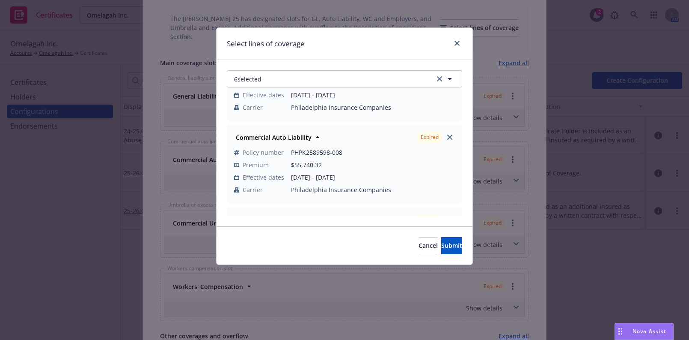
scroll to position [155, 0]
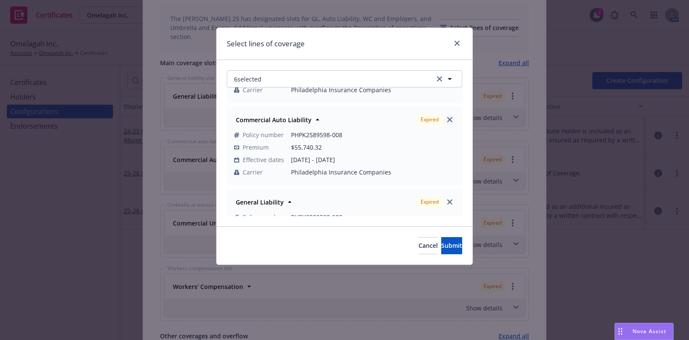
click at [447, 119] on icon "close" at bounding box center [449, 119] width 5 height 5
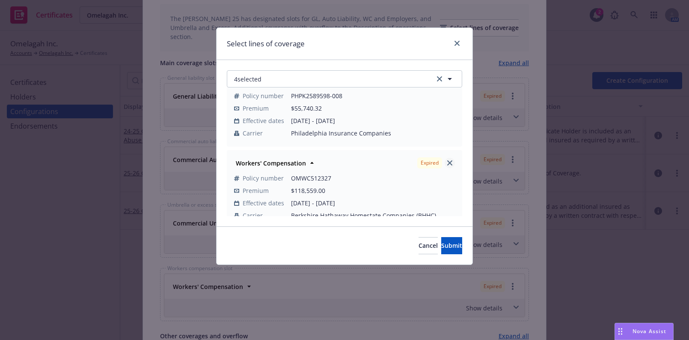
click at [447, 165] on link "close" at bounding box center [450, 163] width 10 height 10
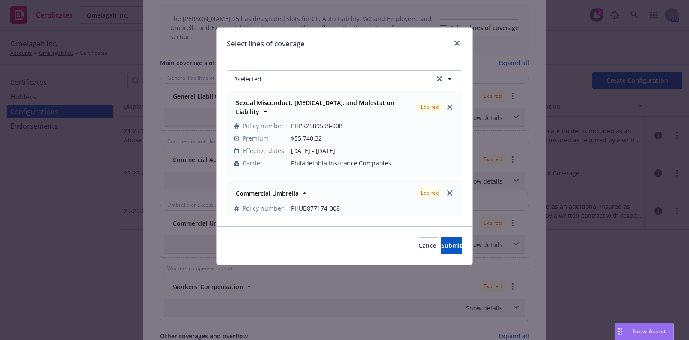
scroll to position [39, 0]
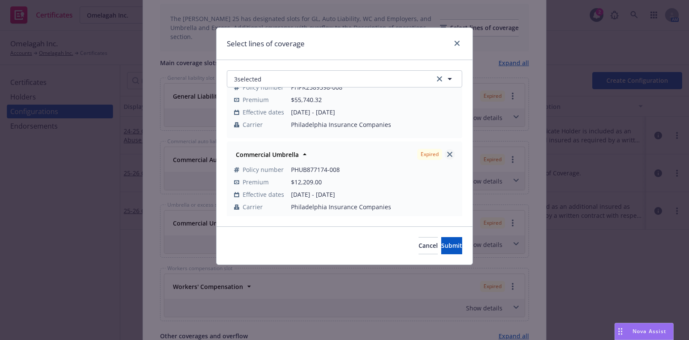
click at [449, 151] on link "close" at bounding box center [450, 154] width 10 height 10
click at [352, 67] on div "2 selected Sexual Misconduct, Physical Abuse, and Molestation Liability Expired…" at bounding box center [345, 143] width 256 height 166
click at [354, 85] on button "2 selected" at bounding box center [344, 78] width 235 height 17
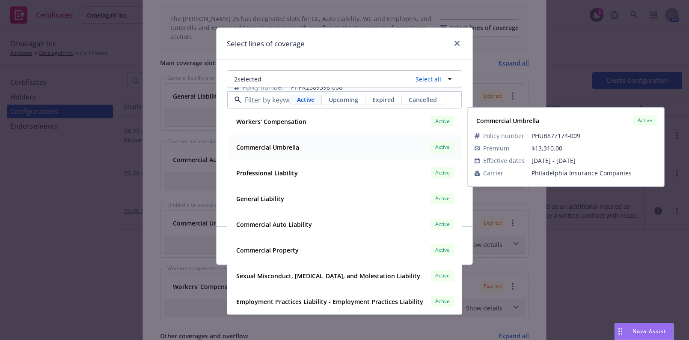
click at [290, 146] on strong "Commercial Umbrella" at bounding box center [267, 147] width 63 height 8
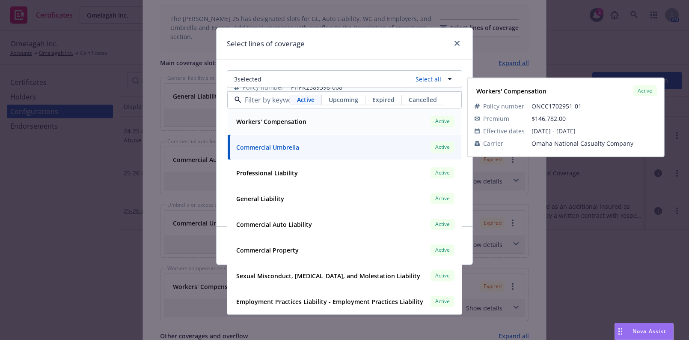
click at [284, 121] on strong "Workers' Compensation" at bounding box center [271, 121] width 70 height 8
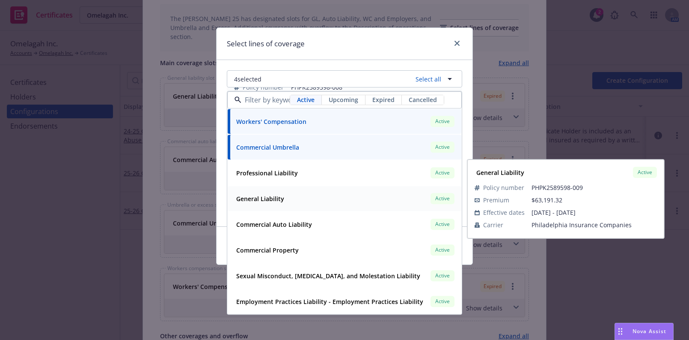
click at [272, 203] on div "General Liability" at bounding box center [259, 198] width 53 height 12
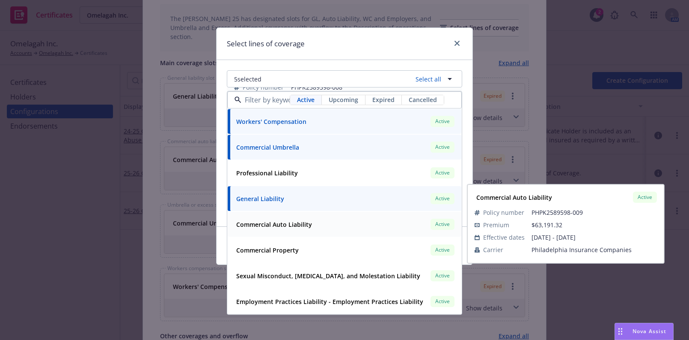
drag, startPoint x: 281, startPoint y: 223, endPoint x: 343, endPoint y: 67, distance: 167.2
click at [282, 223] on strong "Commercial Auto Liability" at bounding box center [274, 224] width 76 height 8
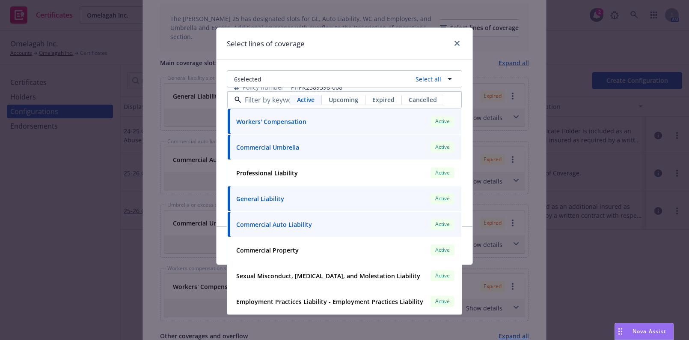
click at [373, 35] on div "Select lines of coverage" at bounding box center [345, 44] width 256 height 32
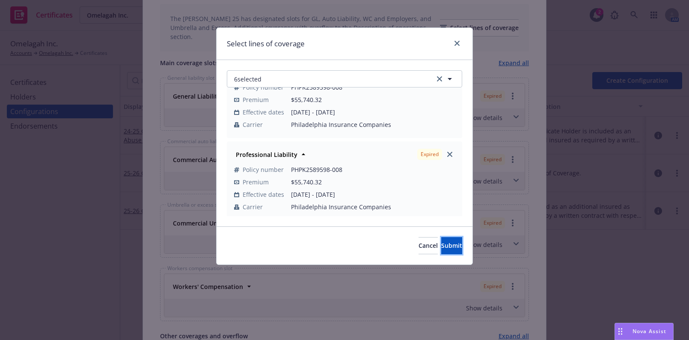
click at [441, 244] on span "Submit" at bounding box center [451, 245] width 21 height 8
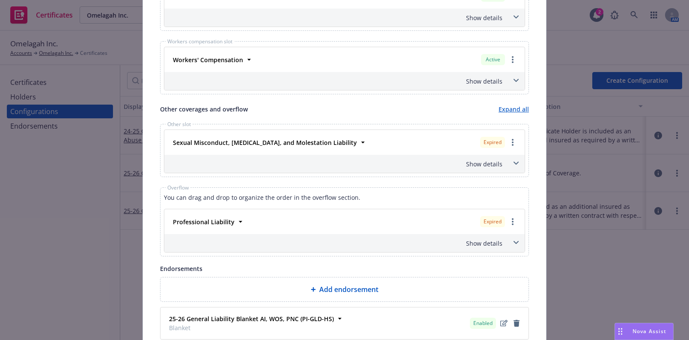
scroll to position [577, 0]
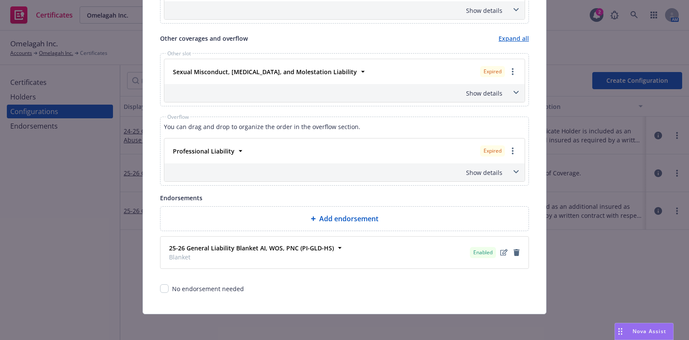
click at [480, 158] on div "Professional Liability Expired Policy number PHPK2589598-008 Premium $55,740.32…" at bounding box center [344, 150] width 361 height 25
click at [486, 173] on div "Show details" at bounding box center [334, 172] width 337 height 9
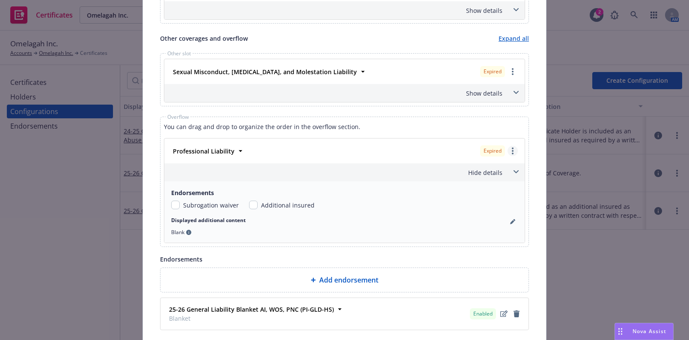
click at [513, 149] on link "more" at bounding box center [513, 151] width 10 height 10
click at [459, 164] on link "Remove this LOC" at bounding box center [471, 168] width 92 height 17
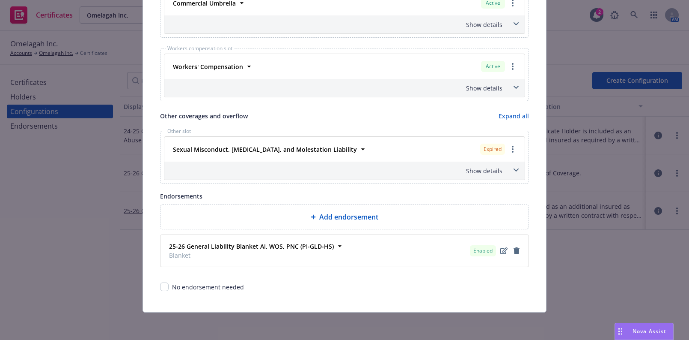
scroll to position [498, 0]
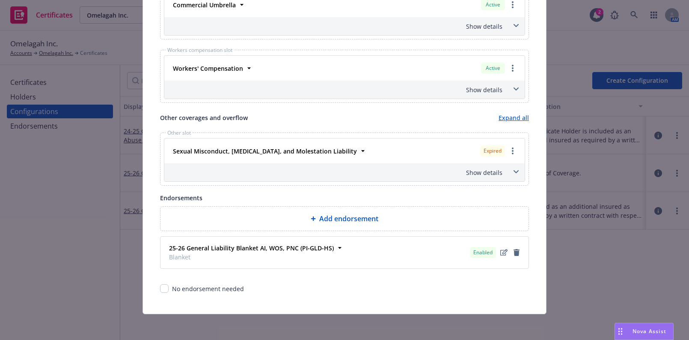
click at [491, 176] on div "Show details" at bounding box center [344, 172] width 361 height 18
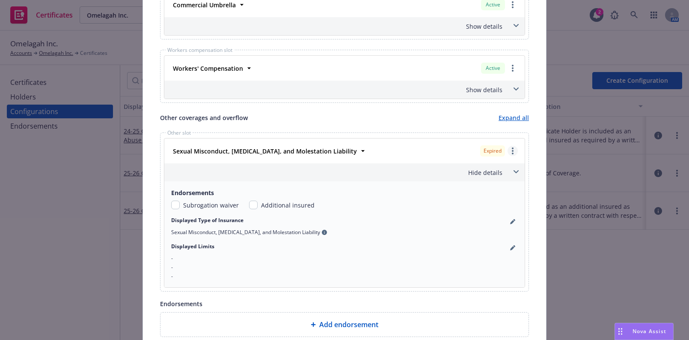
drag, startPoint x: 509, startPoint y: 147, endPoint x: 505, endPoint y: 149, distance: 4.8
click at [512, 148] on icon "more" at bounding box center [513, 150] width 2 height 7
click at [488, 163] on link "Remove this LOC" at bounding box center [471, 168] width 92 height 17
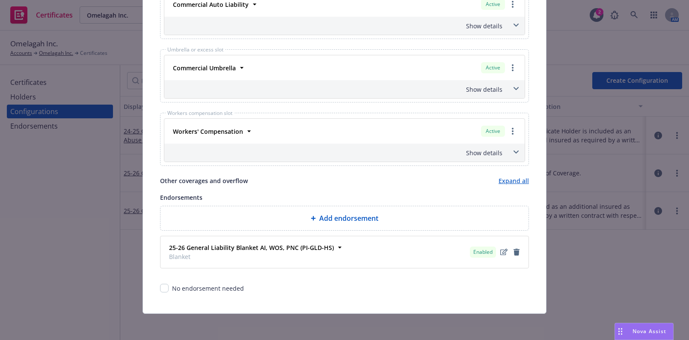
scroll to position [279, 0]
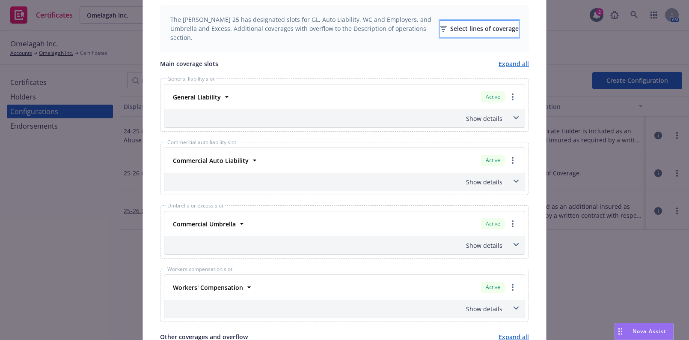
click at [444, 27] on div "Select lines of coverage" at bounding box center [479, 29] width 79 height 16
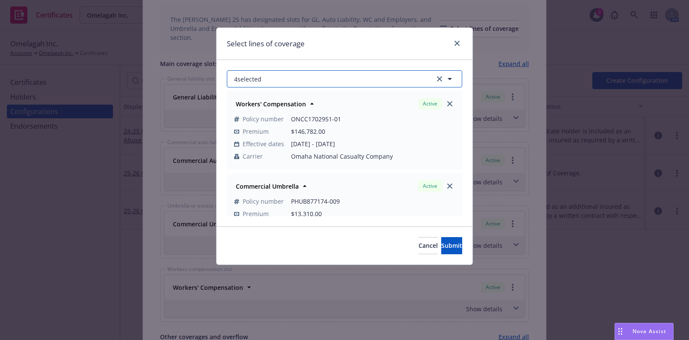
click at [309, 83] on button "4 selected" at bounding box center [344, 78] width 235 height 17
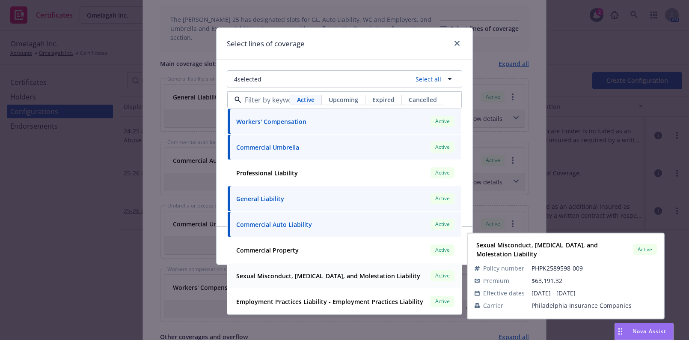
click at [310, 273] on strong "Sexual Misconduct, Physical Abuse, and Molestation Liability" at bounding box center [328, 275] width 184 height 8
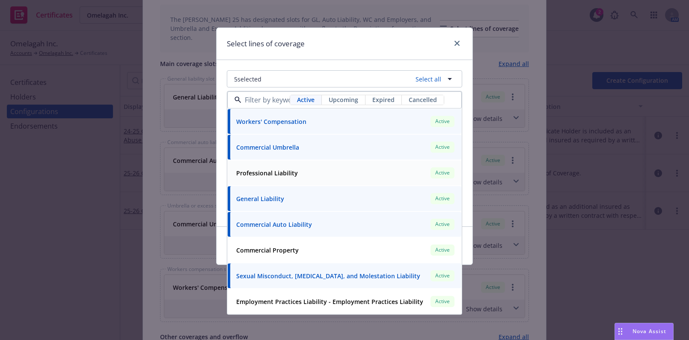
click at [293, 173] on strong "Professional Liability" at bounding box center [267, 173] width 62 height 8
click at [325, 47] on div "Select lines of coverage" at bounding box center [345, 44] width 256 height 32
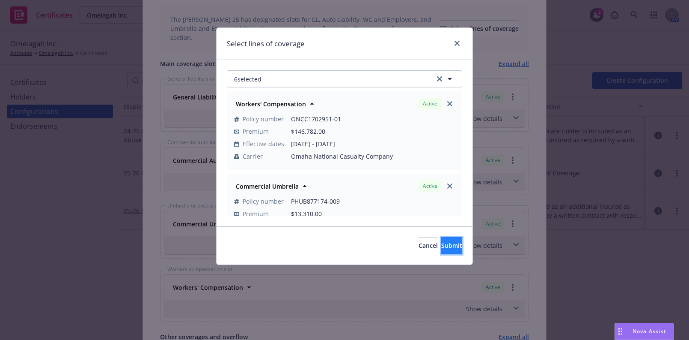
click at [441, 245] on span "Submit" at bounding box center [451, 245] width 21 height 8
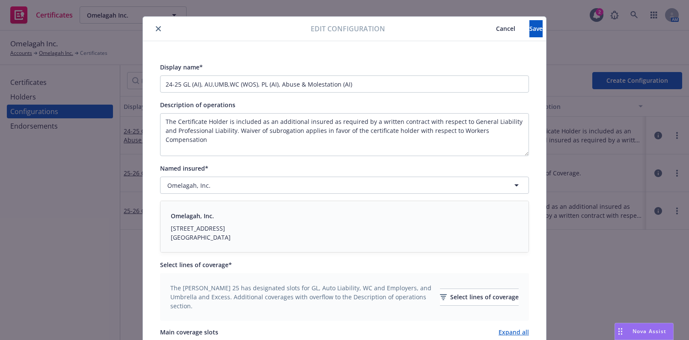
scroll to position [0, 0]
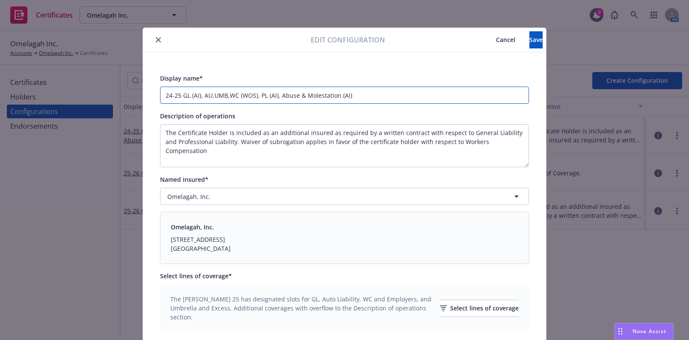
drag, startPoint x: 178, startPoint y: 94, endPoint x: 140, endPoint y: 92, distance: 37.3
click at [132, 92] on div "Edit configuration Cancel Save Display name* 24-25 GL (AI), AU,UMB,WC (WOS), PL…" at bounding box center [344, 170] width 689 height 340
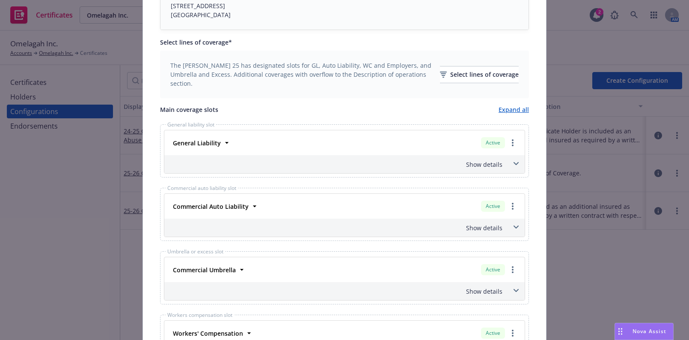
type input "25-26 GL (AI), AU,UMB,WC (WOS), PL (AI), Abuse & Molestation (AI)"
click at [465, 161] on div "Show details" at bounding box center [334, 164] width 337 height 9
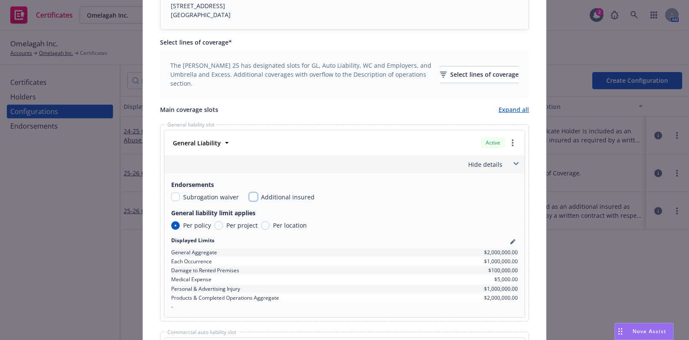
click at [249, 196] on input "checkbox" at bounding box center [253, 196] width 9 height 9
checkbox input "true"
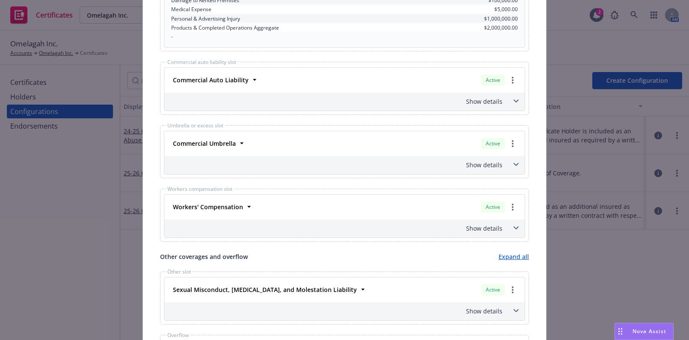
scroll to position [506, 0]
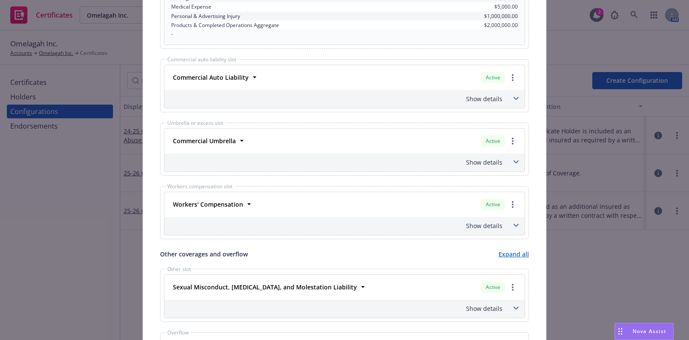
click at [488, 224] on div "Show details" at bounding box center [334, 225] width 337 height 9
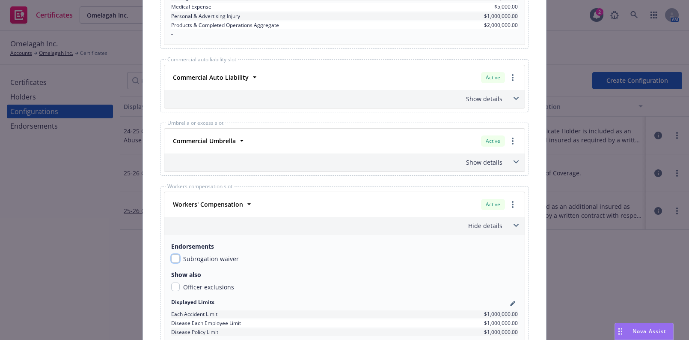
click at [171, 257] on input "checkbox" at bounding box center [175, 258] width 9 height 9
checkbox input "true"
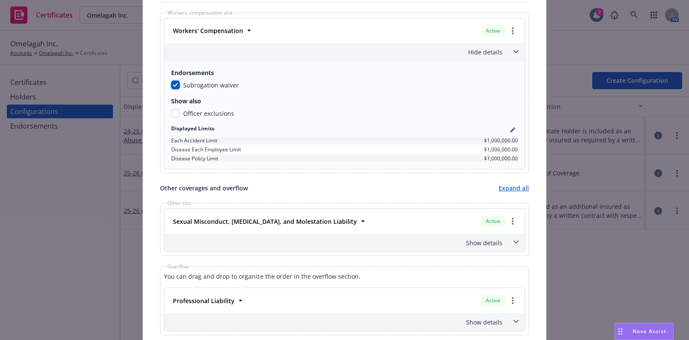
scroll to position [739, 0]
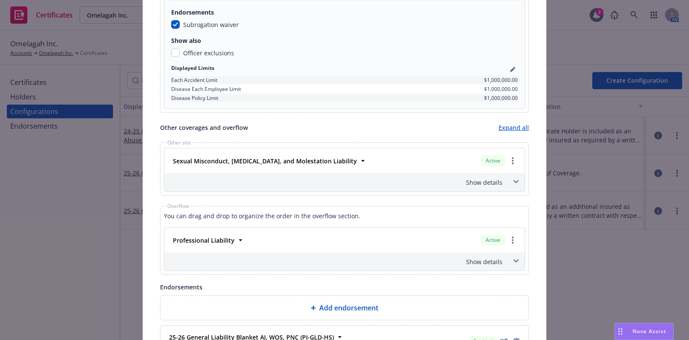
click at [477, 186] on div "Show details" at bounding box center [344, 182] width 361 height 18
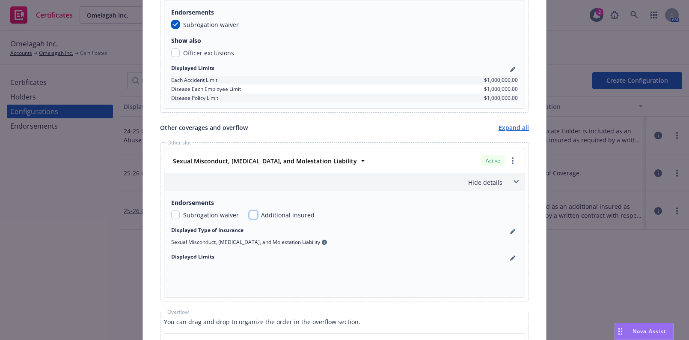
click at [249, 212] on input "checkbox" at bounding box center [253, 214] width 9 height 9
checkbox input "true"
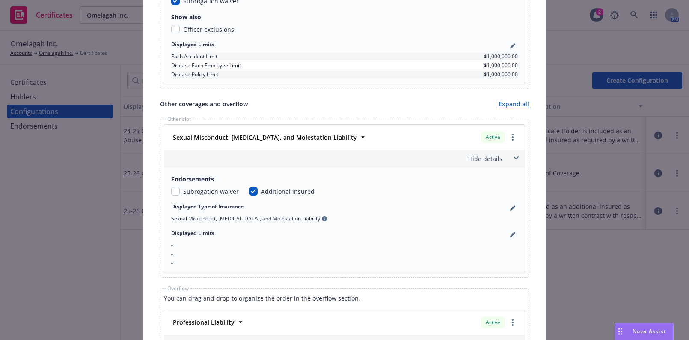
scroll to position [0, 0]
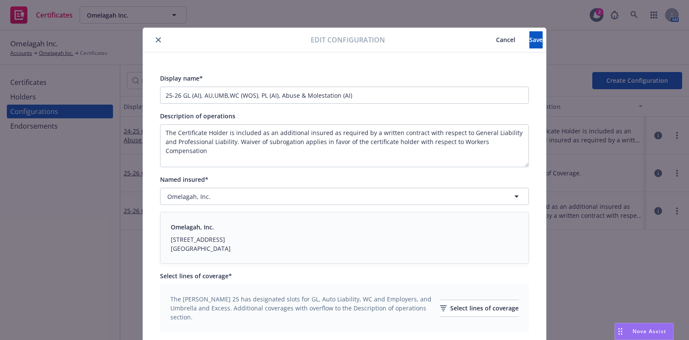
drag, startPoint x: 386, startPoint y: 207, endPoint x: 427, endPoint y: 32, distance: 180.4
click at [530, 43] on button "Save" at bounding box center [536, 39] width 13 height 17
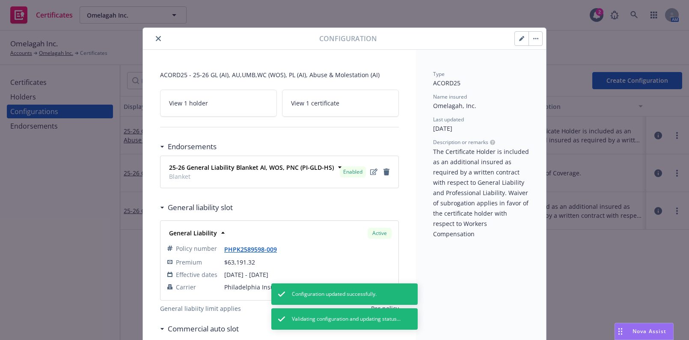
click at [155, 32] on div "Configuration" at bounding box center [344, 39] width 403 height 22
click at [156, 36] on icon "close" at bounding box center [158, 38] width 5 height 5
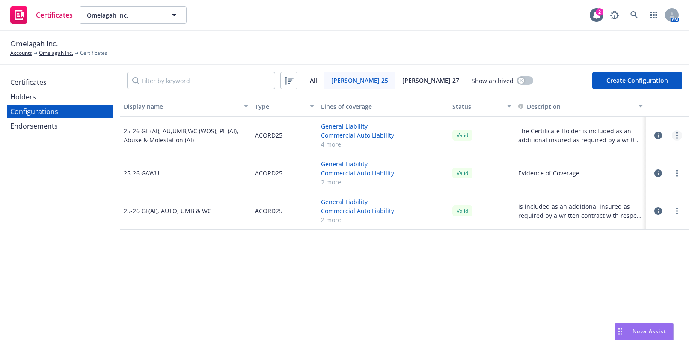
click at [677, 133] on icon "more" at bounding box center [678, 135] width 2 height 7
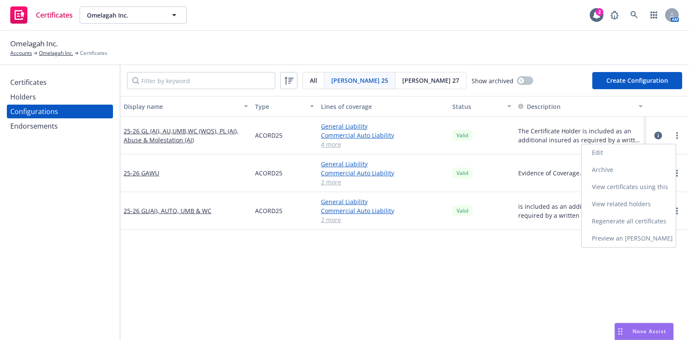
click at [614, 148] on link "Edit" at bounding box center [629, 152] width 94 height 17
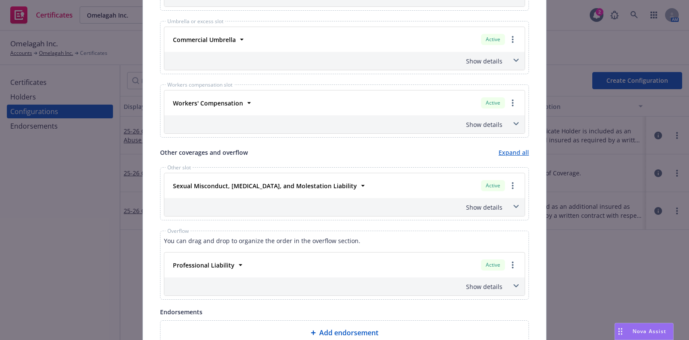
scroll to position [545, 0]
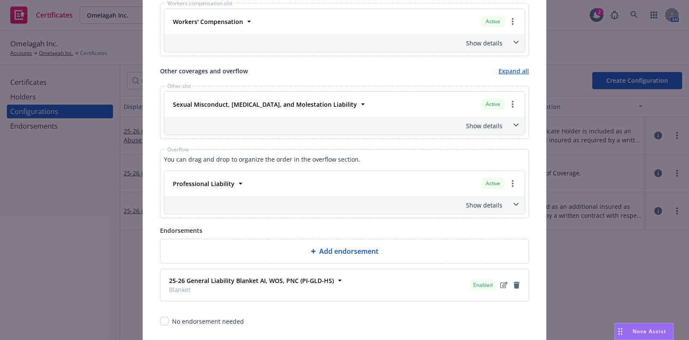
click at [471, 125] on div "Show details" at bounding box center [334, 125] width 337 height 9
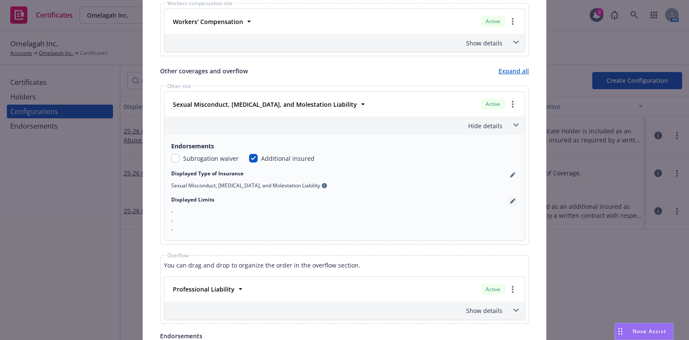
click at [508, 196] on link "pencil" at bounding box center [513, 201] width 10 height 10
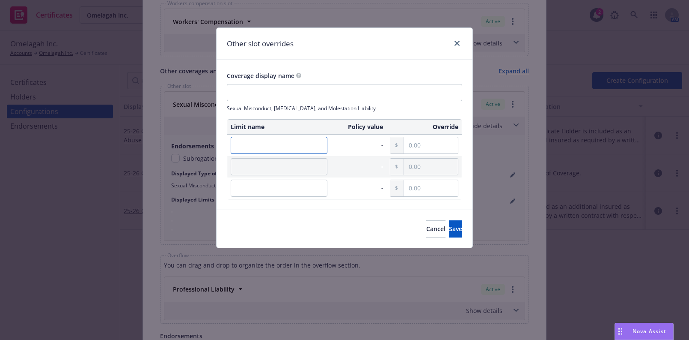
click at [259, 152] on input "text" at bounding box center [279, 145] width 97 height 17
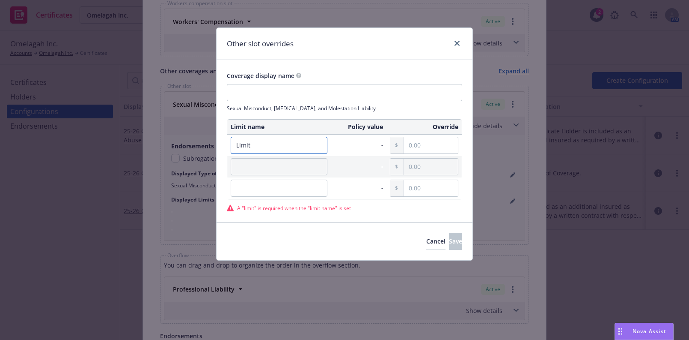
type input "Limit"
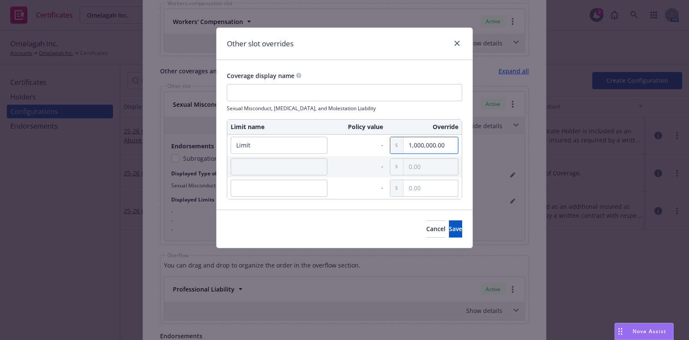
type input "1,000,000.00"
type input "a"
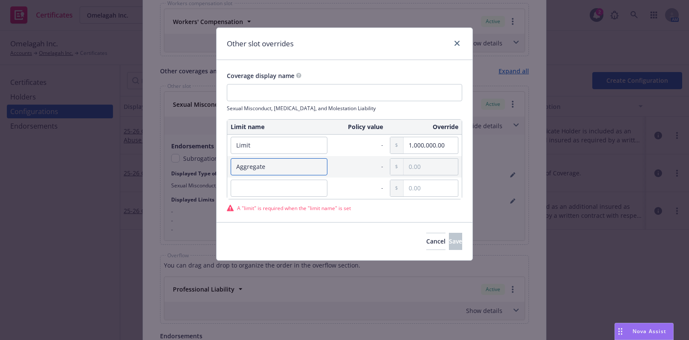
type input "Aggregate"
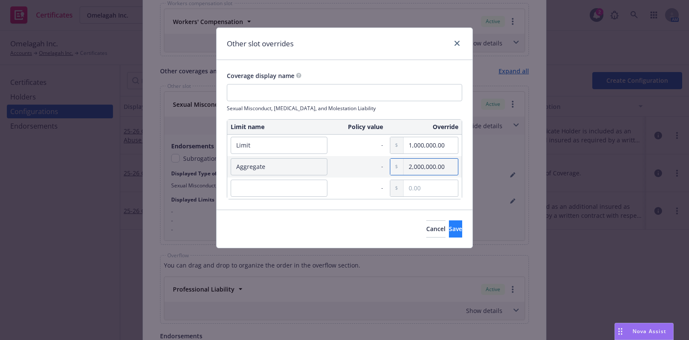
type input "2,000,000.00"
click at [450, 235] on button "Save" at bounding box center [455, 228] width 13 height 17
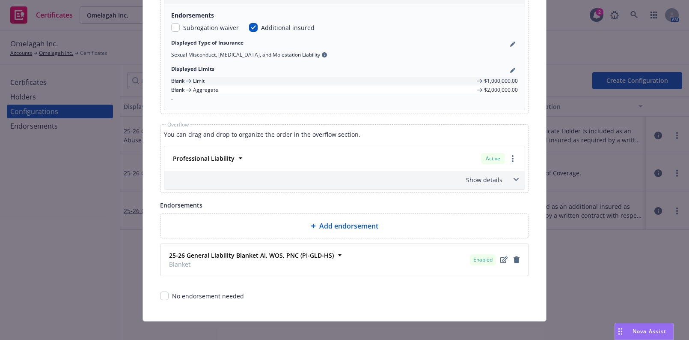
scroll to position [683, 0]
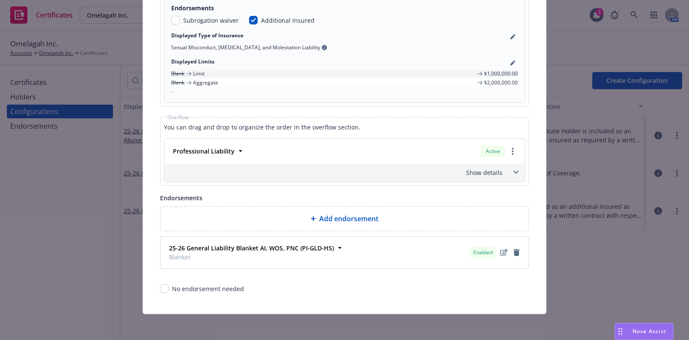
drag, startPoint x: 486, startPoint y: 171, endPoint x: 522, endPoint y: 197, distance: 43.9
click at [487, 171] on div "Show details" at bounding box center [334, 172] width 337 height 9
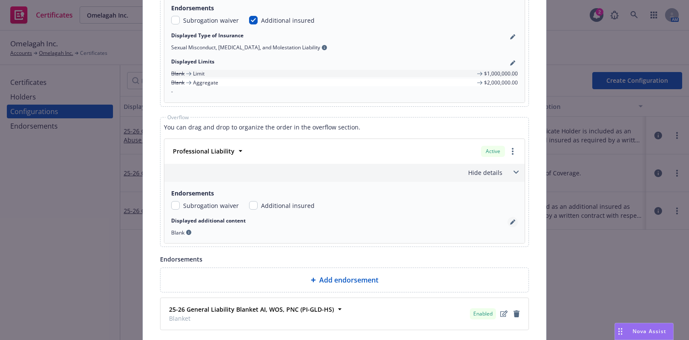
click at [510, 219] on icon "pencil" at bounding box center [512, 221] width 5 height 5
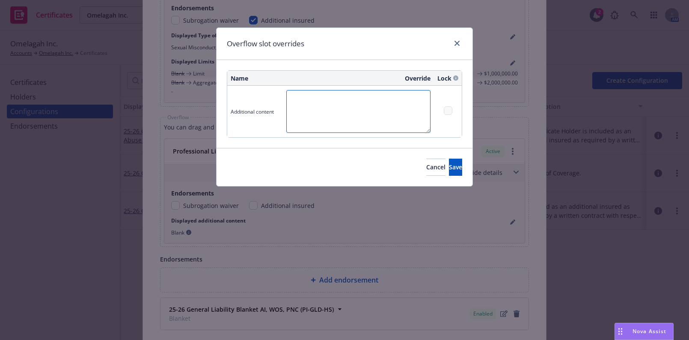
click at [305, 111] on textarea at bounding box center [358, 111] width 144 height 43
type textarea "E"
type textarea "Each Claim: $1,000,000; Aggregate: $2,000,000."
click at [449, 168] on span "Save" at bounding box center [455, 167] width 13 height 8
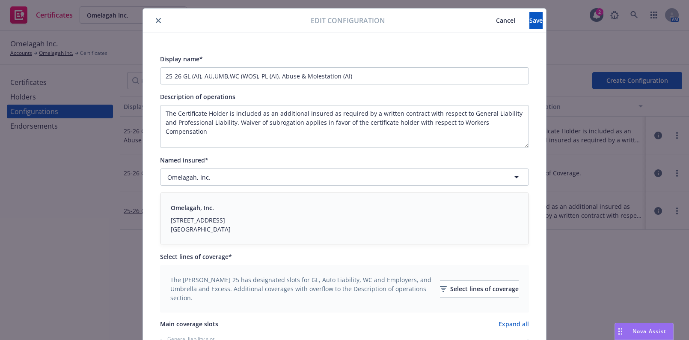
scroll to position [0, 0]
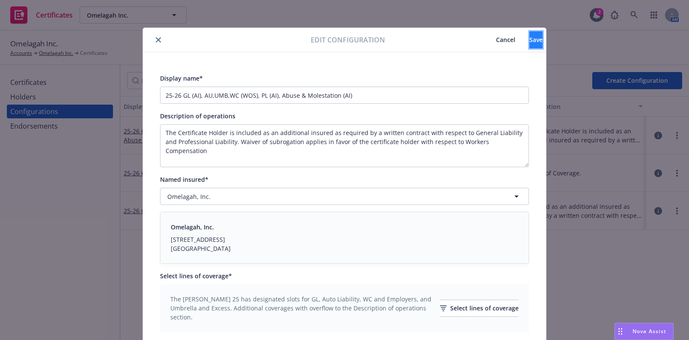
click at [530, 36] on button "Save" at bounding box center [536, 39] width 13 height 17
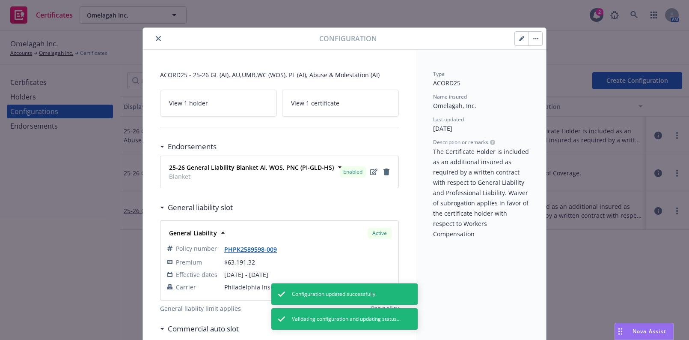
click at [156, 38] on icon "close" at bounding box center [158, 38] width 5 height 5
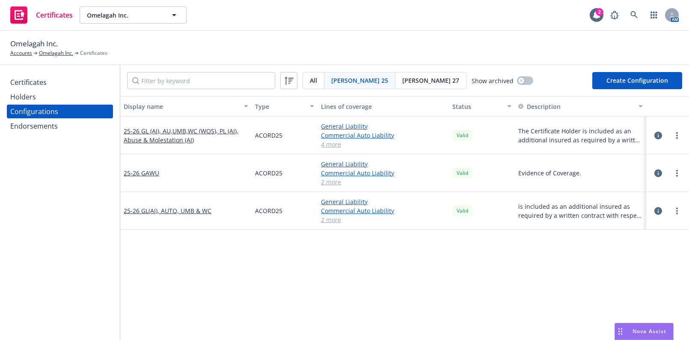
click at [42, 81] on div "Certificates" at bounding box center [28, 82] width 36 height 14
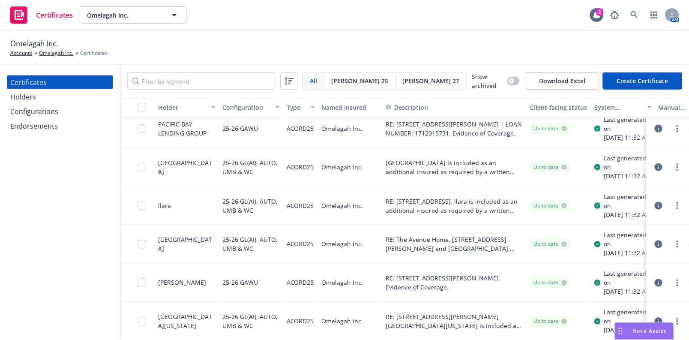
scroll to position [448, 0]
click at [78, 117] on div "Configurations" at bounding box center [59, 111] width 99 height 14
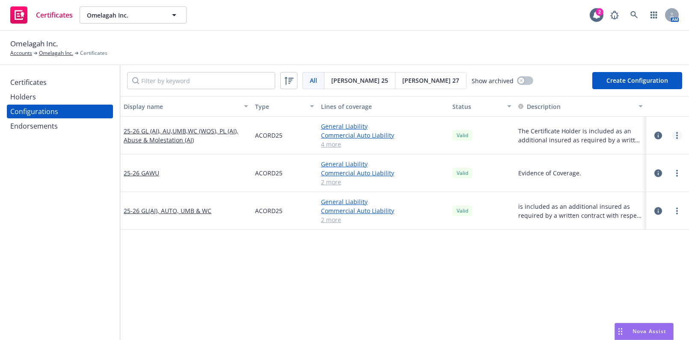
click at [677, 135] on circle "more" at bounding box center [678, 135] width 2 height 2
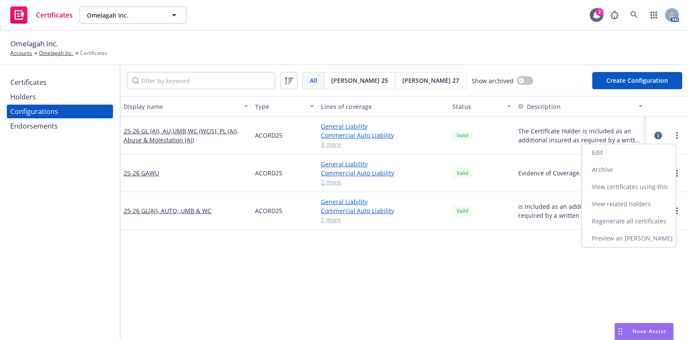
click at [620, 218] on link "Regenerate all certificates" at bounding box center [629, 220] width 94 height 17
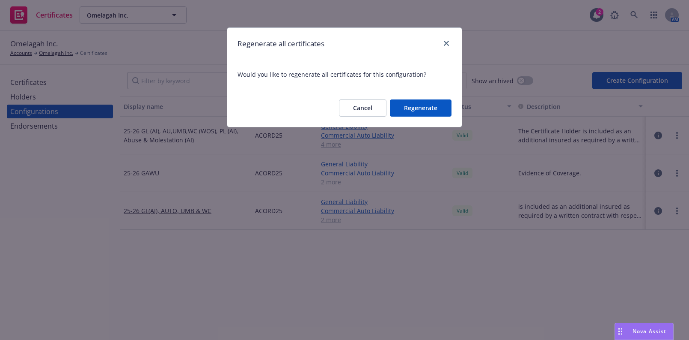
click at [422, 111] on button "Regenerate" at bounding box center [421, 107] width 62 height 17
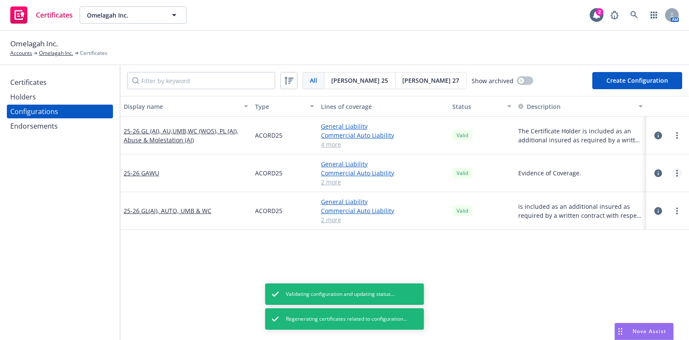
click at [677, 172] on circle "more" at bounding box center [678, 173] width 2 height 2
click at [677, 170] on circle "more" at bounding box center [678, 171] width 2 height 2
click at [617, 255] on link "Regenerate all certificates" at bounding box center [629, 258] width 94 height 17
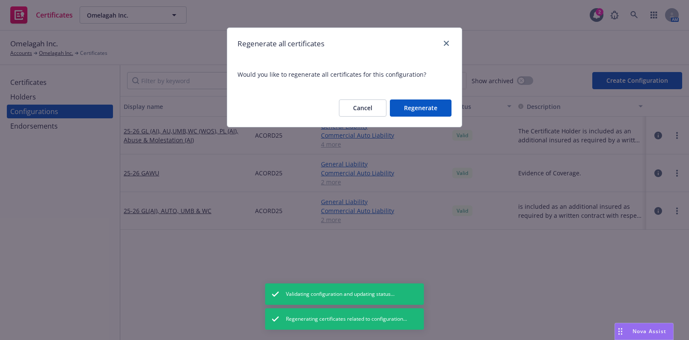
click at [419, 108] on button "Regenerate" at bounding box center [421, 107] width 62 height 17
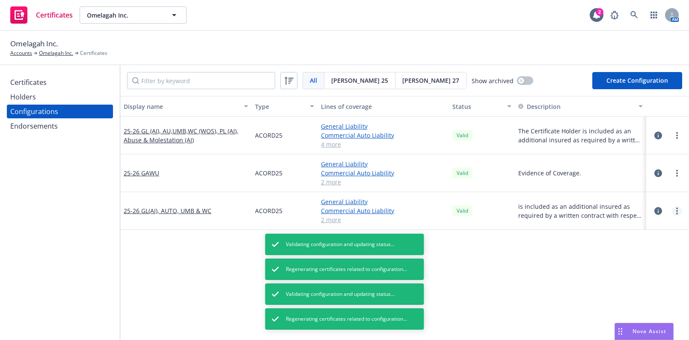
click at [675, 209] on link "more" at bounding box center [677, 211] width 10 height 10
click at [611, 297] on link "Regenerate all certificates" at bounding box center [629, 296] width 94 height 17
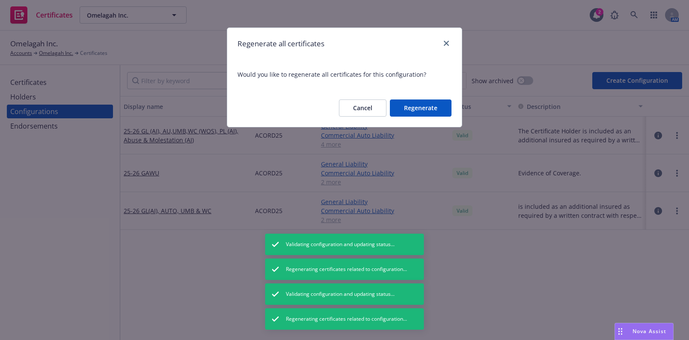
click at [423, 111] on button "Regenerate" at bounding box center [421, 107] width 62 height 17
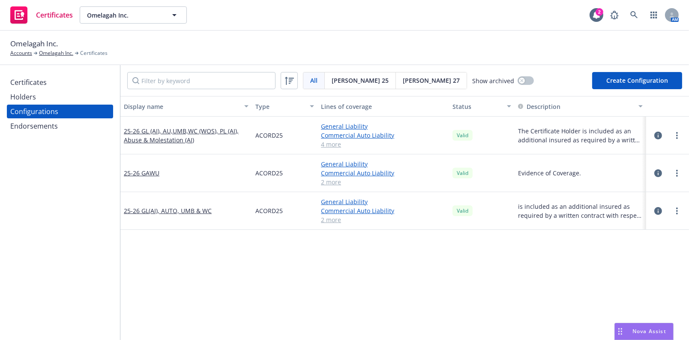
click at [77, 80] on div "Certificates" at bounding box center [59, 82] width 99 height 14
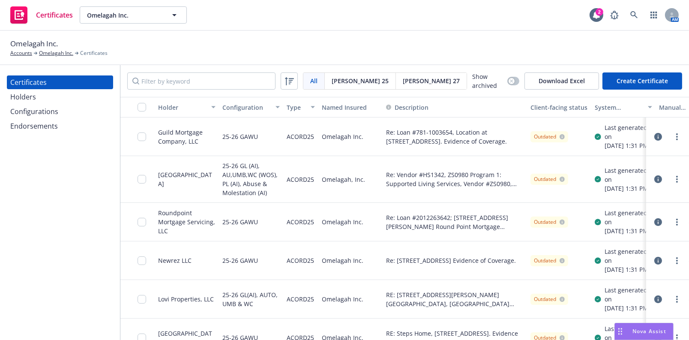
drag, startPoint x: 395, startPoint y: 236, endPoint x: 290, endPoint y: 119, distance: 157.1
click at [138, 105] on input "checkbox" at bounding box center [141, 107] width 9 height 9
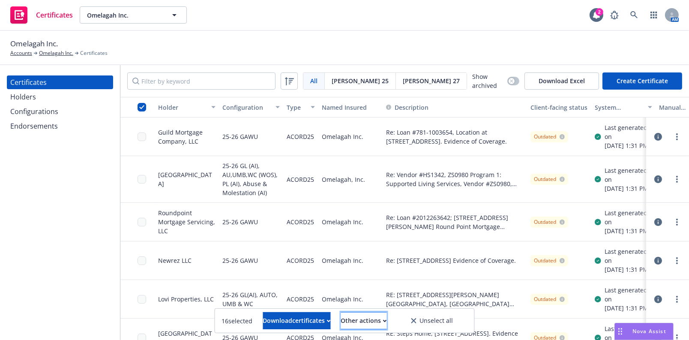
click at [363, 315] on div "Other actions" at bounding box center [364, 320] width 46 height 16
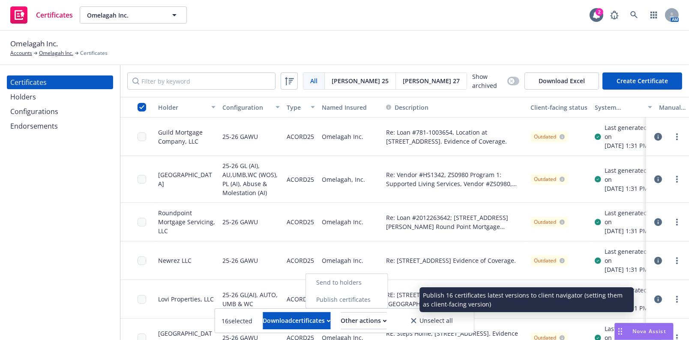
click at [364, 299] on link "Publish certificates" at bounding box center [347, 299] width 82 height 17
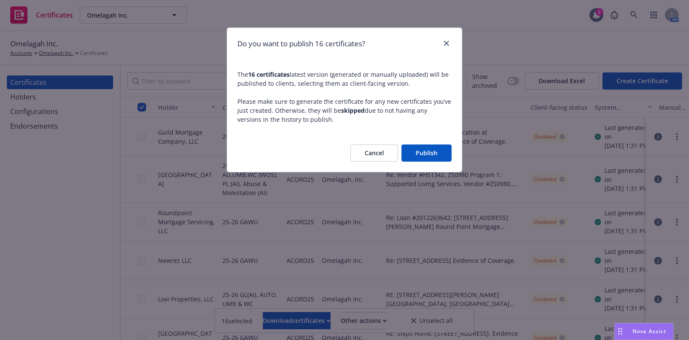
click at [423, 157] on button "Publish" at bounding box center [426, 152] width 50 height 17
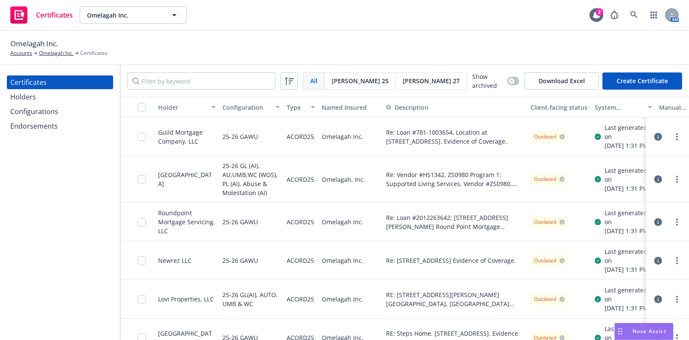
click at [22, 96] on div "Holders" at bounding box center [23, 97] width 26 height 14
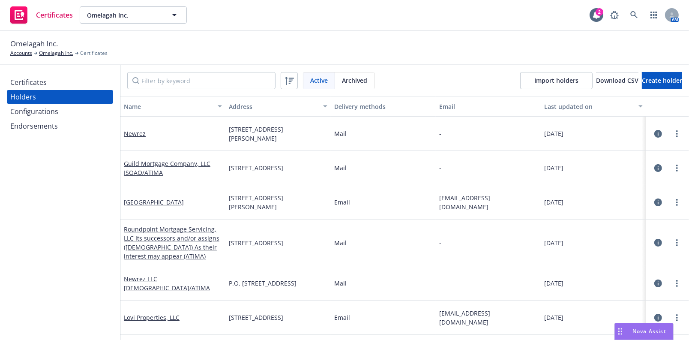
click at [28, 87] on div "Certificates" at bounding box center [28, 82] width 36 height 14
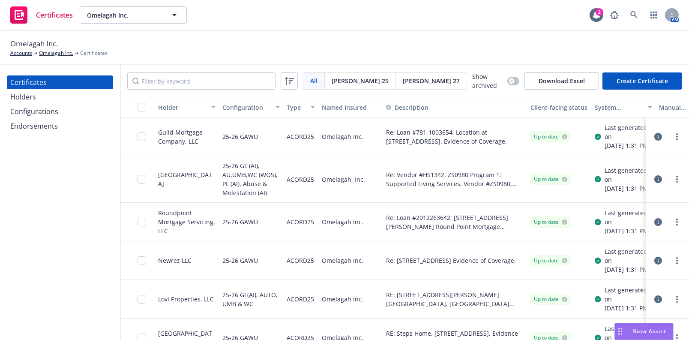
click at [73, 98] on div "Holders" at bounding box center [59, 97] width 99 height 14
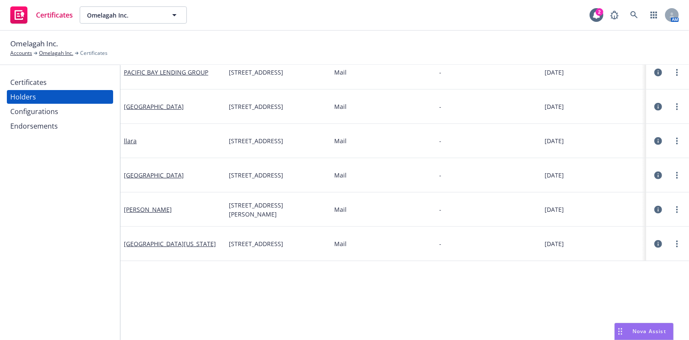
scroll to position [488, 0]
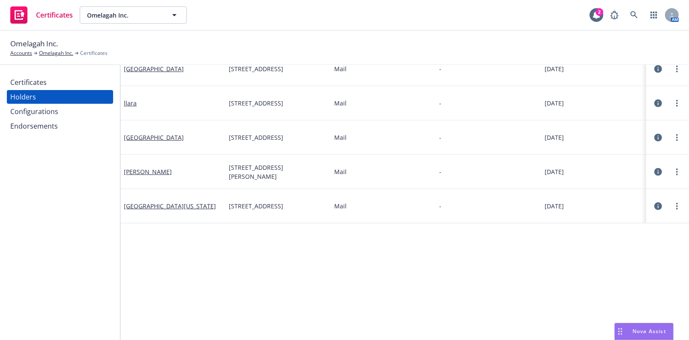
click at [30, 78] on div "Certificates" at bounding box center [28, 82] width 36 height 14
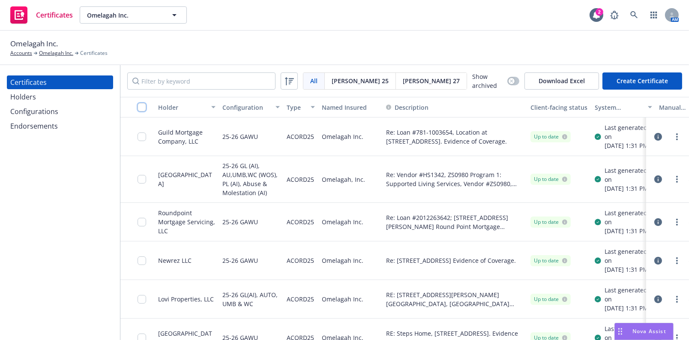
click at [143, 110] on input "checkbox" at bounding box center [141, 107] width 9 height 9
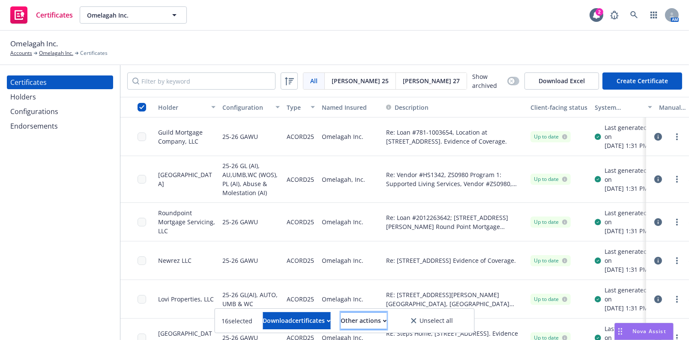
click at [360, 320] on div "Other actions" at bounding box center [364, 320] width 46 height 16
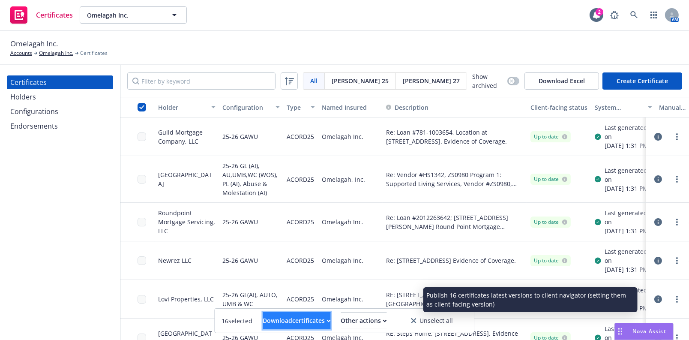
click at [268, 322] on div "Download certificates" at bounding box center [297, 320] width 68 height 16
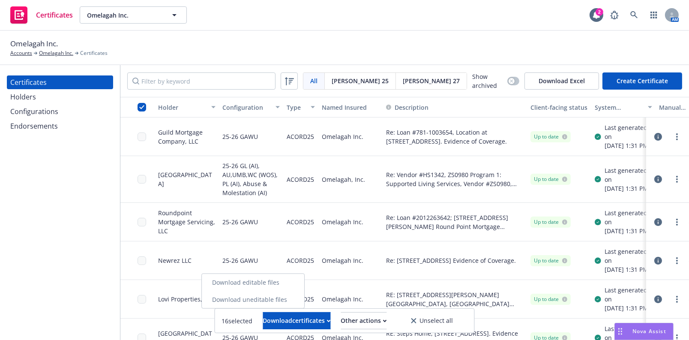
click at [256, 298] on link "Download uneditable files" at bounding box center [253, 299] width 102 height 17
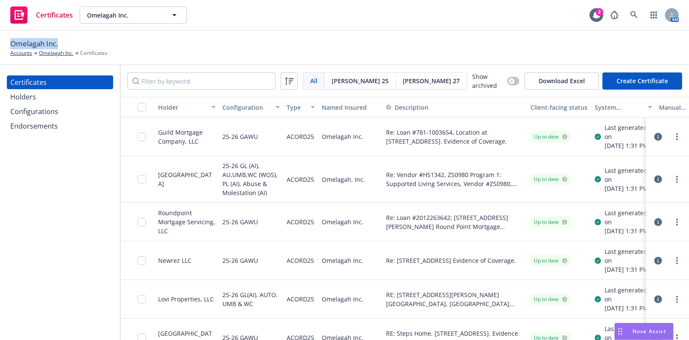
drag, startPoint x: 60, startPoint y: 47, endPoint x: 2, endPoint y: 45, distance: 57.8
click at [2, 45] on div "Omelagah Inc. Accounts Omelagah Inc. Certificates" at bounding box center [344, 48] width 689 height 34
copy span "Omelagah Inc."
click at [44, 114] on div "Configurations" at bounding box center [34, 111] width 48 height 14
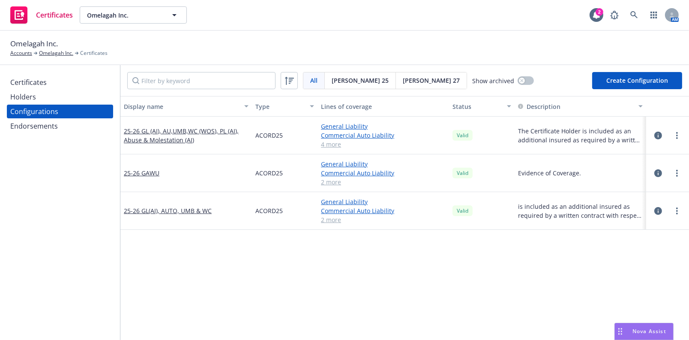
click at [64, 86] on div "Certificates" at bounding box center [59, 82] width 99 height 14
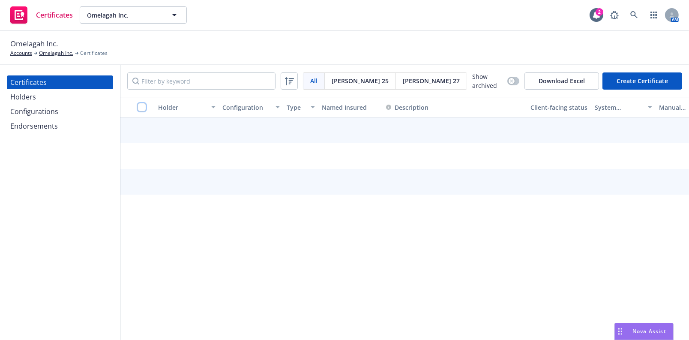
click at [146, 107] on input "checkbox" at bounding box center [141, 107] width 9 height 9
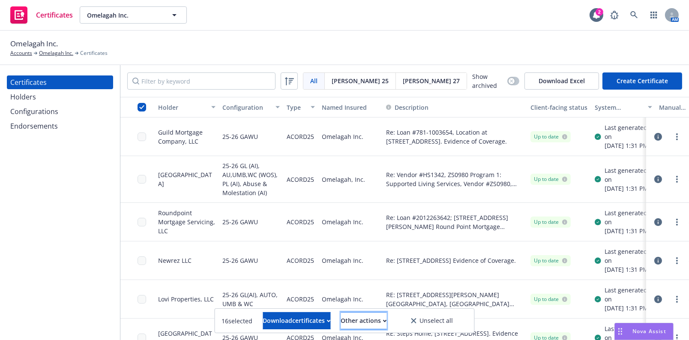
click at [372, 313] on div "Other actions" at bounding box center [364, 320] width 46 height 16
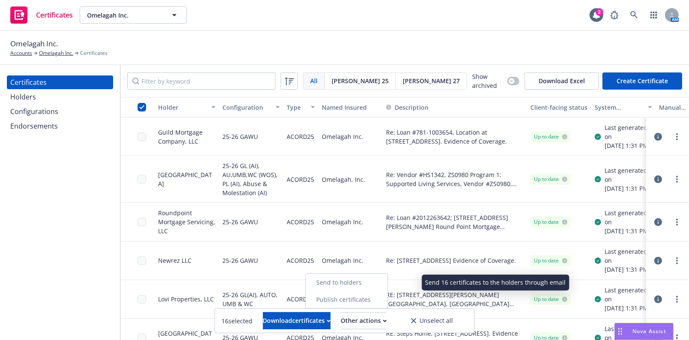
click at [376, 283] on link "Send to holders" at bounding box center [347, 282] width 82 height 17
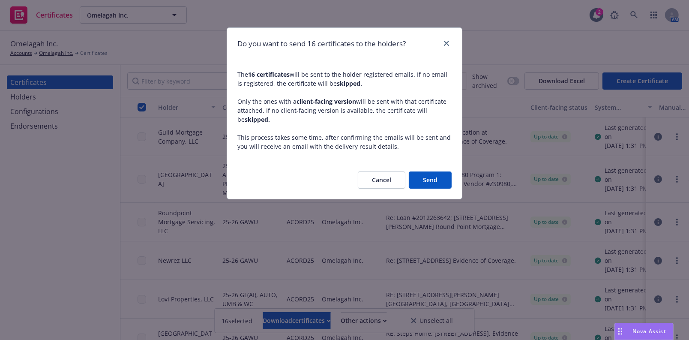
click at [439, 179] on button "Send" at bounding box center [429, 179] width 43 height 17
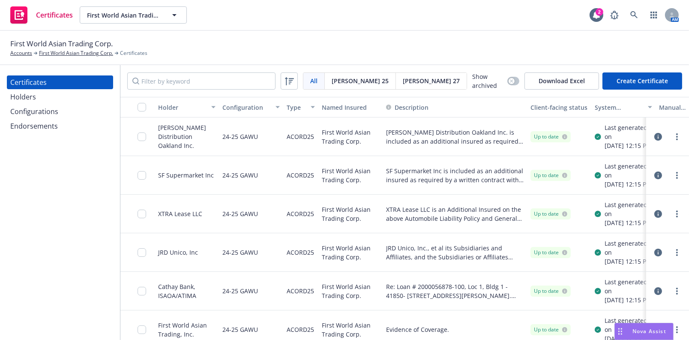
click at [17, 190] on div "Certificates Holders Configurations Endorsements" at bounding box center [60, 202] width 120 height 274
click at [199, 76] on input "Filter by keyword" at bounding box center [201, 80] width 148 height 17
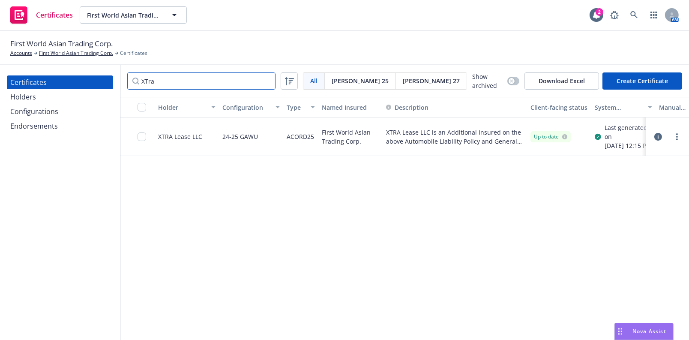
type input "XTra"
click at [675, 139] on link "more" at bounding box center [676, 136] width 10 height 10
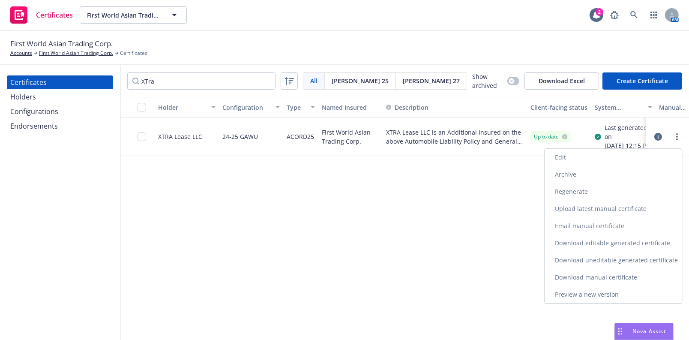
click at [581, 258] on link "Download uneditable generated certificate" at bounding box center [613, 259] width 137 height 17
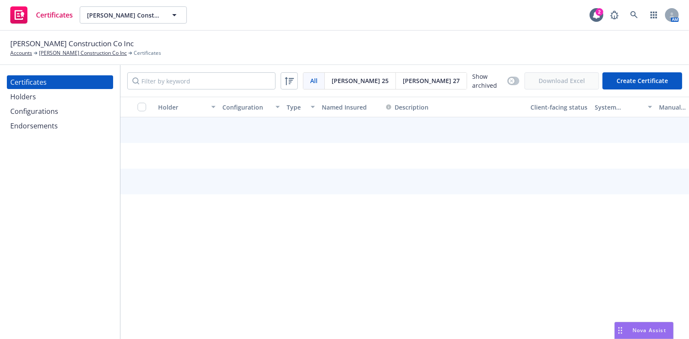
click at [89, 195] on div "Certificates Holders Configurations Endorsements" at bounding box center [60, 202] width 120 height 274
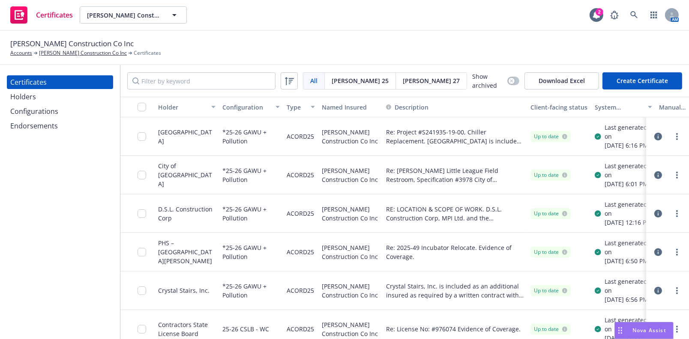
click at [54, 96] on div "Holders" at bounding box center [59, 97] width 99 height 14
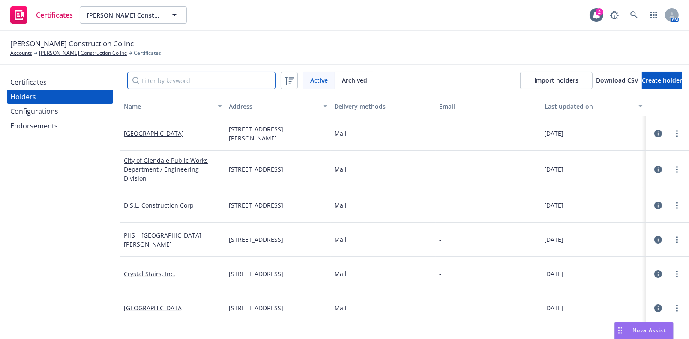
click at [161, 78] on input "Filter by keyword" at bounding box center [201, 80] width 148 height 17
paste input "City of Glendale"
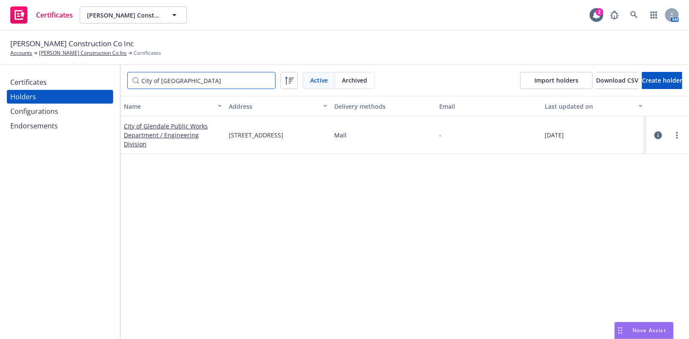
type input "City of Glendale"
click at [58, 78] on div "Certificates" at bounding box center [59, 82] width 99 height 14
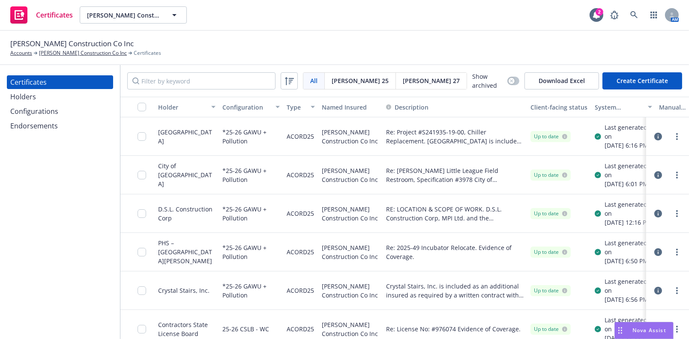
click at [142, 71] on div "All All Acord 25 Acord 27 Show archived Download Excel Create Certificate" at bounding box center [404, 81] width 568 height 32
click at [152, 78] on input "Filter by keyword" at bounding box center [201, 80] width 148 height 17
paste input "City of Glendale"
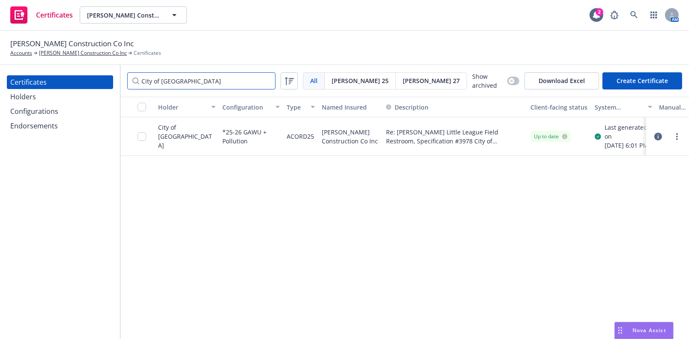
type input "City of Glendale"
click at [373, 194] on div "Holder Configuration Type Named Insured Description Client-facing status System…" at bounding box center [404, 218] width 568 height 243
drag, startPoint x: 677, startPoint y: 145, endPoint x: 680, endPoint y: 141, distance: 4.9
click at [680, 141] on div at bounding box center [667, 136] width 36 height 17
click at [680, 141] on link "more" at bounding box center [676, 136] width 10 height 10
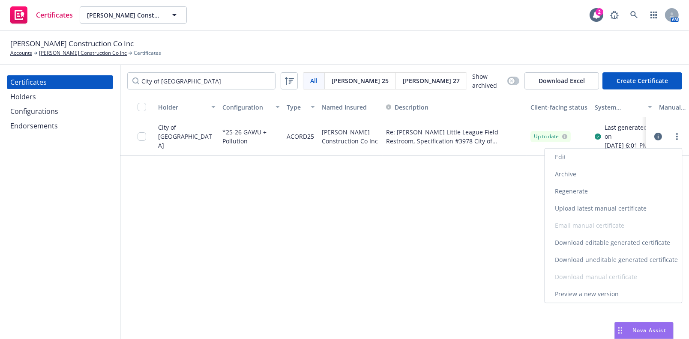
click at [582, 155] on link "Edit" at bounding box center [613, 157] width 137 height 17
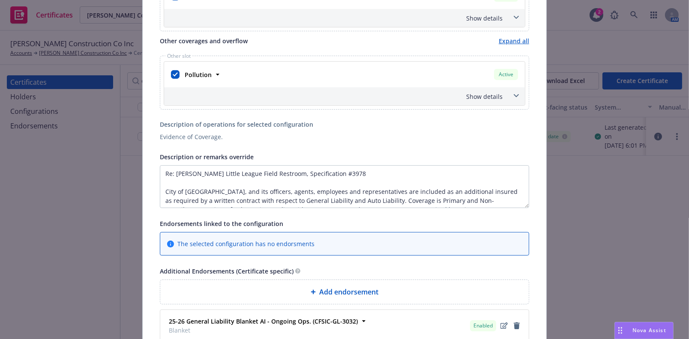
scroll to position [428, 0]
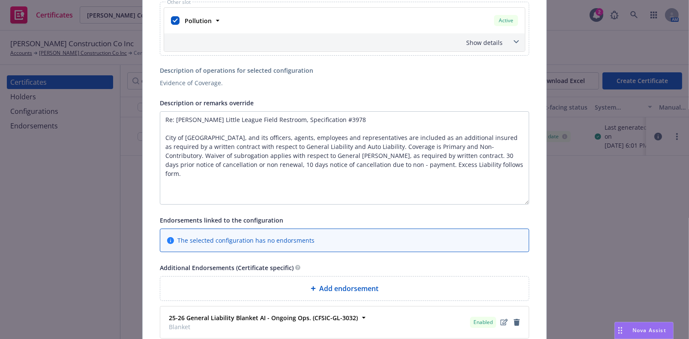
drag, startPoint x: 523, startPoint y: 151, endPoint x: 343, endPoint y: 152, distance: 179.8
click at [526, 203] on div "Certificate configuration* [object Object] *25-26 GAWU + Pollution Evidence of …" at bounding box center [344, 75] width 403 height 903
drag, startPoint x: 364, startPoint y: 138, endPoint x: 48, endPoint y: 117, distance: 316.7
click at [48, 117] on div "Edit Acord25 certificate Cancel Save Certificate configuration* [object Object]…" at bounding box center [344, 169] width 689 height 339
paste textarea "E: Job No. 3978 - The Babe Herman Little League Field Restroom Project - Projec…"
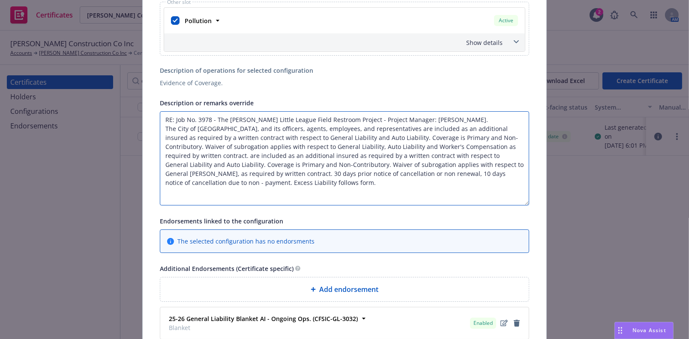
drag, startPoint x: 258, startPoint y: 188, endPoint x: 284, endPoint y: 161, distance: 37.2
click at [284, 161] on textarea "RE: Job No. 3978 - The Babe Herman Little League Field Restroom Project - Proje…" at bounding box center [344, 158] width 369 height 94
click at [277, 181] on textarea "RE: Job No. 3978 - The Babe Herman Little League Field Restroom Project - Proje…" at bounding box center [344, 158] width 369 height 94
drag, startPoint x: 209, startPoint y: 171, endPoint x: 286, endPoint y: 158, distance: 78.6
click at [286, 158] on textarea "RE: Job No. 3978 - The Babe Herman Little League Field Restroom Project - Proje…" at bounding box center [344, 158] width 369 height 94
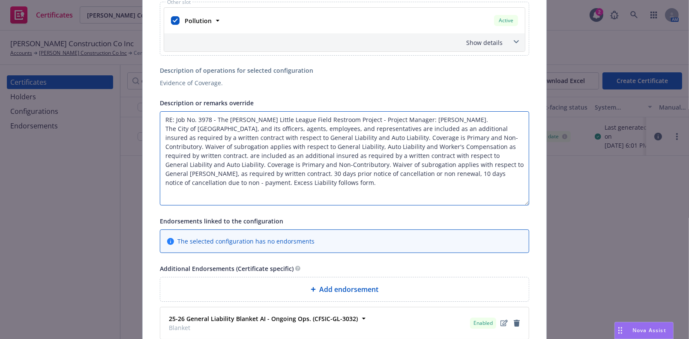
click at [286, 172] on textarea "RE: Job No. 3978 - The Babe Herman Little League Field Restroom Project - Proje…" at bounding box center [344, 158] width 369 height 94
drag, startPoint x: 205, startPoint y: 174, endPoint x: 210, endPoint y: 170, distance: 6.7
click at [210, 170] on textarea "RE: Job No. 3978 - The Babe Herman Little League Field Restroom Project - Proje…" at bounding box center [344, 158] width 369 height 94
drag, startPoint x: 208, startPoint y: 174, endPoint x: 284, endPoint y: 166, distance: 76.6
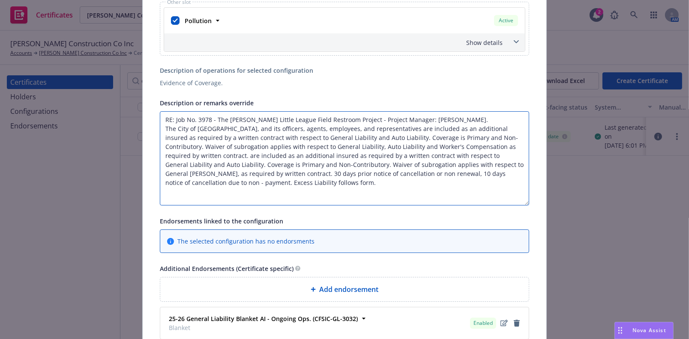
click at [284, 166] on textarea "RE: Job No. 3978 - The Babe Herman Little League Field Restroom Project - Proje…" at bounding box center [344, 158] width 369 height 94
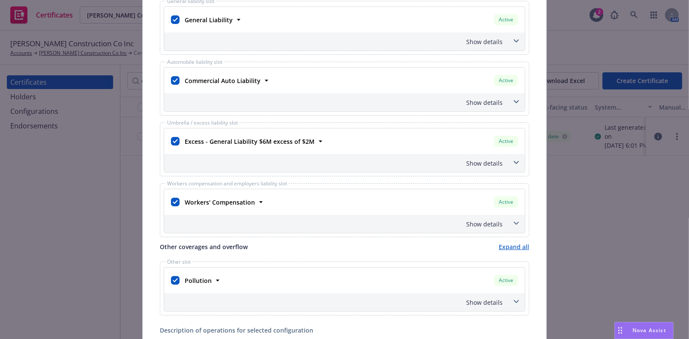
scroll to position [155, 0]
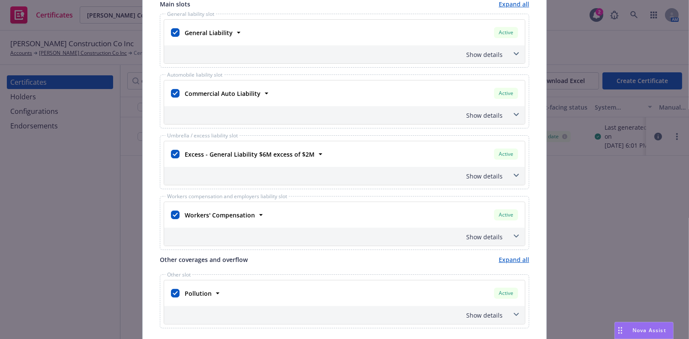
type textarea "RE: Job No. 3978 - The Babe Herman Little League Field Restroom Project - Proje…"
click at [481, 50] on div "Show details" at bounding box center [334, 54] width 337 height 9
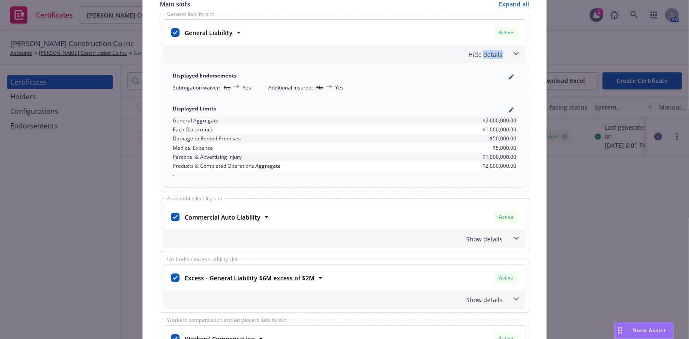
drag, startPoint x: 481, startPoint y: 49, endPoint x: 485, endPoint y: 52, distance: 5.2
click at [481, 46] on div "Hide details" at bounding box center [344, 54] width 361 height 18
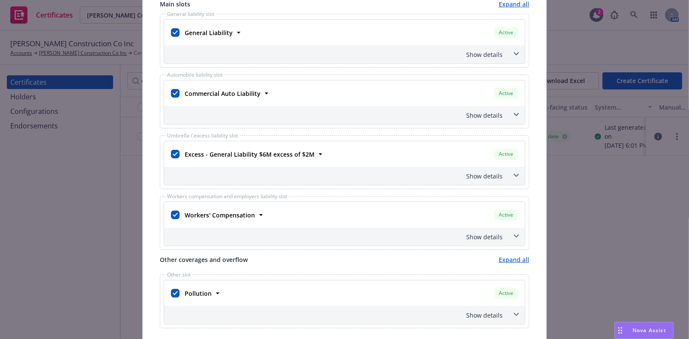
click at [495, 112] on div "Show details" at bounding box center [334, 115] width 337 height 9
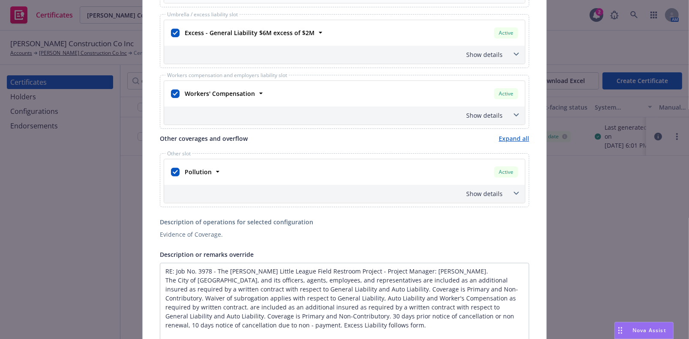
scroll to position [311, 0]
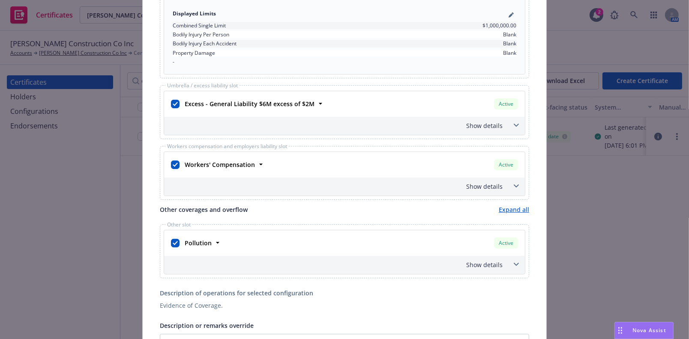
click at [492, 184] on div "Show details" at bounding box center [334, 186] width 337 height 9
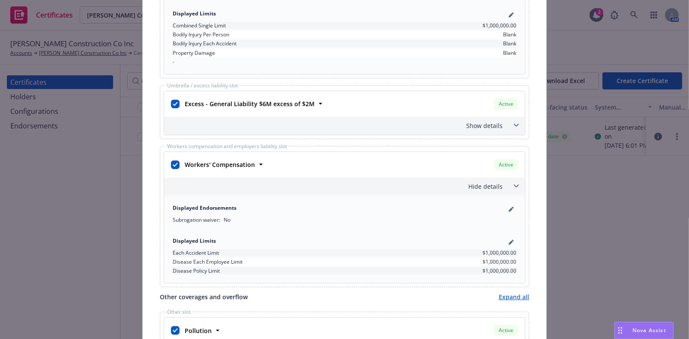
click at [488, 123] on div "Show details" at bounding box center [334, 125] width 337 height 9
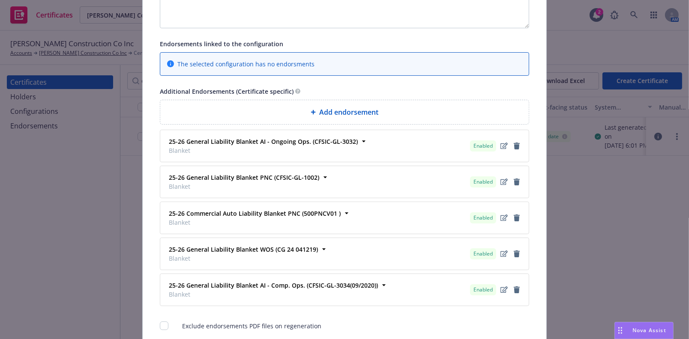
scroll to position [895, 0]
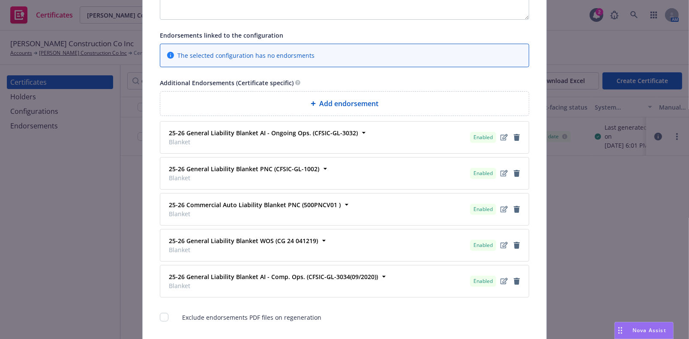
click at [343, 93] on div "Add endorsement" at bounding box center [344, 104] width 368 height 24
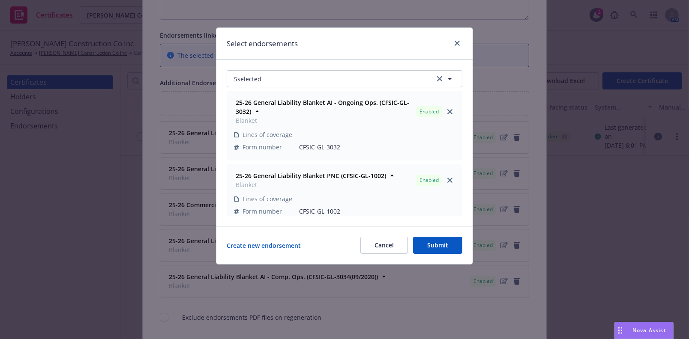
click at [264, 66] on div "5 selected 25-26 General Liability Blanket AI - Ongoing Ops. (CFSIC-GL-3032) Bl…" at bounding box center [344, 143] width 256 height 166
drag, startPoint x: 280, startPoint y: 83, endPoint x: 286, endPoint y: 71, distance: 14.0
click at [280, 81] on button "5 selected" at bounding box center [344, 78] width 235 height 17
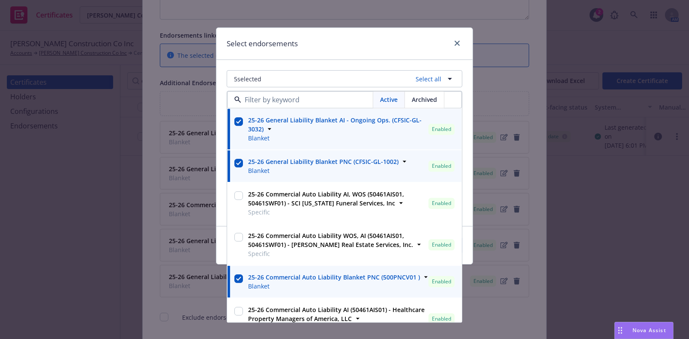
scroll to position [165, 0]
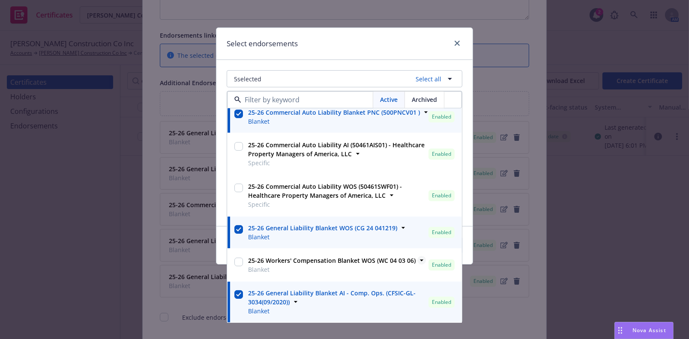
click at [343, 257] on strong "25-26 Workers' Compensation Blanket WOS (WC 04 03 06)" at bounding box center [331, 261] width 167 height 8
checkbox input "true"
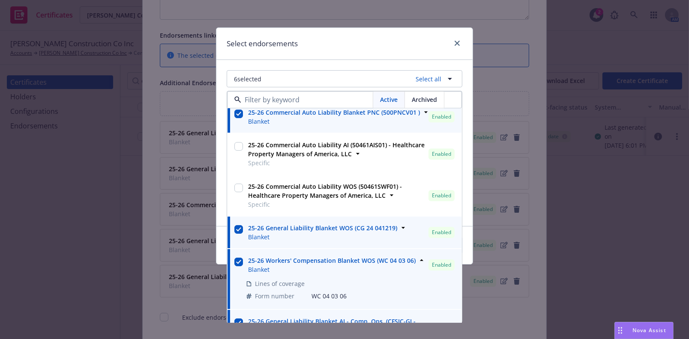
click at [351, 43] on div "Select endorsements" at bounding box center [344, 44] width 256 height 32
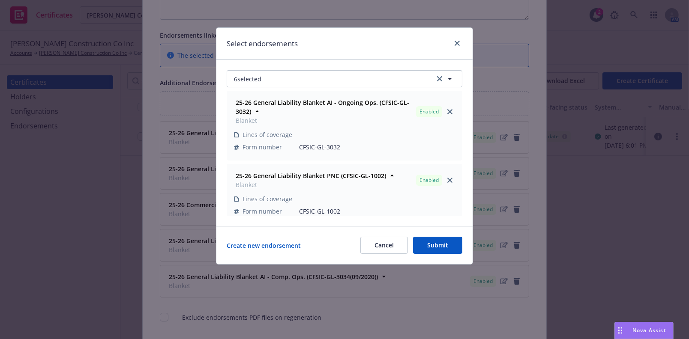
click at [438, 243] on button "Submit" at bounding box center [437, 245] width 49 height 17
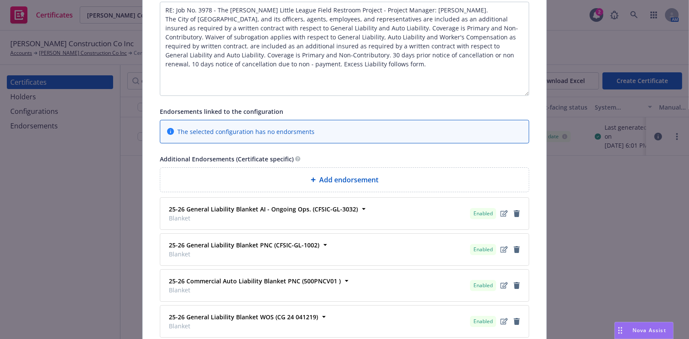
scroll to position [739, 0]
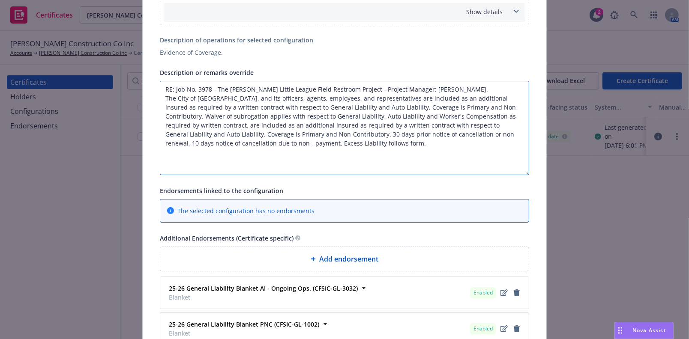
drag, startPoint x: 325, startPoint y: 157, endPoint x: 324, endPoint y: 149, distance: 8.2
click at [324, 154] on textarea "RE: Job No. 3978 - The Babe Herman Little League Field Restroom Project - Proje…" at bounding box center [344, 128] width 369 height 94
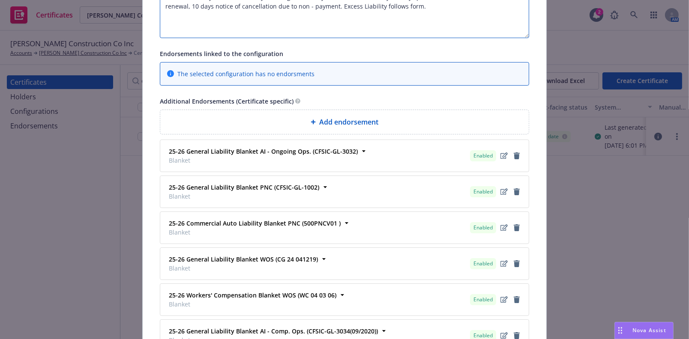
scroll to position [778, 0]
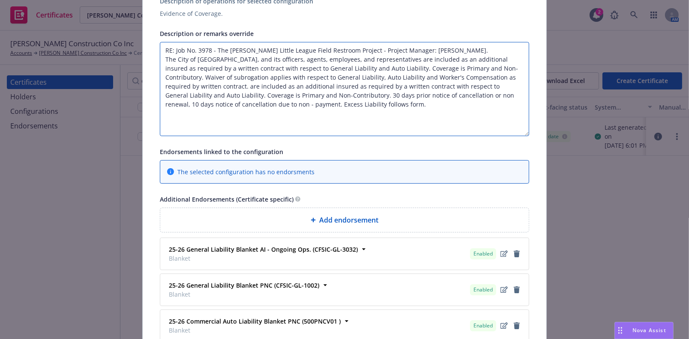
click at [324, 109] on textarea "RE: Job No. 3978 - The Babe Herman Little League Field Restroom Project - Proje…" at bounding box center [344, 89] width 369 height 94
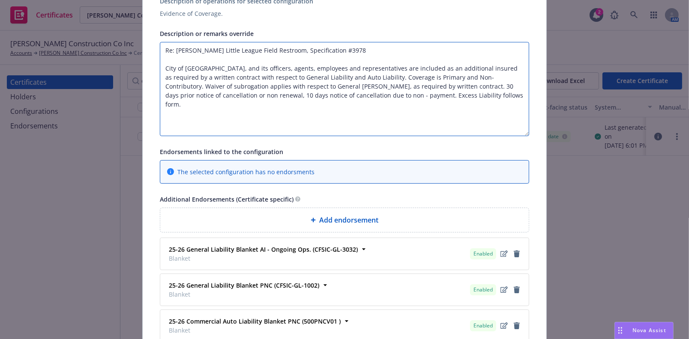
click at [297, 86] on textarea "Re: Babe Herman Little League Field Restroom, Specification #3978 City of Glend…" at bounding box center [344, 89] width 369 height 94
drag, startPoint x: 364, startPoint y: 64, endPoint x: 129, endPoint y: 43, distance: 235.5
click at [129, 43] on div "Edit Acord25 certificate Cancel Save Certificate configuration* [object Object]…" at bounding box center [344, 169] width 689 height 339
type textarea "Re: Babe Herman Little League Field Restroom, Specification #3978 City of Glend…"
drag, startPoint x: 546, startPoint y: 118, endPoint x: 526, endPoint y: 113, distance: 20.2
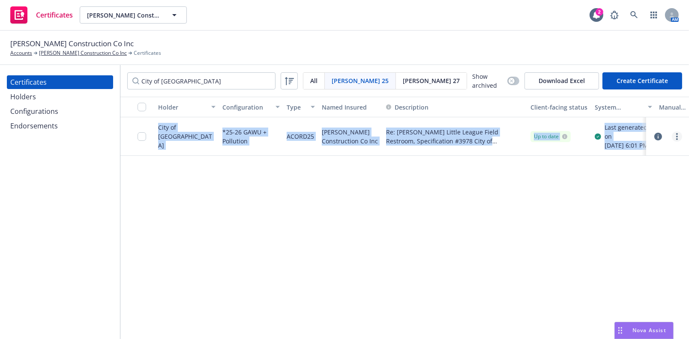
drag, startPoint x: 683, startPoint y: 136, endPoint x: 677, endPoint y: 137, distance: 6.5
click at [683, 136] on div at bounding box center [667, 136] width 36 height 17
click at [677, 135] on circle "more" at bounding box center [677, 134] width 2 height 2
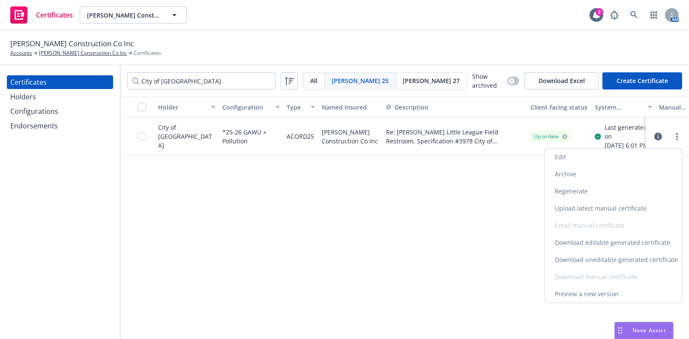
click at [596, 154] on link "Edit" at bounding box center [613, 157] width 137 height 17
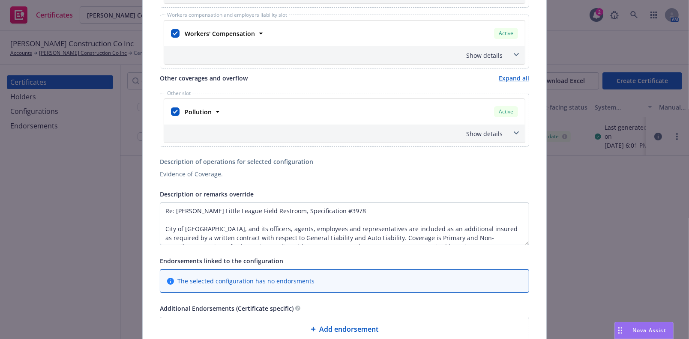
scroll to position [389, 0]
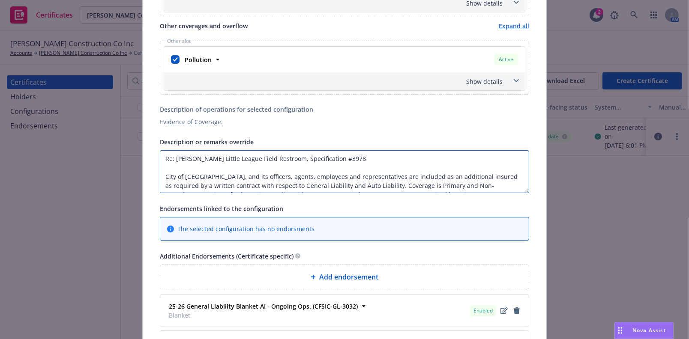
drag, startPoint x: 373, startPoint y: 175, endPoint x: 140, endPoint y: 144, distance: 235.0
click at [143, 144] on div "Certificate configuration* [object Object] *25-26 GAWU + Pollution Evidence of …" at bounding box center [344, 89] width 403 height 853
paste textarea "E: Job No. 3978 - The Babe Herman Little League Field Restroom Project - Projec…"
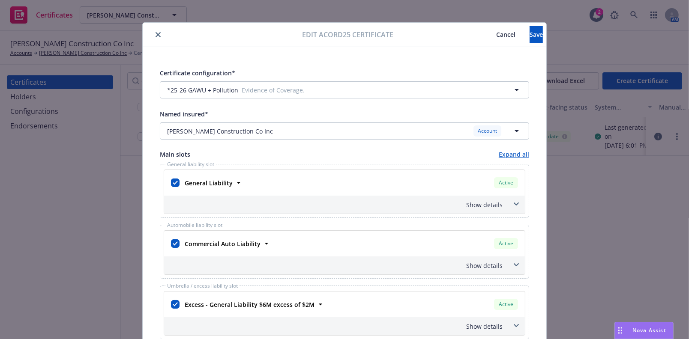
scroll to position [0, 0]
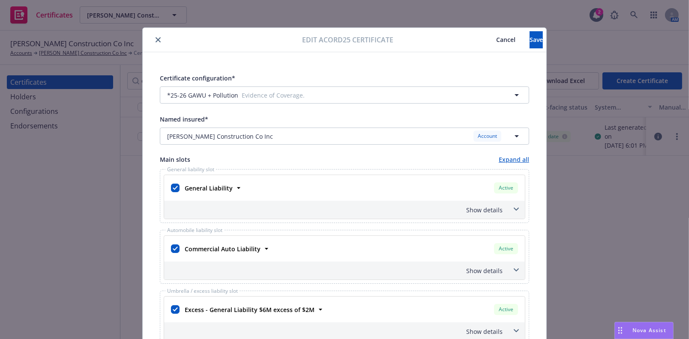
type textarea "RE: Job No. 3978 - The [PERSON_NAME] Little League Field Restroom Project - Pro…"
click at [529, 36] on button "Save" at bounding box center [535, 39] width 13 height 17
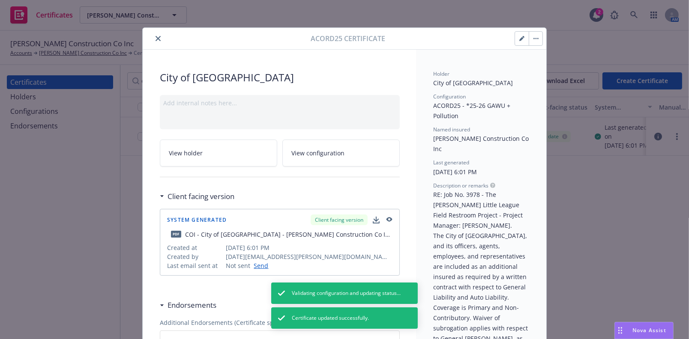
drag, startPoint x: 151, startPoint y: 38, endPoint x: 156, endPoint y: 38, distance: 5.2
click at [153, 38] on button "close" at bounding box center [158, 38] width 10 height 10
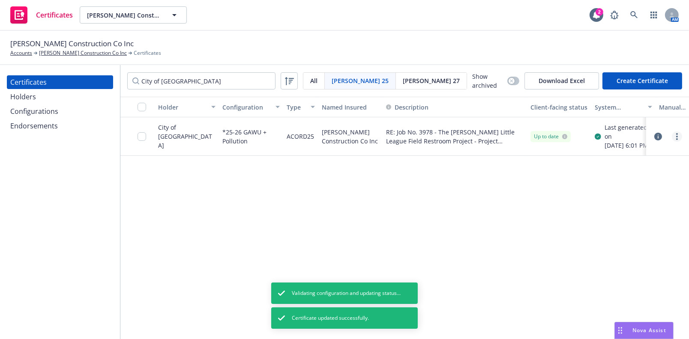
click at [677, 138] on icon "more" at bounding box center [677, 136] width 2 height 7
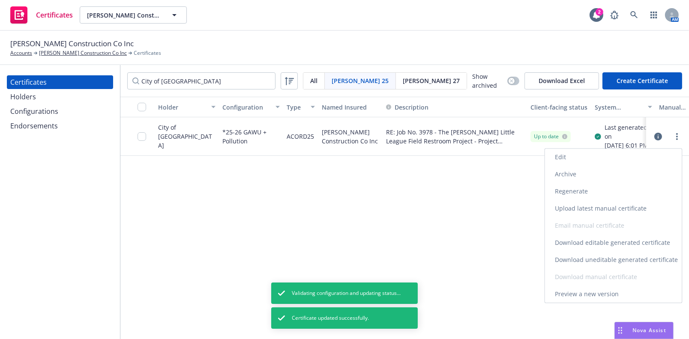
drag, startPoint x: 592, startPoint y: 187, endPoint x: 514, endPoint y: 207, distance: 80.9
click at [592, 187] on link "Regenerate" at bounding box center [613, 191] width 137 height 17
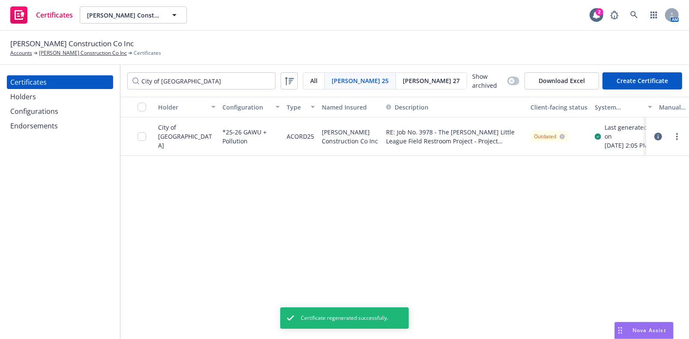
drag, startPoint x: 665, startPoint y: 231, endPoint x: 671, endPoint y: 228, distance: 6.3
click at [665, 229] on div "Holder Configuration Type Named Insured Description Client-facing status System…" at bounding box center [404, 218] width 568 height 243
click at [143, 145] on div at bounding box center [144, 136] width 14 height 28
click at [143, 141] on input "checkbox" at bounding box center [141, 136] width 9 height 9
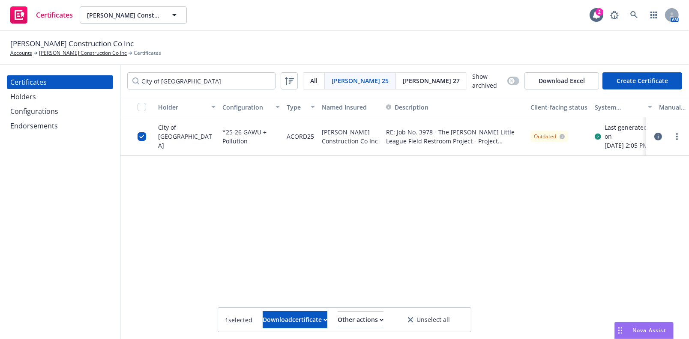
click at [378, 309] on div "1 selected Download certificate Other actions Unselect all" at bounding box center [344, 320] width 253 height 24
click at [380, 316] on div "Other actions" at bounding box center [360, 320] width 46 height 16
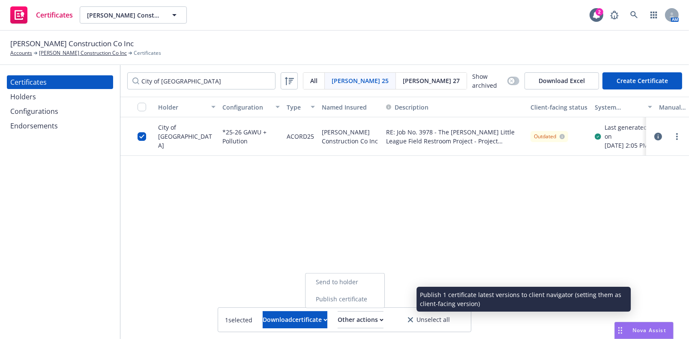
drag, startPoint x: 390, startPoint y: 304, endPoint x: 395, endPoint y: 293, distance: 11.9
click at [384, 293] on link "Publish certificate" at bounding box center [344, 299] width 79 height 17
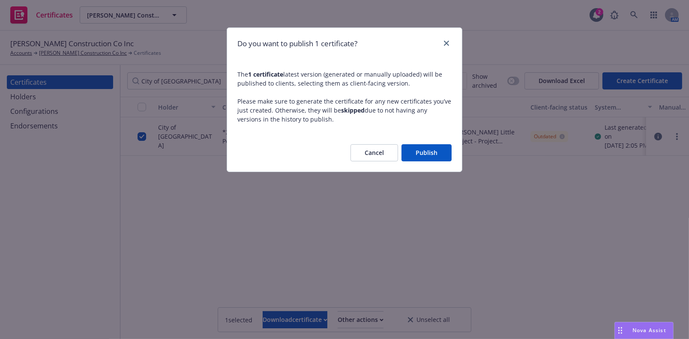
click at [434, 144] on div "Cancel Publish" at bounding box center [344, 153] width 235 height 38
click at [434, 145] on button "Publish" at bounding box center [426, 152] width 50 height 17
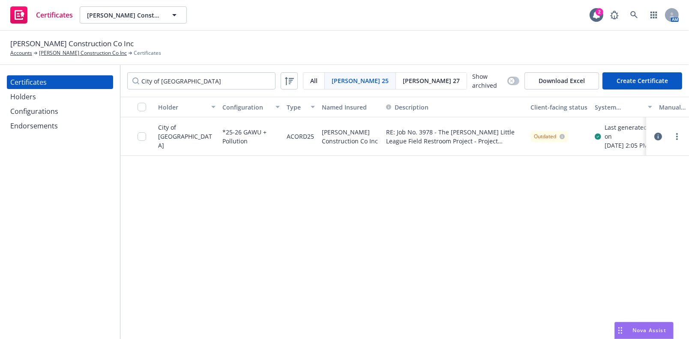
click at [647, 223] on div "Holder Configuration Type Named Insured Description Client-facing status System…" at bounding box center [404, 218] width 568 height 243
drag, startPoint x: 138, startPoint y: 135, endPoint x: 161, endPoint y: 137, distance: 23.2
click at [140, 135] on div at bounding box center [144, 136] width 14 height 28
click at [141, 139] on input "checkbox" at bounding box center [141, 136] width 9 height 9
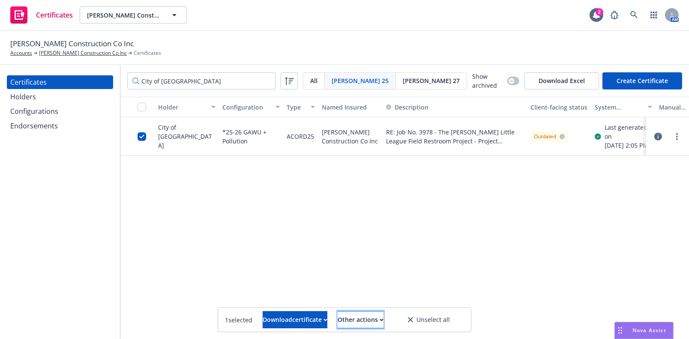
click at [364, 317] on div "Other actions" at bounding box center [360, 320] width 46 height 16
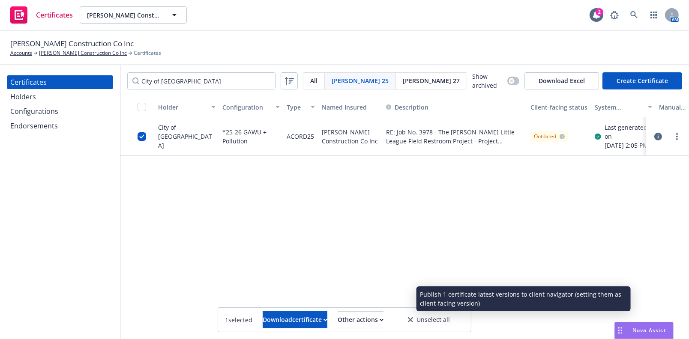
click at [362, 304] on link "Publish certificate" at bounding box center [344, 298] width 79 height 17
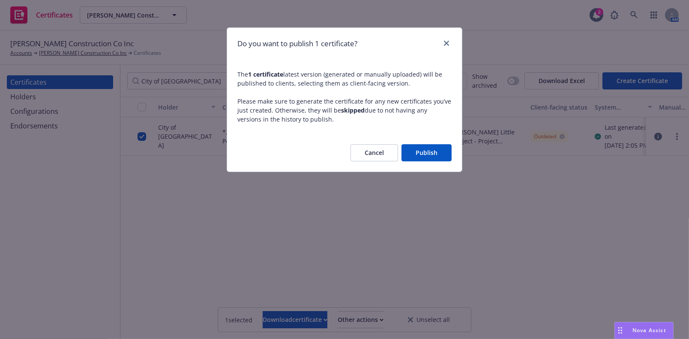
drag, startPoint x: 430, startPoint y: 146, endPoint x: 432, endPoint y: 141, distance: 5.0
click at [430, 145] on button "Publish" at bounding box center [426, 152] width 50 height 17
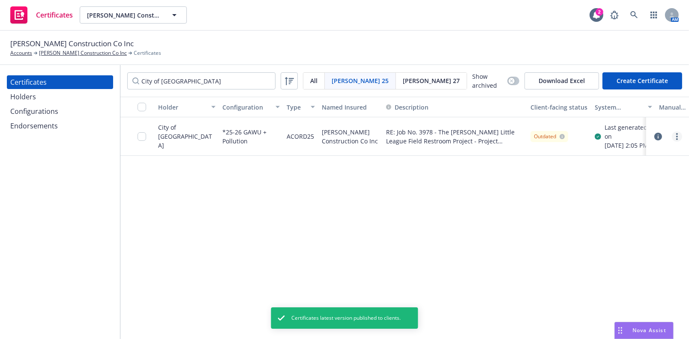
click at [677, 136] on icon "more" at bounding box center [677, 136] width 2 height 7
click at [475, 238] on div "Holder Configuration Type Named Insured Description Client-facing status System…" at bounding box center [404, 218] width 568 height 243
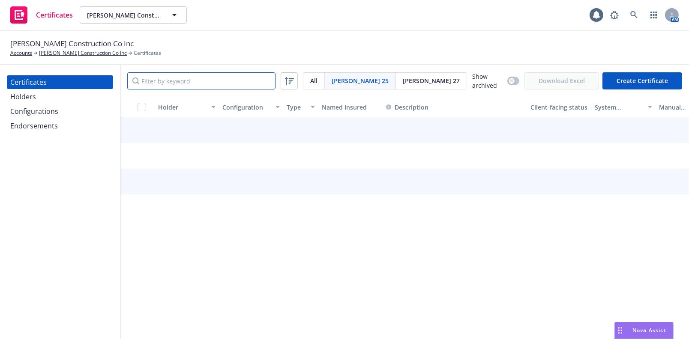
click at [216, 82] on input "Filter by keyword" at bounding box center [201, 80] width 148 height 17
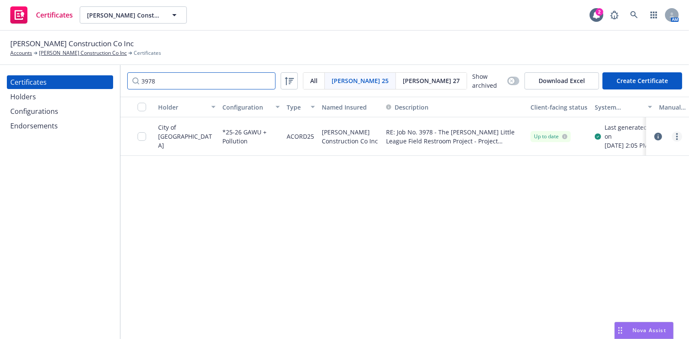
type input "3978"
click at [674, 136] on link "more" at bounding box center [676, 136] width 10 height 10
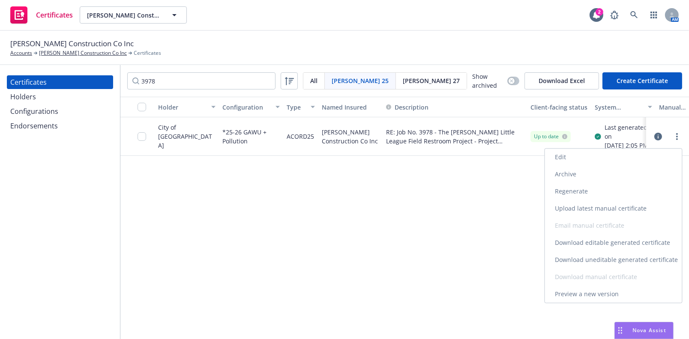
click at [572, 256] on link "Download uneditable generated certificate" at bounding box center [613, 259] width 137 height 17
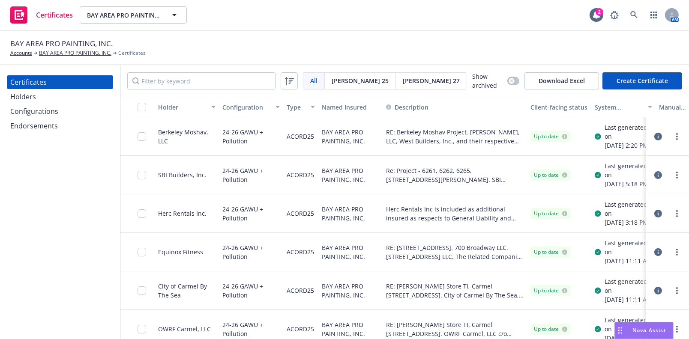
click at [187, 69] on div "All All [PERSON_NAME] 25 [PERSON_NAME] 27 Show archived Download Excel Create C…" at bounding box center [404, 81] width 568 height 32
click at [185, 77] on input "Filter by keyword" at bounding box center [201, 80] width 148 height 17
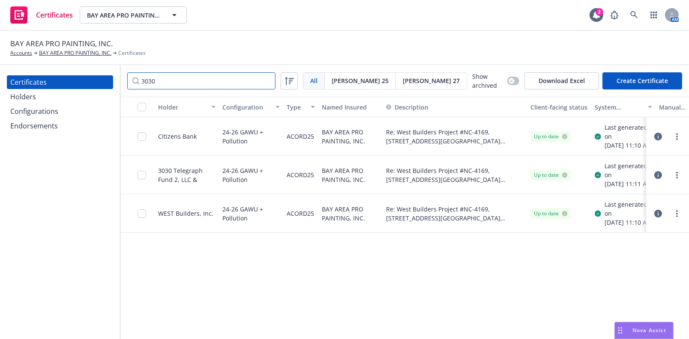
type input "3030"
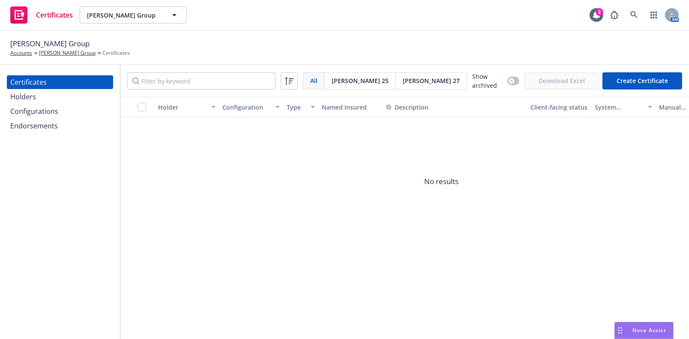
click at [74, 104] on div "Configurations" at bounding box center [59, 111] width 99 height 14
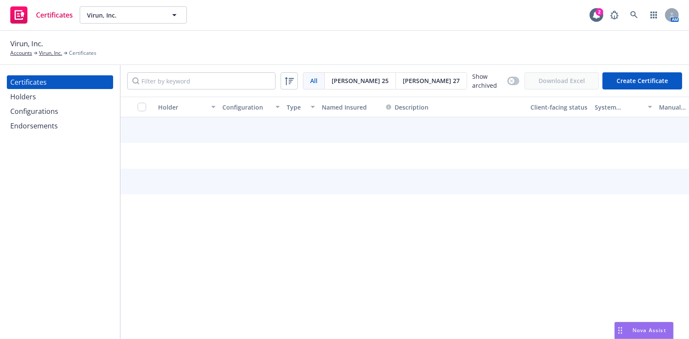
click at [75, 120] on div "Endorsements" at bounding box center [59, 126] width 99 height 14
click at [47, 120] on div "Endorsements" at bounding box center [34, 126] width 48 height 14
click at [59, 111] on div "Configurations" at bounding box center [59, 111] width 99 height 14
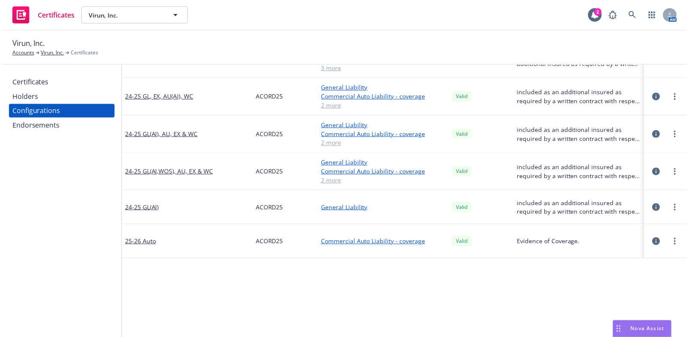
scroll to position [233, 0]
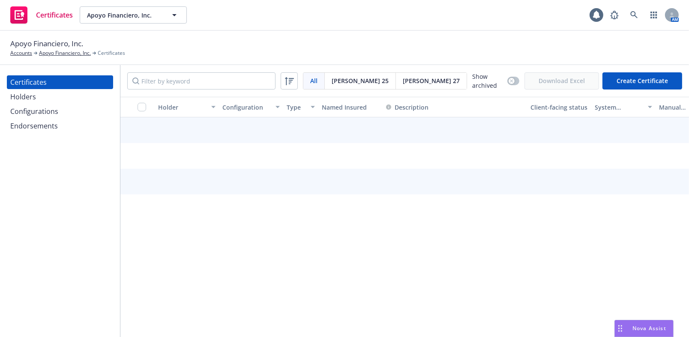
click at [61, 107] on div "Configurations" at bounding box center [59, 111] width 99 height 14
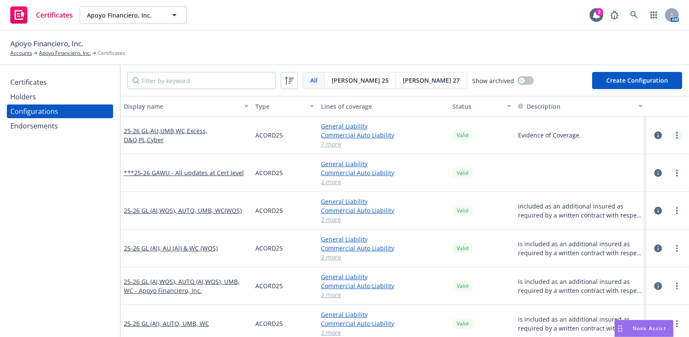
click at [674, 135] on link "more" at bounding box center [676, 135] width 10 height 10
drag, startPoint x: 608, startPoint y: 188, endPoint x: 611, endPoint y: 180, distance: 8.6
click at [608, 187] on link "View certificates using this" at bounding box center [628, 186] width 94 height 17
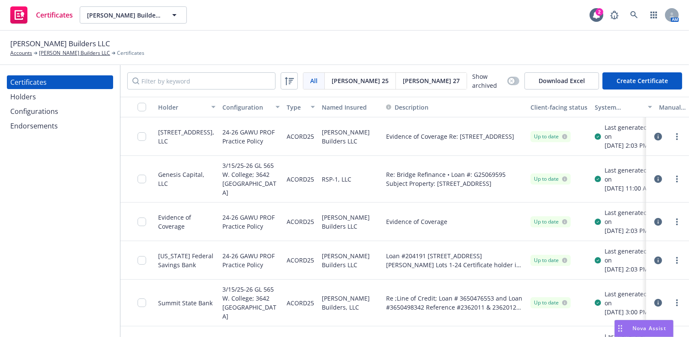
click at [62, 112] on div "Configurations" at bounding box center [59, 111] width 99 height 14
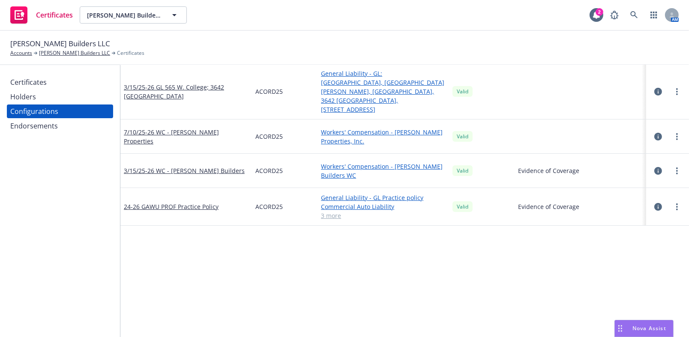
scroll to position [78, 0]
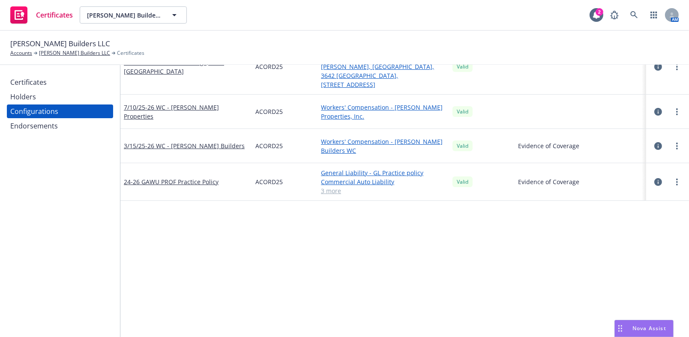
click at [671, 173] on div at bounding box center [667, 181] width 36 height 17
click at [676, 179] on icon "more" at bounding box center [677, 182] width 2 height 7
click at [648, 179] on link "Edit" at bounding box center [628, 181] width 94 height 17
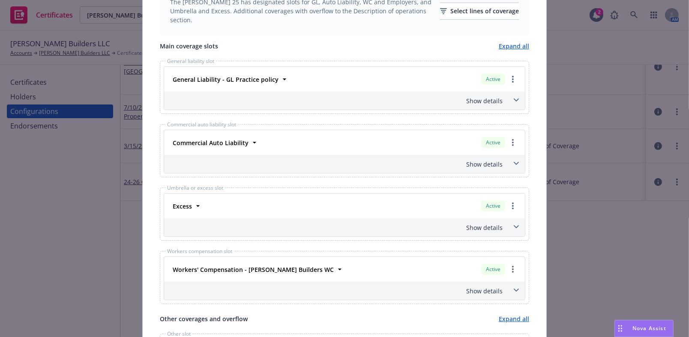
scroll to position [350, 0]
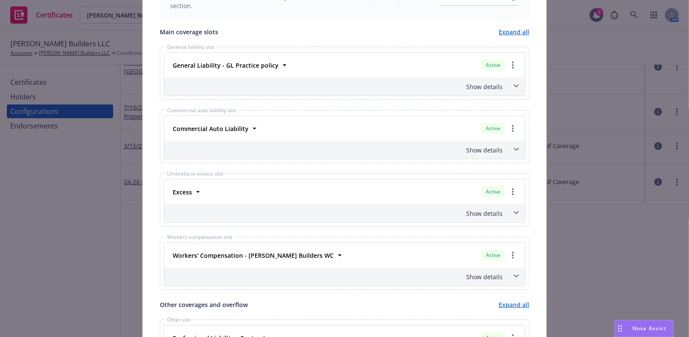
click at [218, 125] on strong "Commercial Auto Liability" at bounding box center [211, 129] width 76 height 8
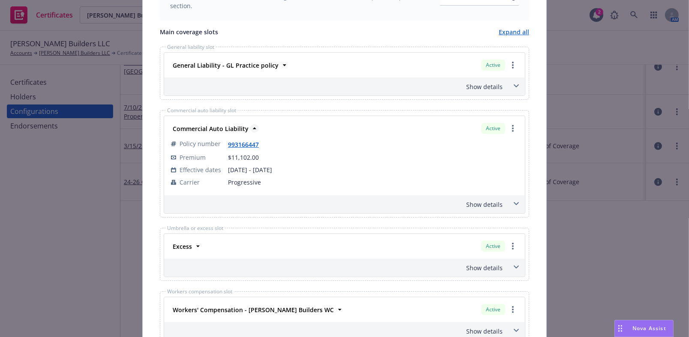
click at [228, 127] on strong "Commercial Auto Liability" at bounding box center [211, 129] width 76 height 8
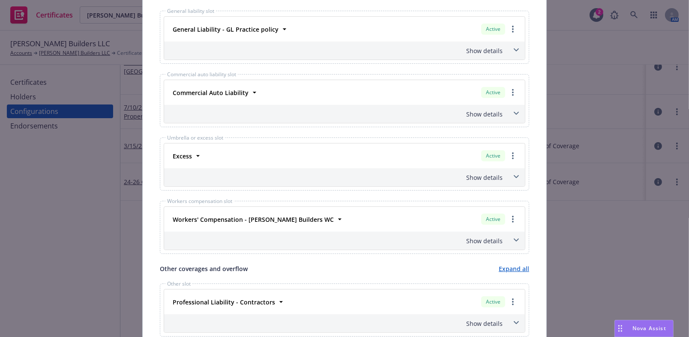
scroll to position [428, 0]
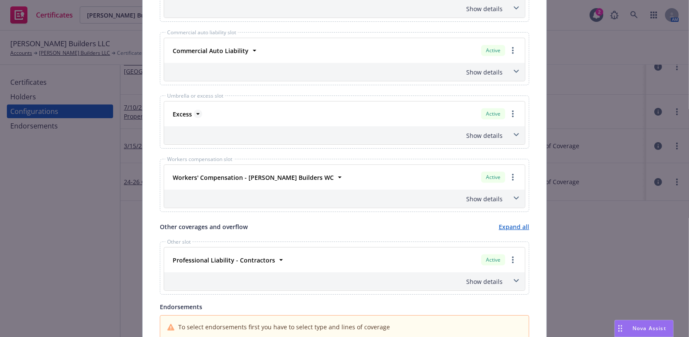
click at [185, 116] on strong "Excess" at bounding box center [182, 114] width 19 height 8
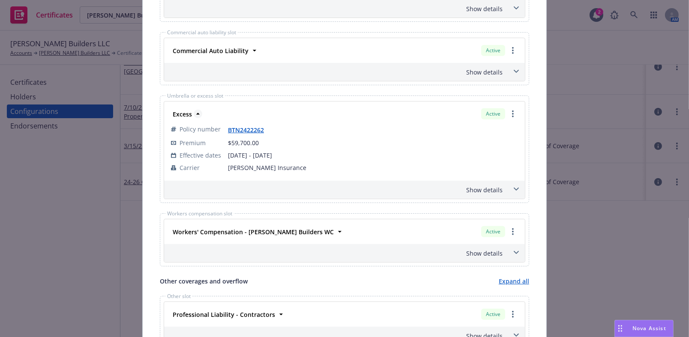
click at [188, 113] on strong "Excess" at bounding box center [182, 114] width 19 height 8
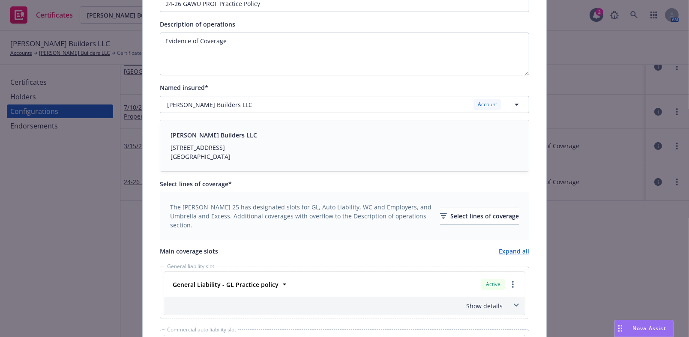
drag, startPoint x: 321, startPoint y: 210, endPoint x: 205, endPoint y: 67, distance: 184.5
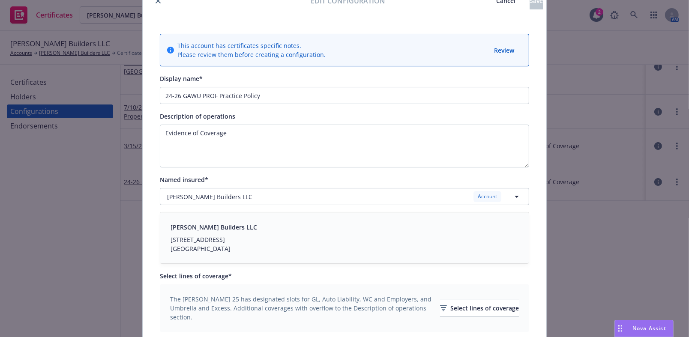
scroll to position [0, 0]
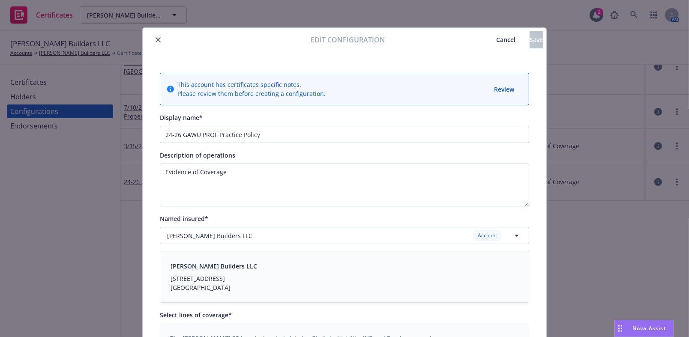
click at [158, 44] on button "close" at bounding box center [158, 40] width 10 height 10
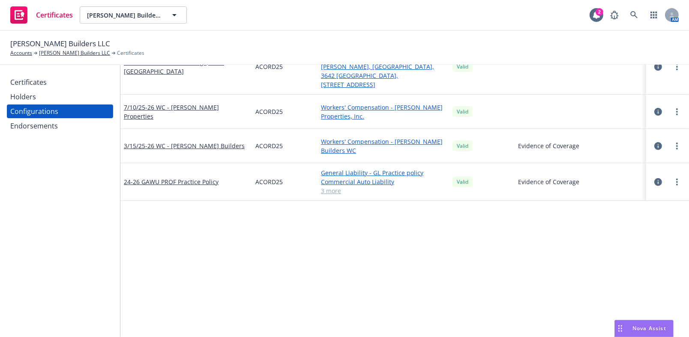
click at [22, 78] on div "Certificates" at bounding box center [28, 82] width 36 height 14
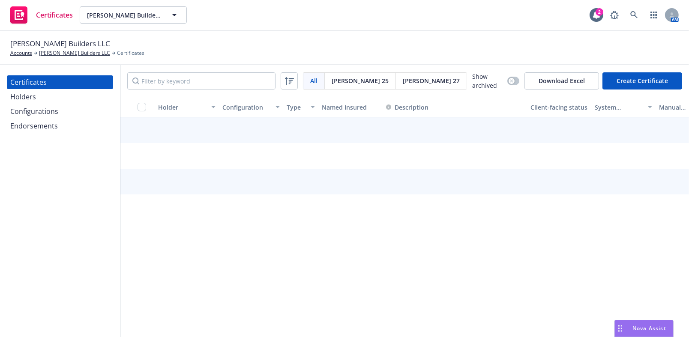
drag, startPoint x: 308, startPoint y: 188, endPoint x: 352, endPoint y: 180, distance: 44.4
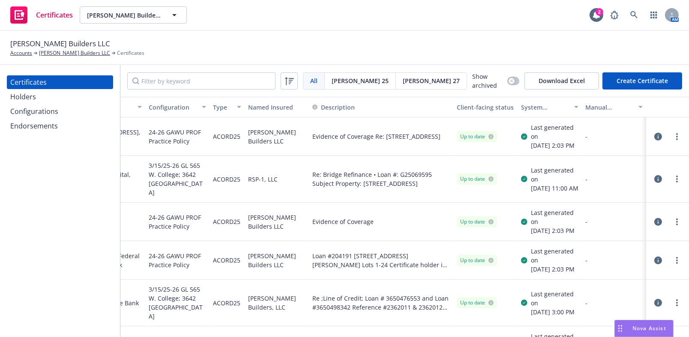
drag, startPoint x: 331, startPoint y: 187, endPoint x: 389, endPoint y: 183, distance: 57.9
click at [561, 112] on button "System certificate last generated" at bounding box center [549, 107] width 64 height 21
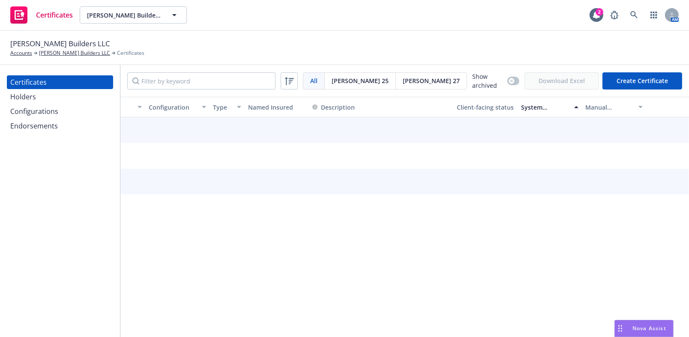
scroll to position [0, 73]
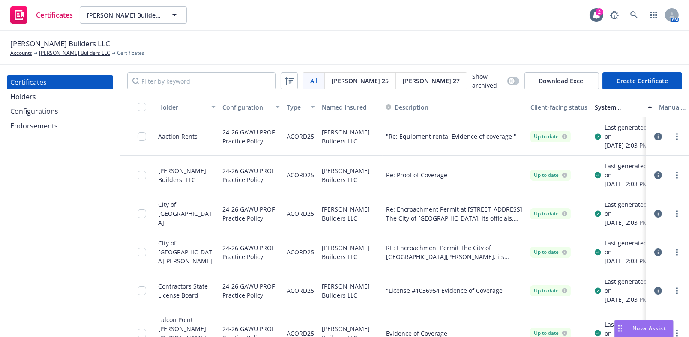
click at [552, 106] on div "Client-facing status" at bounding box center [558, 107] width 57 height 9
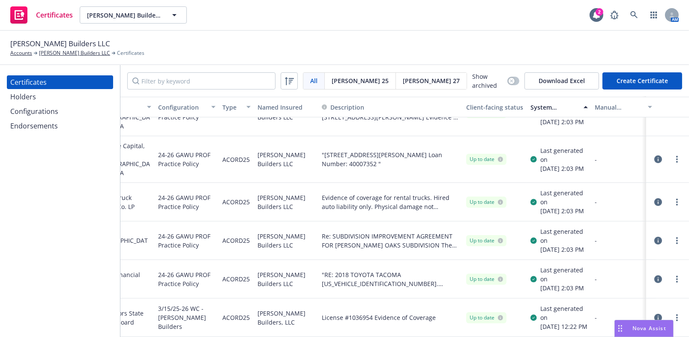
scroll to position [444, 57]
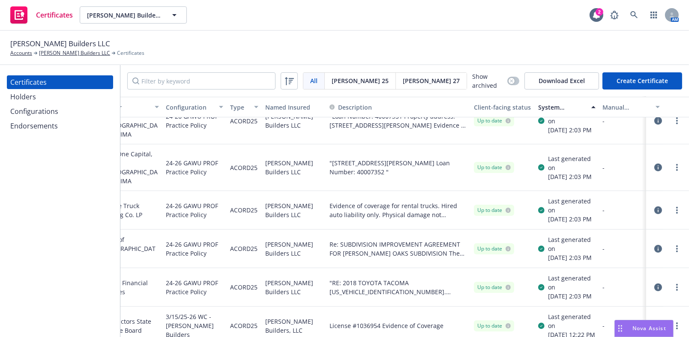
click at [654, 125] on icon "button" at bounding box center [658, 121] width 8 height 8
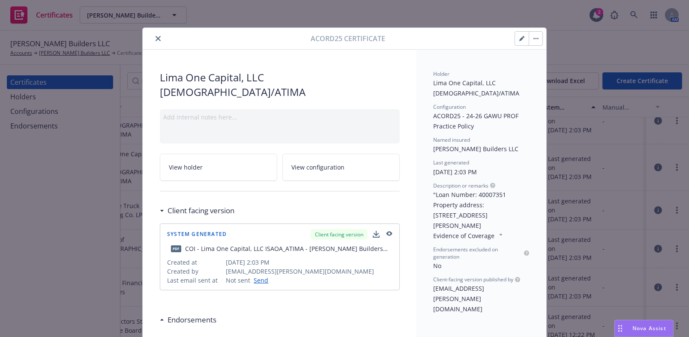
click at [154, 44] on div "Acord25 Certificate" at bounding box center [344, 39] width 403 height 22
click at [150, 29] on div "Acord25 Certificate" at bounding box center [344, 39] width 403 height 22
click at [155, 37] on icon "close" at bounding box center [157, 38] width 5 height 5
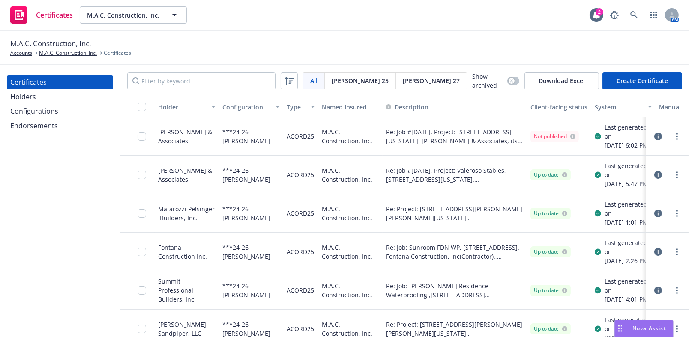
drag, startPoint x: 56, startPoint y: 111, endPoint x: 60, endPoint y: 108, distance: 5.2
click at [56, 111] on div "Configurations" at bounding box center [34, 111] width 48 height 14
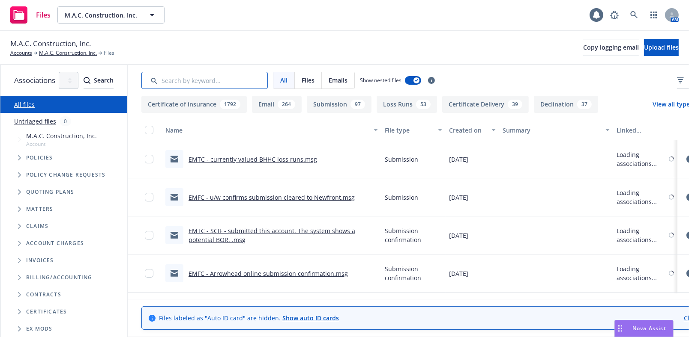
click at [227, 86] on input "Search by keyword..." at bounding box center [204, 80] width 126 height 17
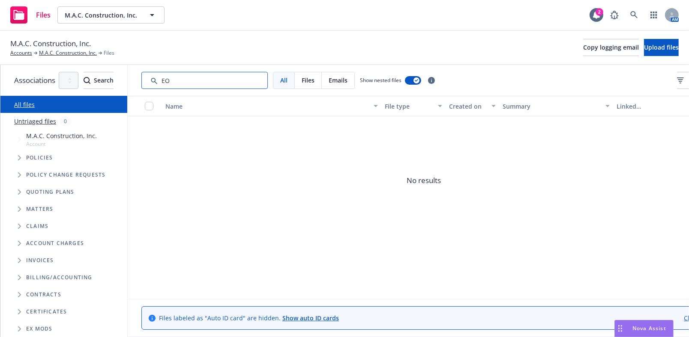
type input "E"
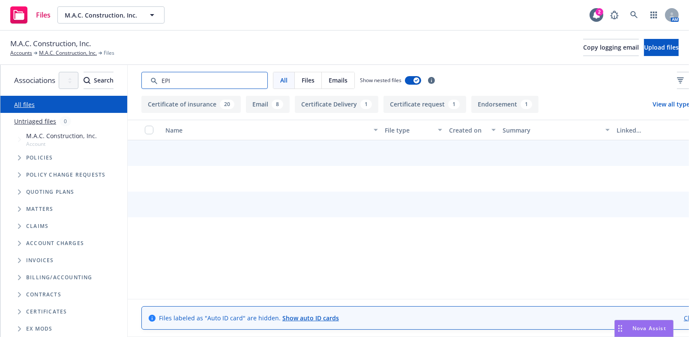
type input "EPI"
